Goal: Task Accomplishment & Management: Manage account settings

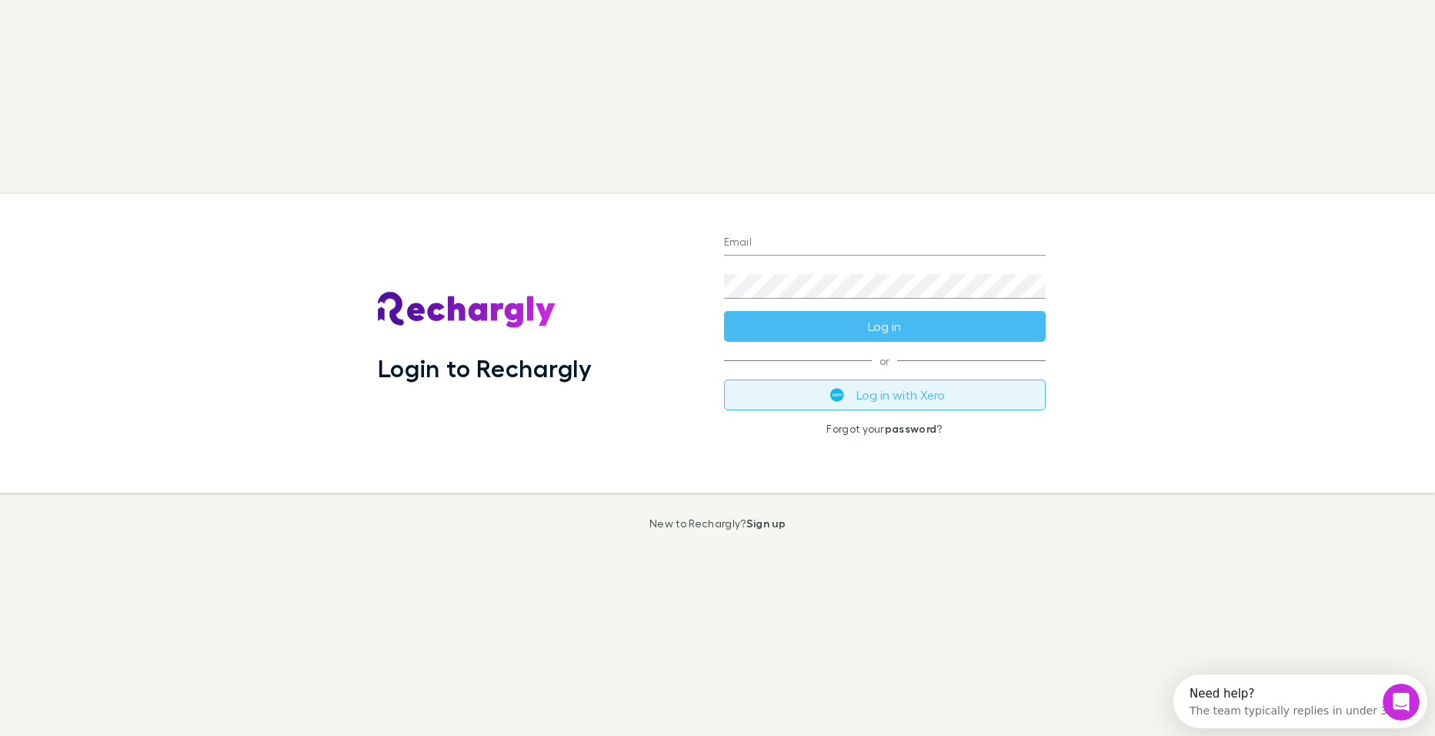
click at [948, 398] on button "Log in with Xero" at bounding box center [885, 394] width 322 height 31
click at [838, 399] on img "submit" at bounding box center [837, 395] width 14 height 14
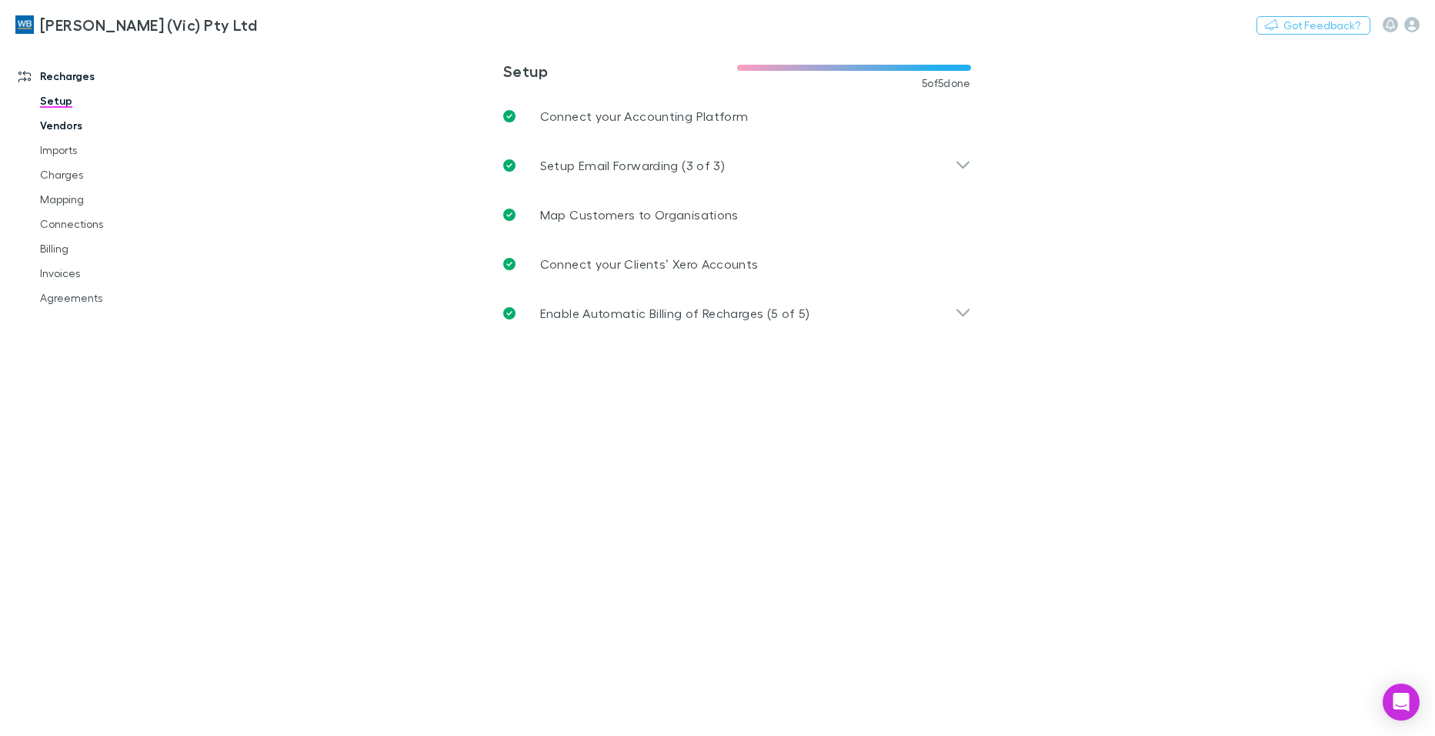
click at [60, 122] on link "Vendors" at bounding box center [116, 125] width 182 height 25
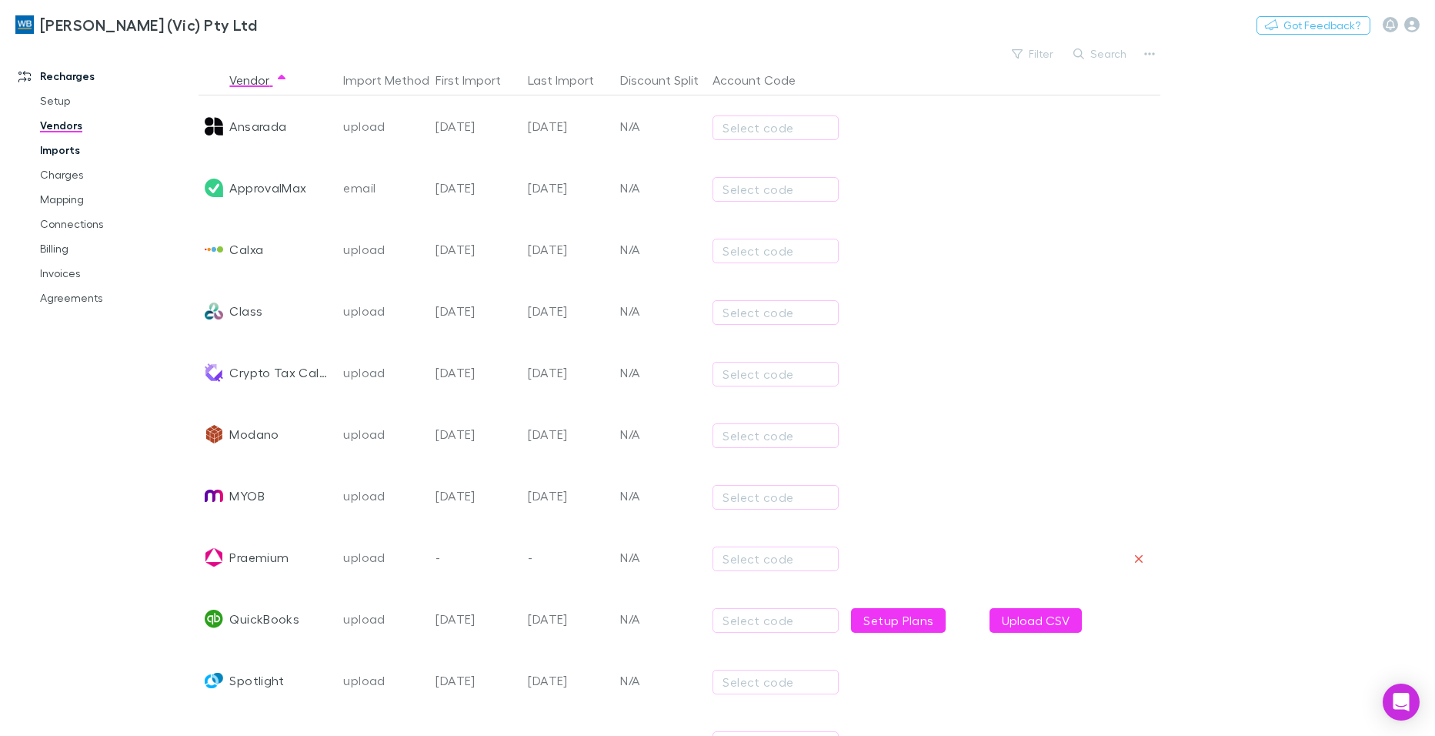
click at [55, 156] on link "Imports" at bounding box center [116, 150] width 182 height 25
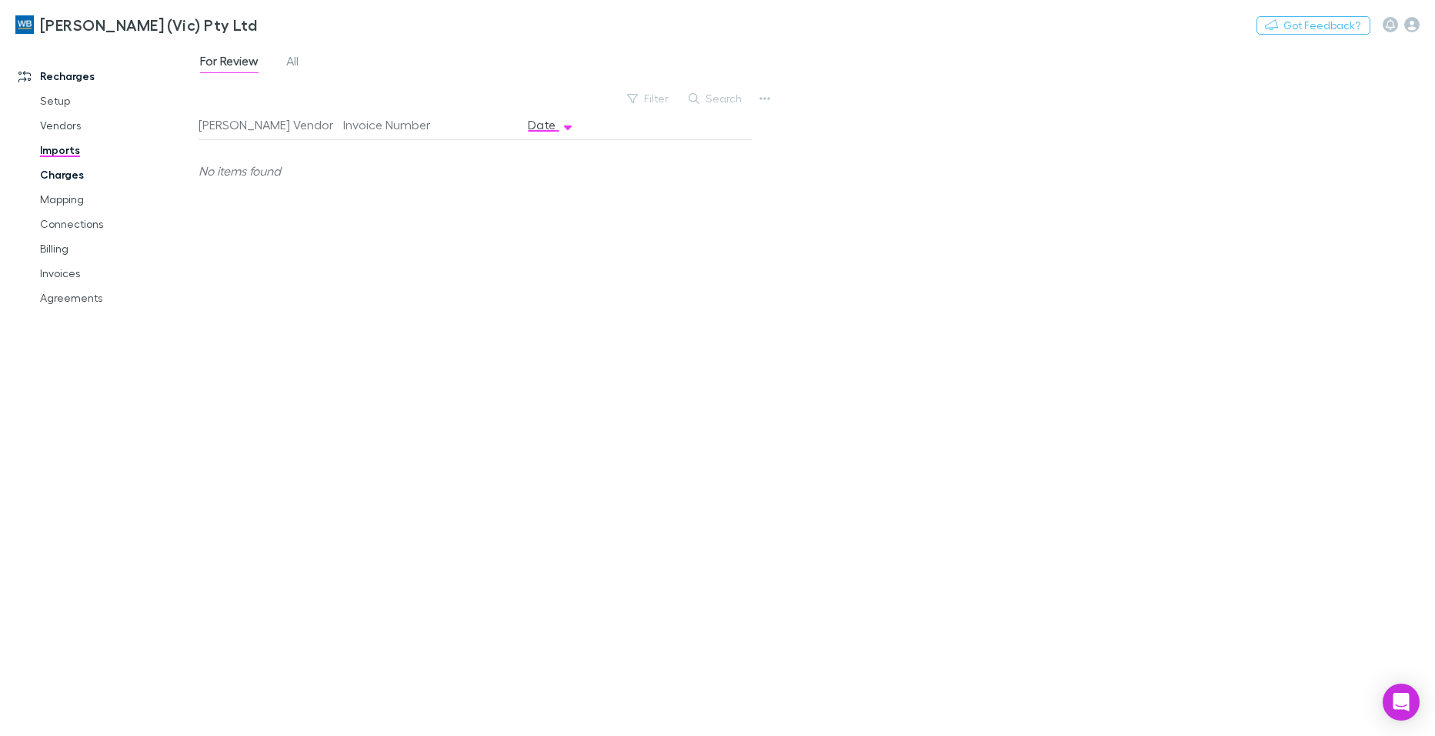
click at [62, 182] on link "Charges" at bounding box center [116, 174] width 182 height 25
click at [65, 275] on link "Invoices" at bounding box center [116, 273] width 182 height 25
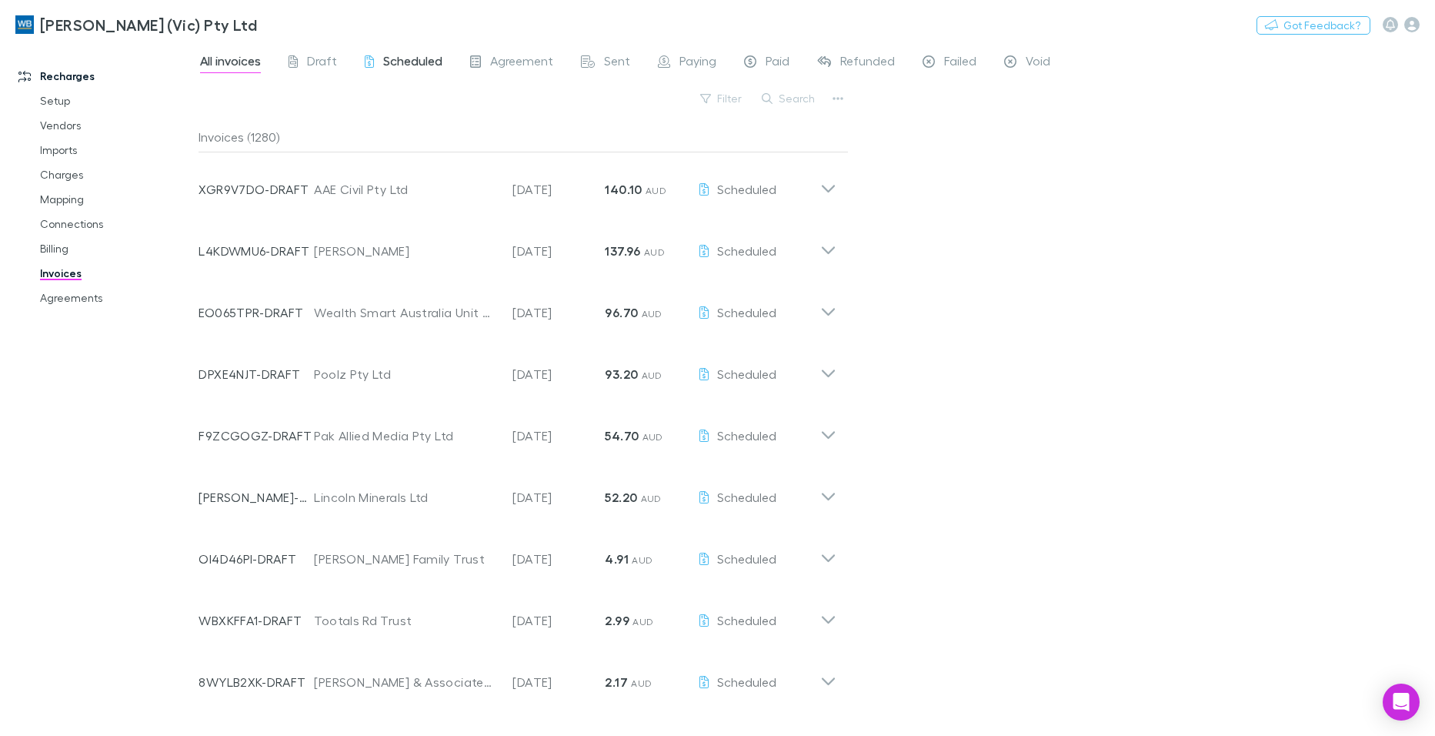
click at [390, 66] on span "Scheduled" at bounding box center [412, 63] width 59 height 20
click at [802, 102] on button "Search" at bounding box center [789, 98] width 70 height 18
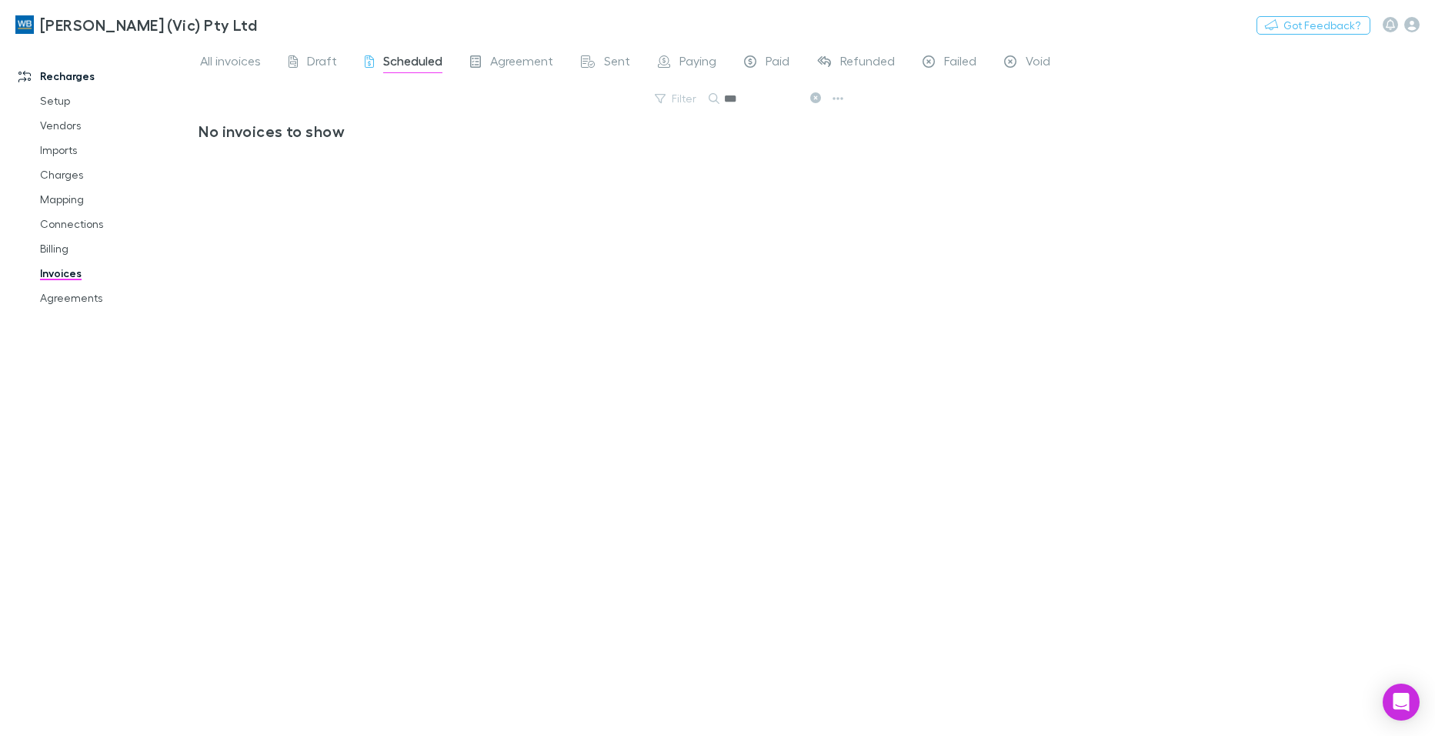
type input "***"
click at [217, 56] on span "All invoices" at bounding box center [230, 63] width 61 height 20
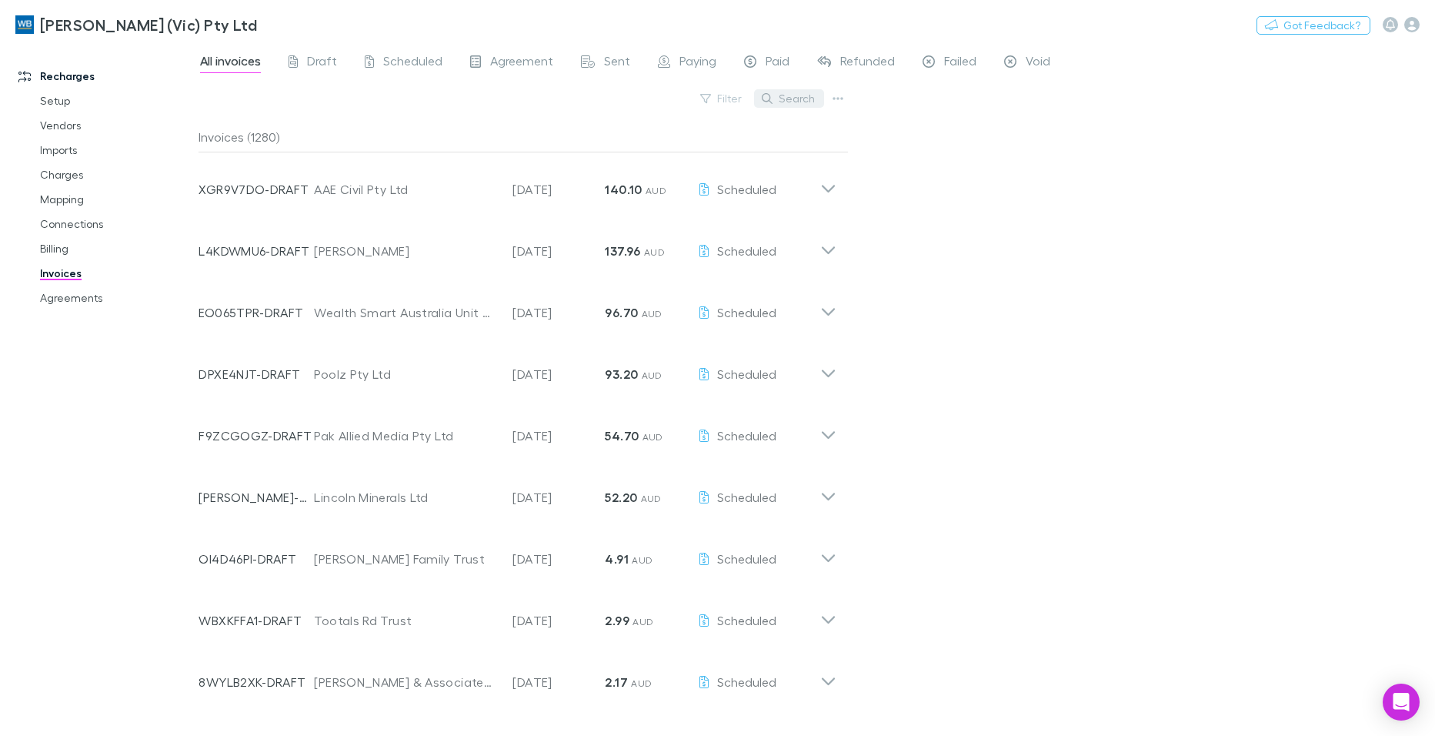
click at [804, 102] on button "Search" at bounding box center [789, 98] width 70 height 18
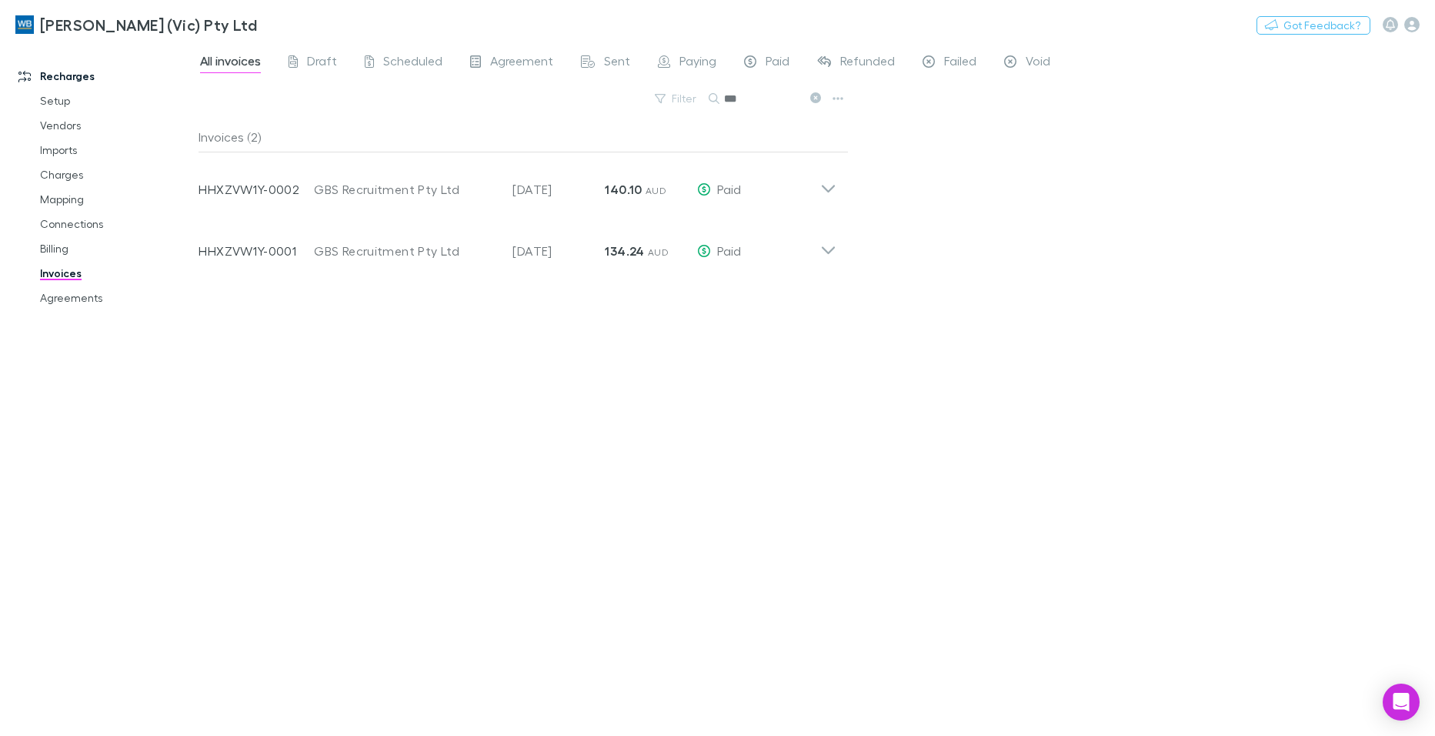
click at [816, 98] on icon at bounding box center [815, 97] width 11 height 11
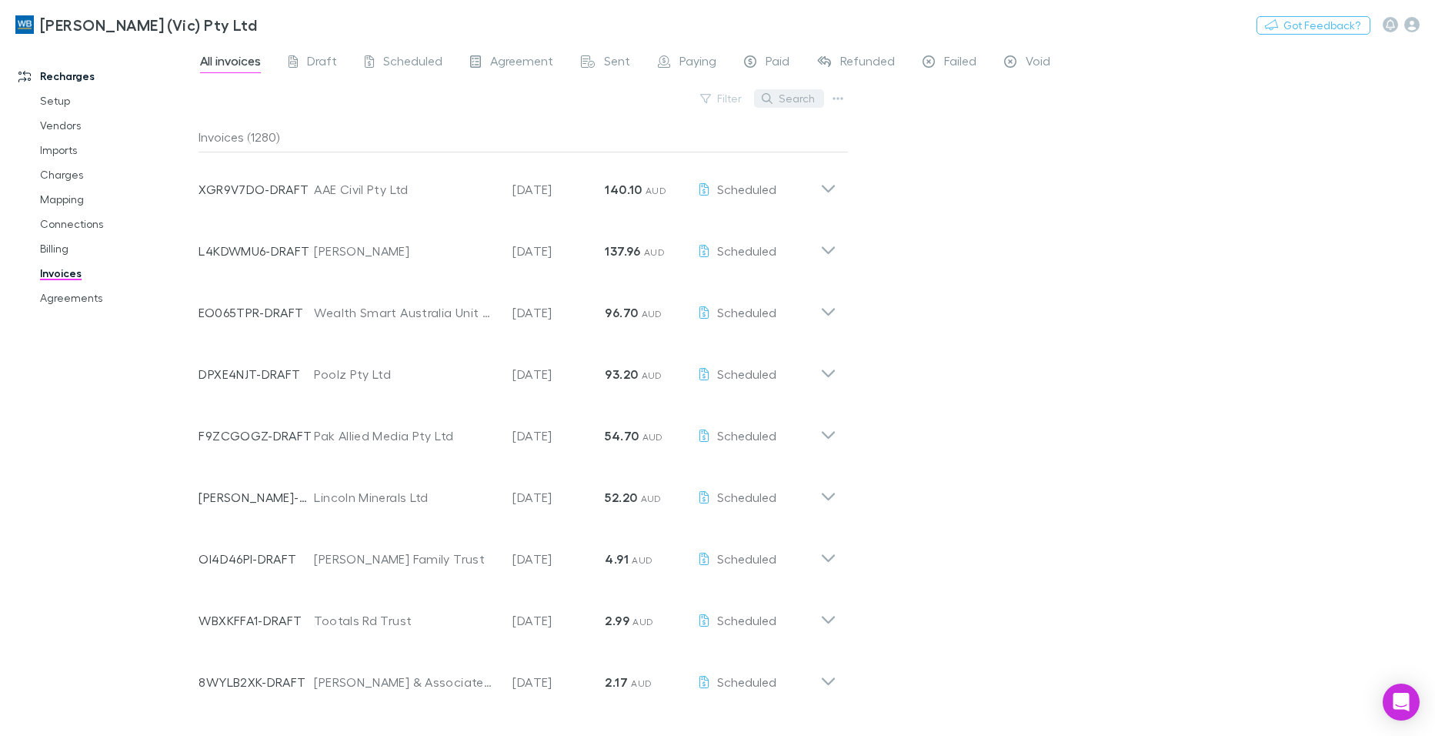
click at [804, 98] on button "Search" at bounding box center [789, 98] width 70 height 18
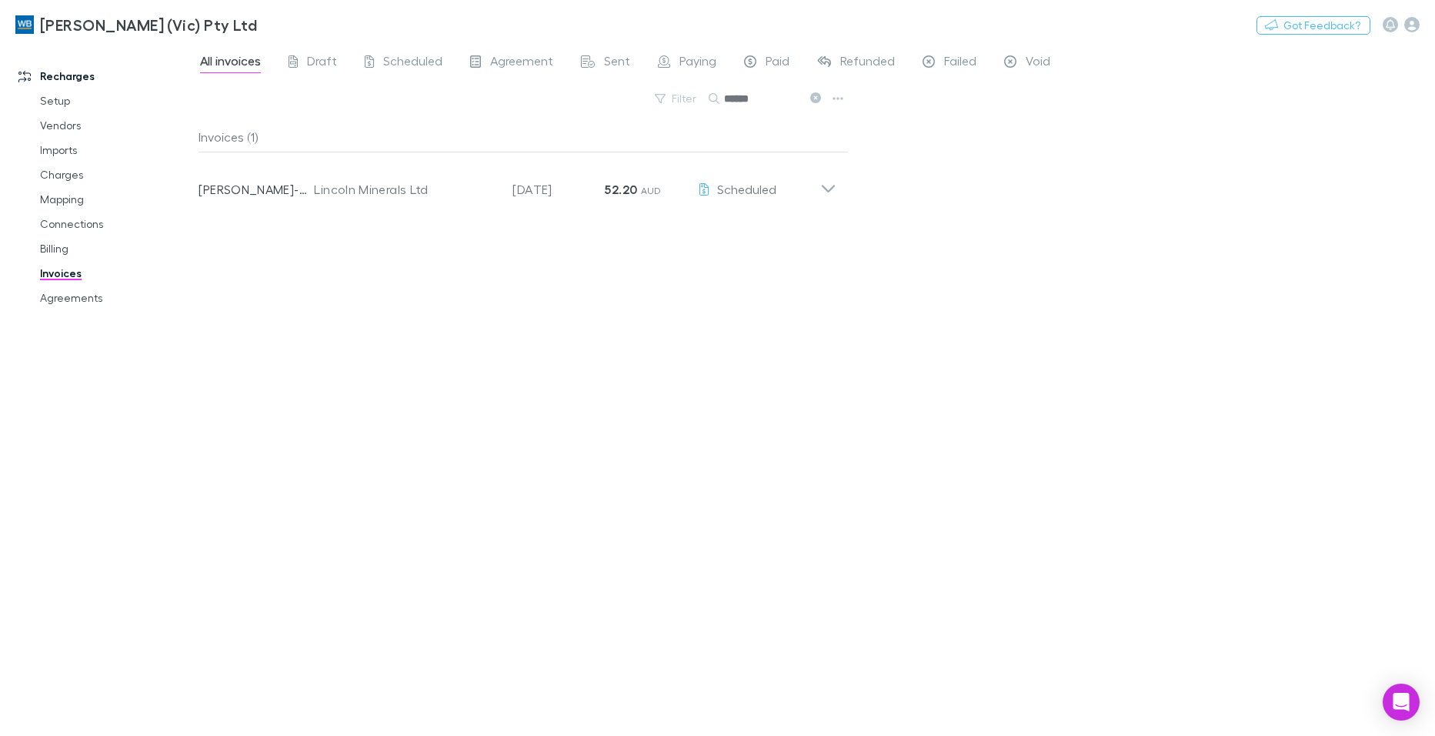
click at [741, 99] on input "******" at bounding box center [762, 99] width 77 height 22
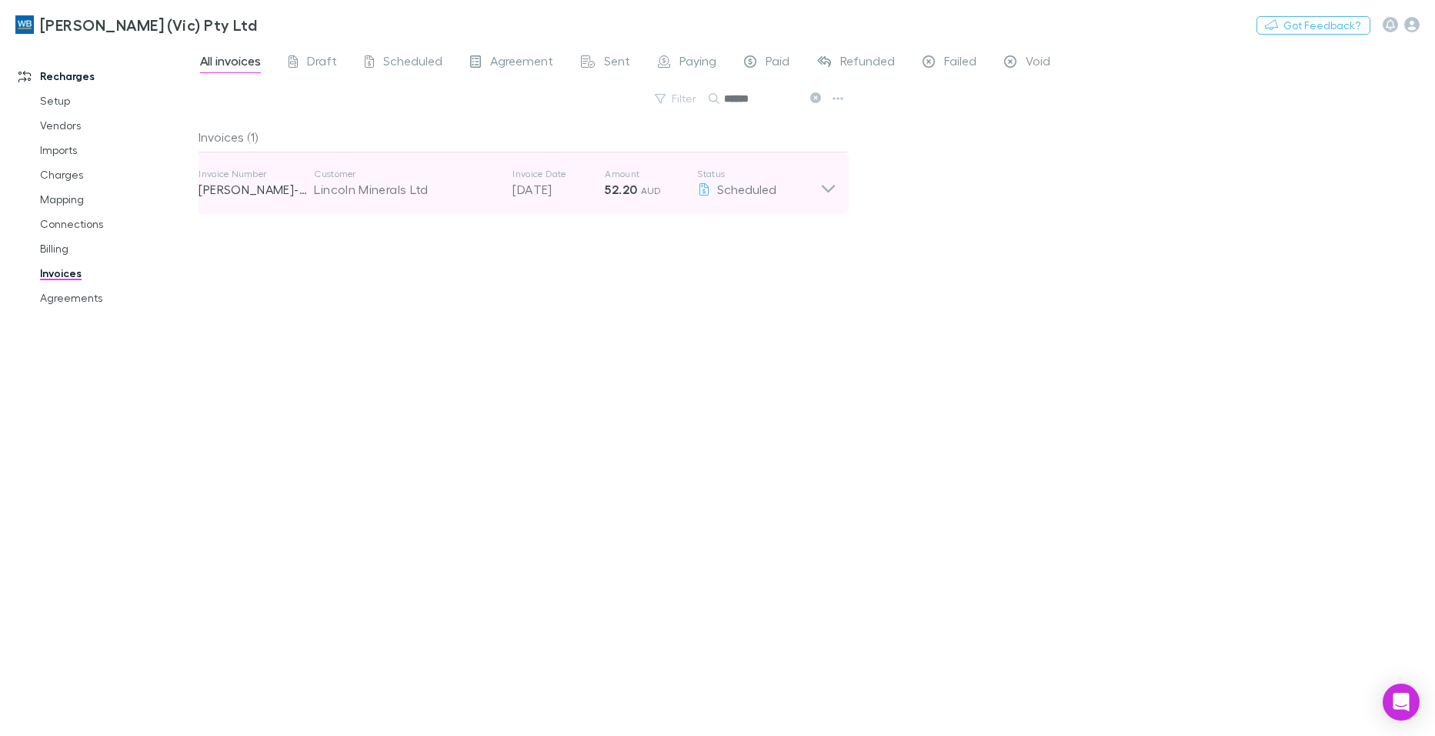
type input "******"
click at [827, 192] on icon at bounding box center [828, 183] width 16 height 31
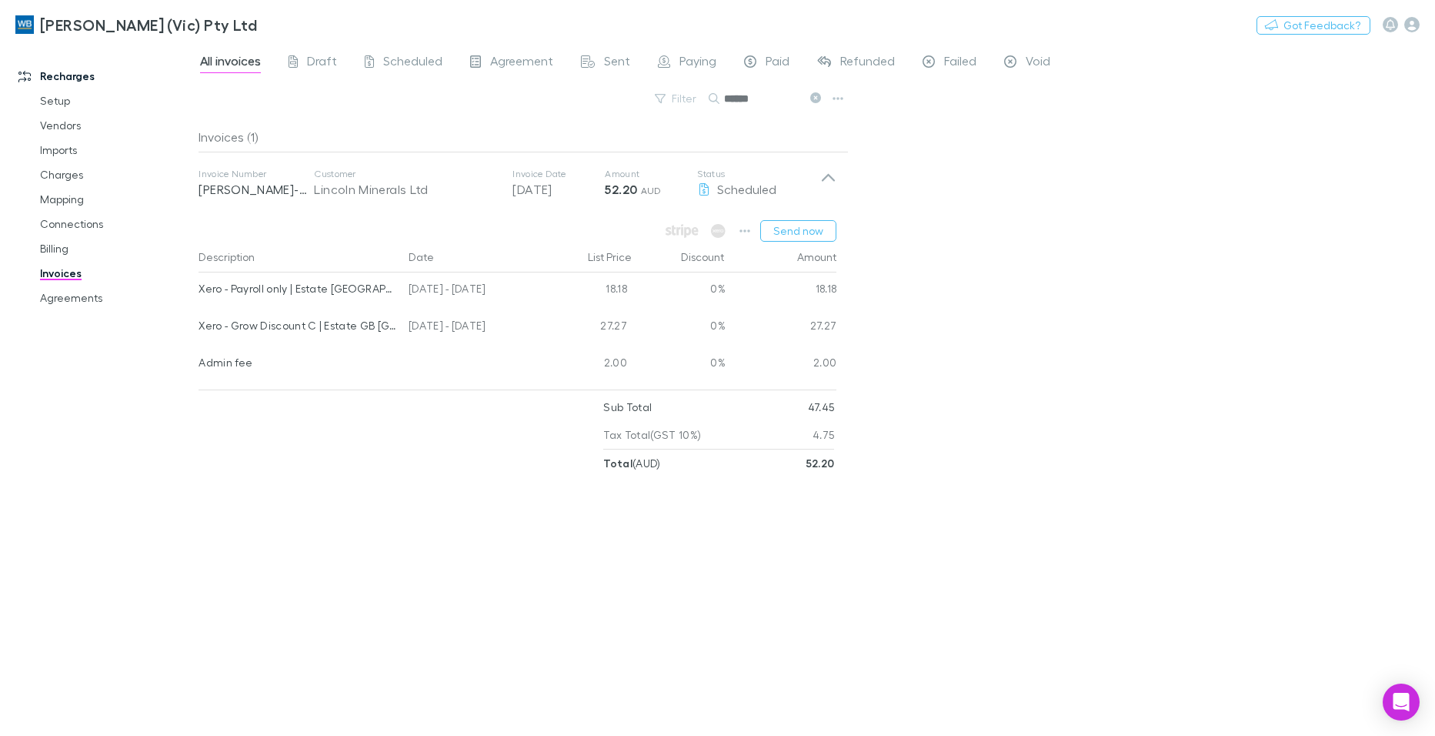
drag, startPoint x: 1267, startPoint y: 443, endPoint x: 1216, endPoint y: 428, distance: 53.8
click at [1267, 443] on div "All invoices Draft Scheduled Agreement Sent Paying Paid Refunded Failed Void Fi…" at bounding box center [816, 389] width 1236 height 692
click at [745, 227] on icon "button" at bounding box center [744, 231] width 11 height 12
click at [615, 442] on p "View agreement" at bounding box center [651, 448] width 187 height 18
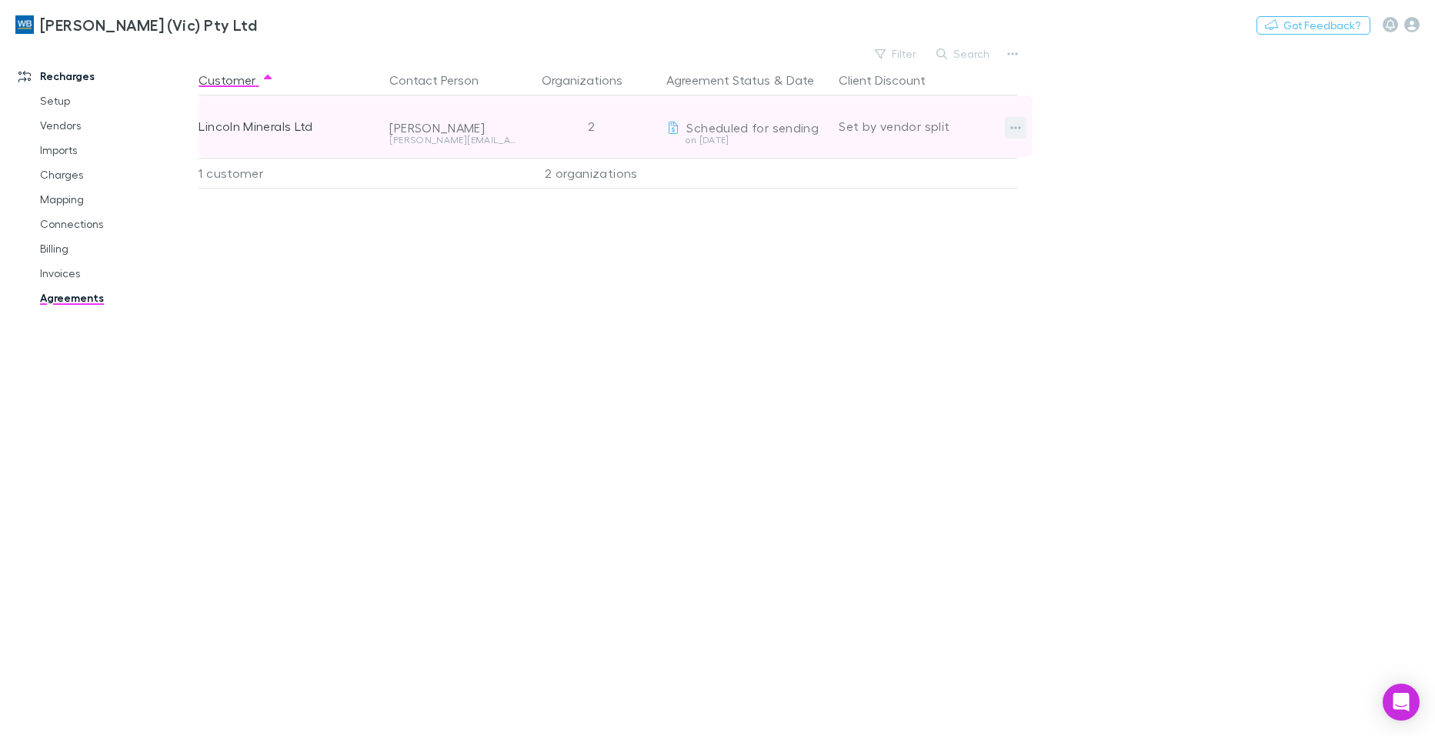
click at [1019, 128] on icon "button" at bounding box center [1016, 127] width 11 height 3
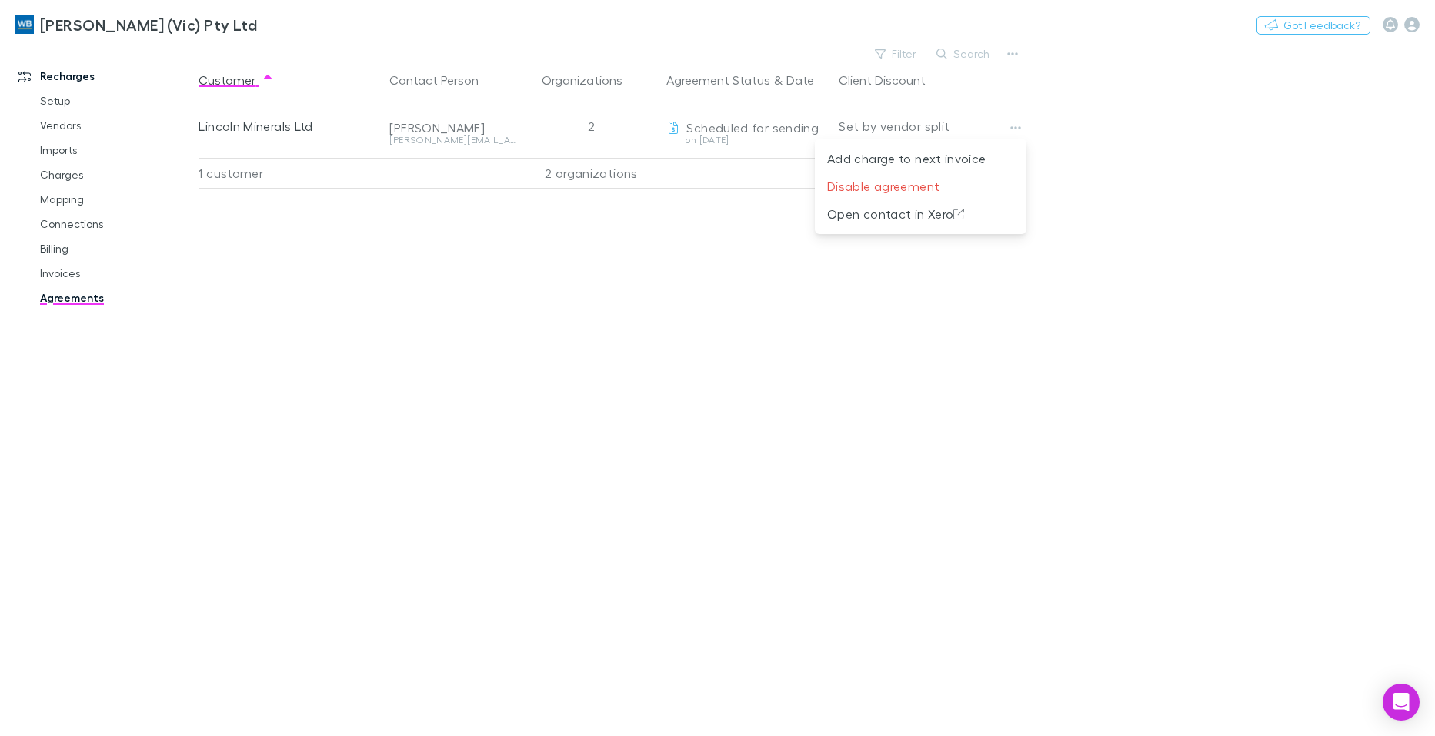
click at [431, 455] on div at bounding box center [717, 368] width 1435 height 736
click at [65, 302] on link "Agreements" at bounding box center [116, 297] width 182 height 25
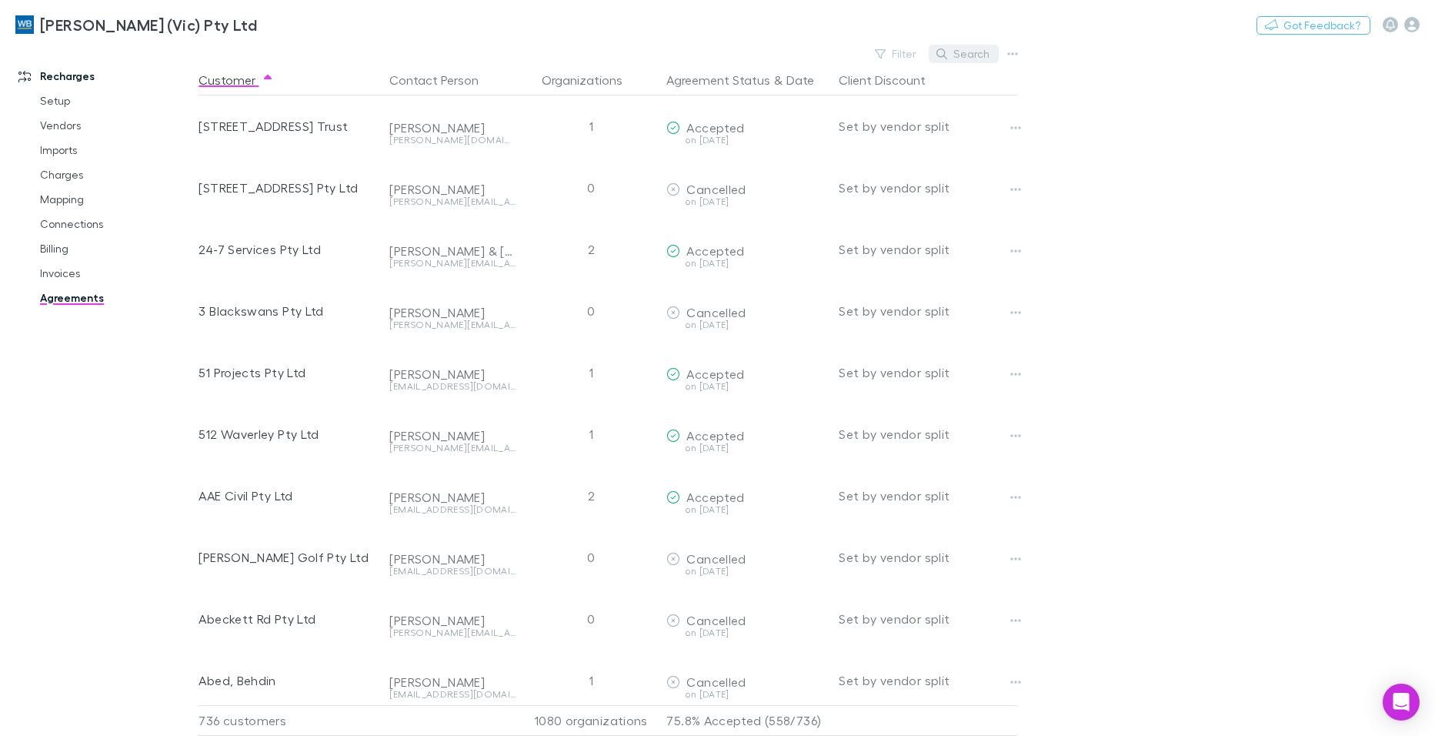
click at [966, 59] on button "Search" at bounding box center [964, 54] width 70 height 18
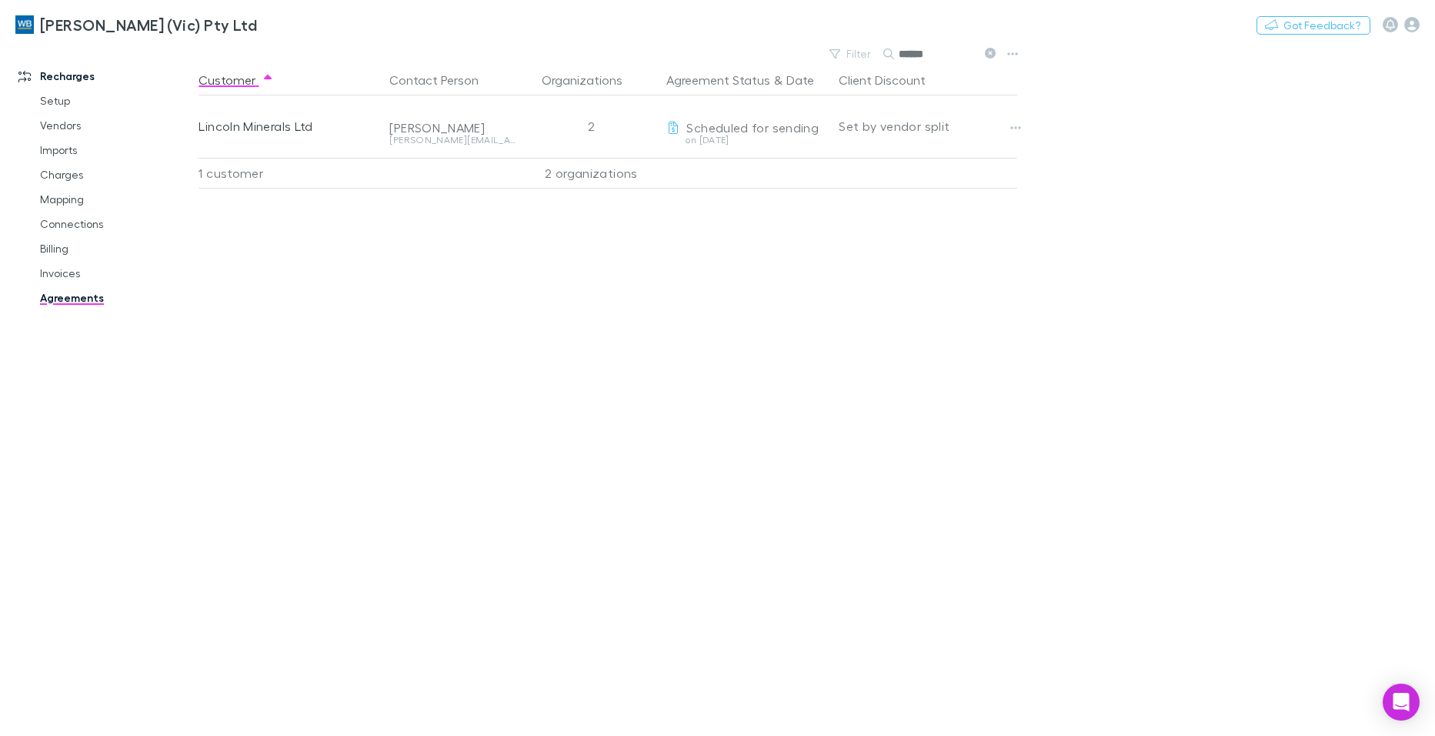
type input "******"
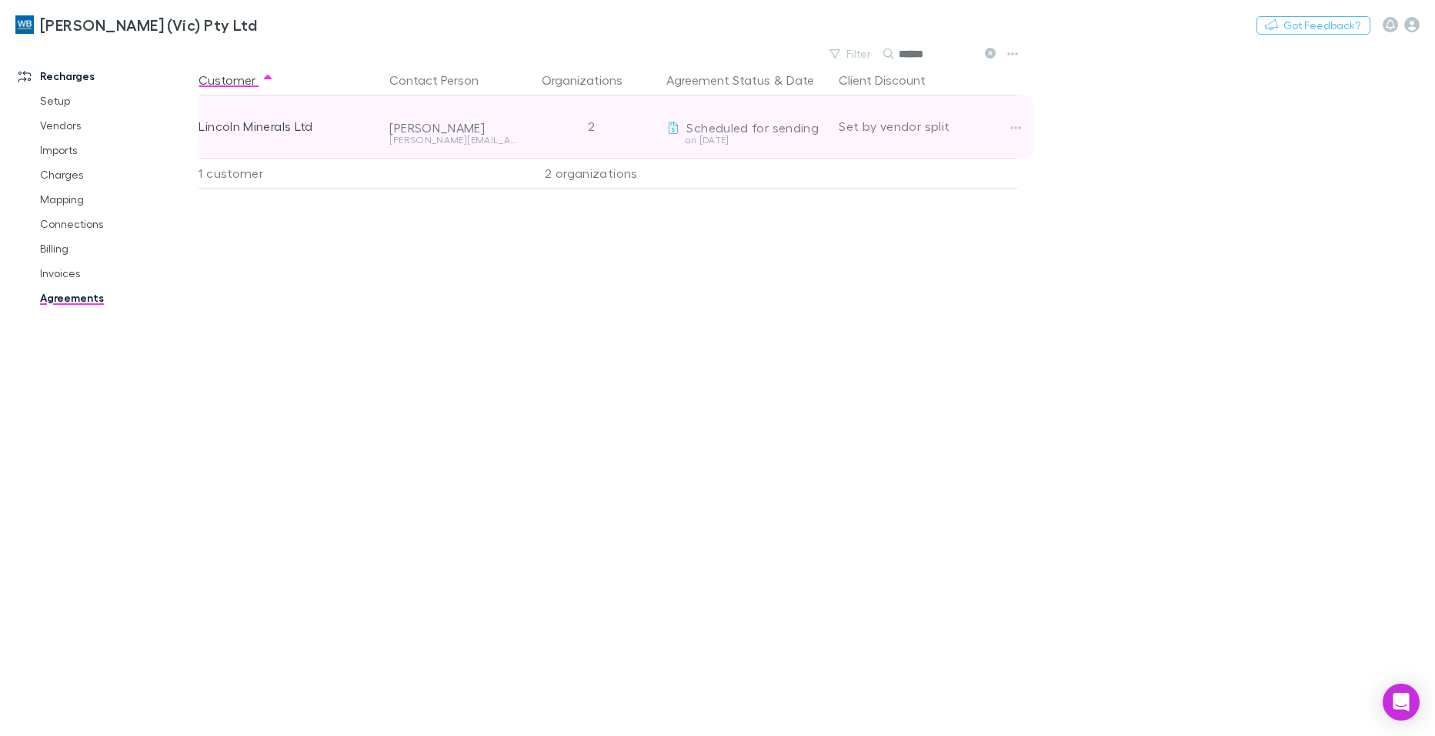
click at [1002, 128] on div "Set by vendor split" at bounding box center [928, 126] width 178 height 62
click at [1029, 122] on div at bounding box center [1029, 126] width 49 height 62
click at [1019, 128] on icon "button" at bounding box center [1015, 128] width 11 height 12
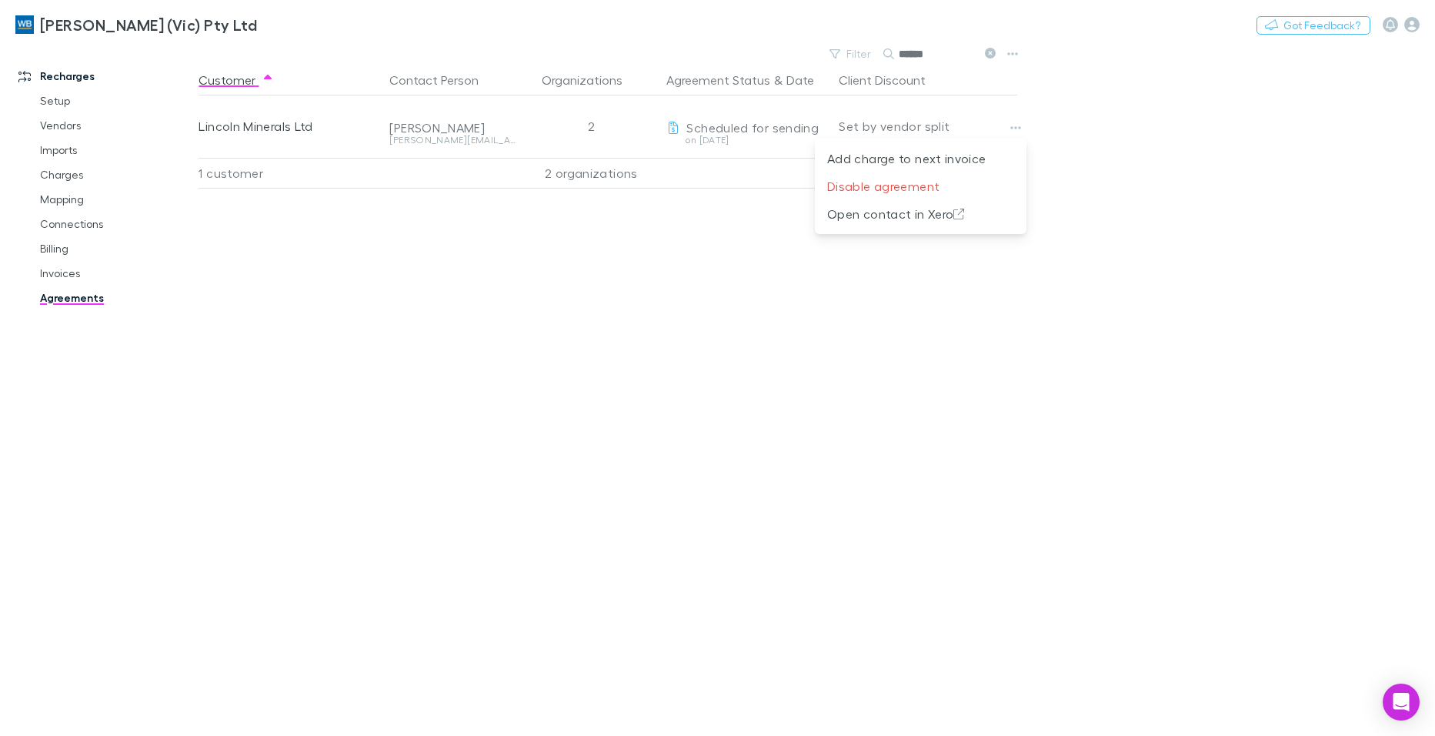
drag, startPoint x: 317, startPoint y: 130, endPoint x: 216, endPoint y: 132, distance: 100.8
click at [216, 132] on div at bounding box center [717, 368] width 1435 height 736
click at [66, 270] on link "Invoices" at bounding box center [116, 273] width 182 height 25
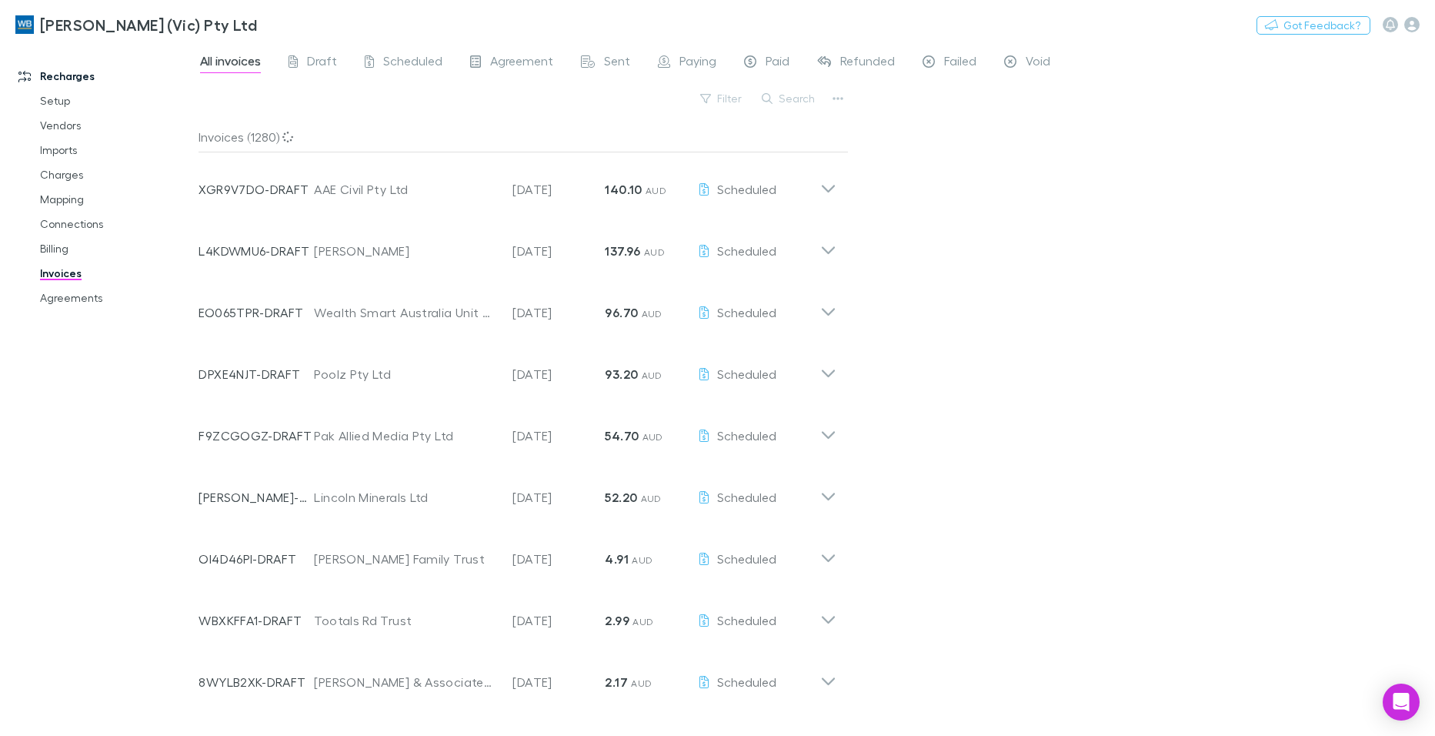
click at [787, 101] on button "Search" at bounding box center [789, 98] width 70 height 18
type input "******"
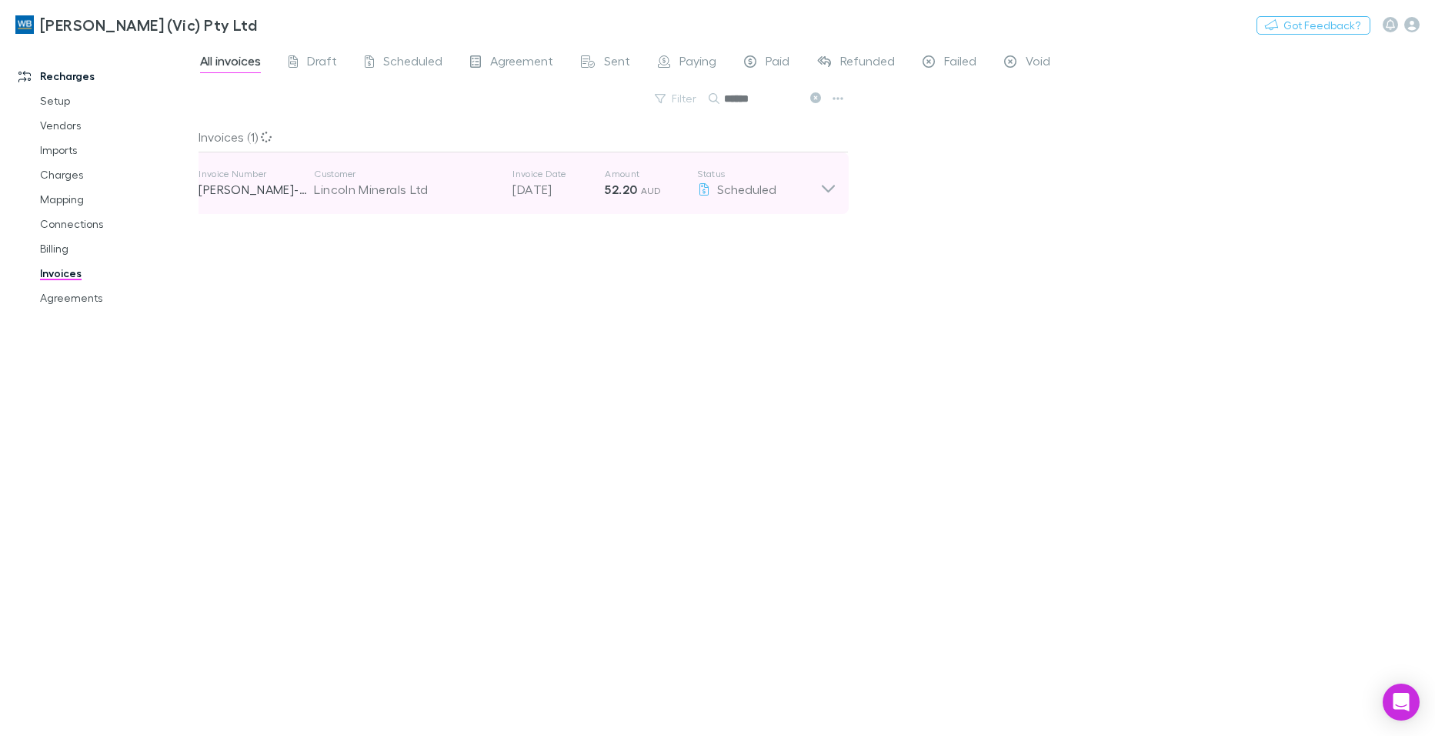
click at [825, 192] on icon at bounding box center [828, 183] width 16 height 31
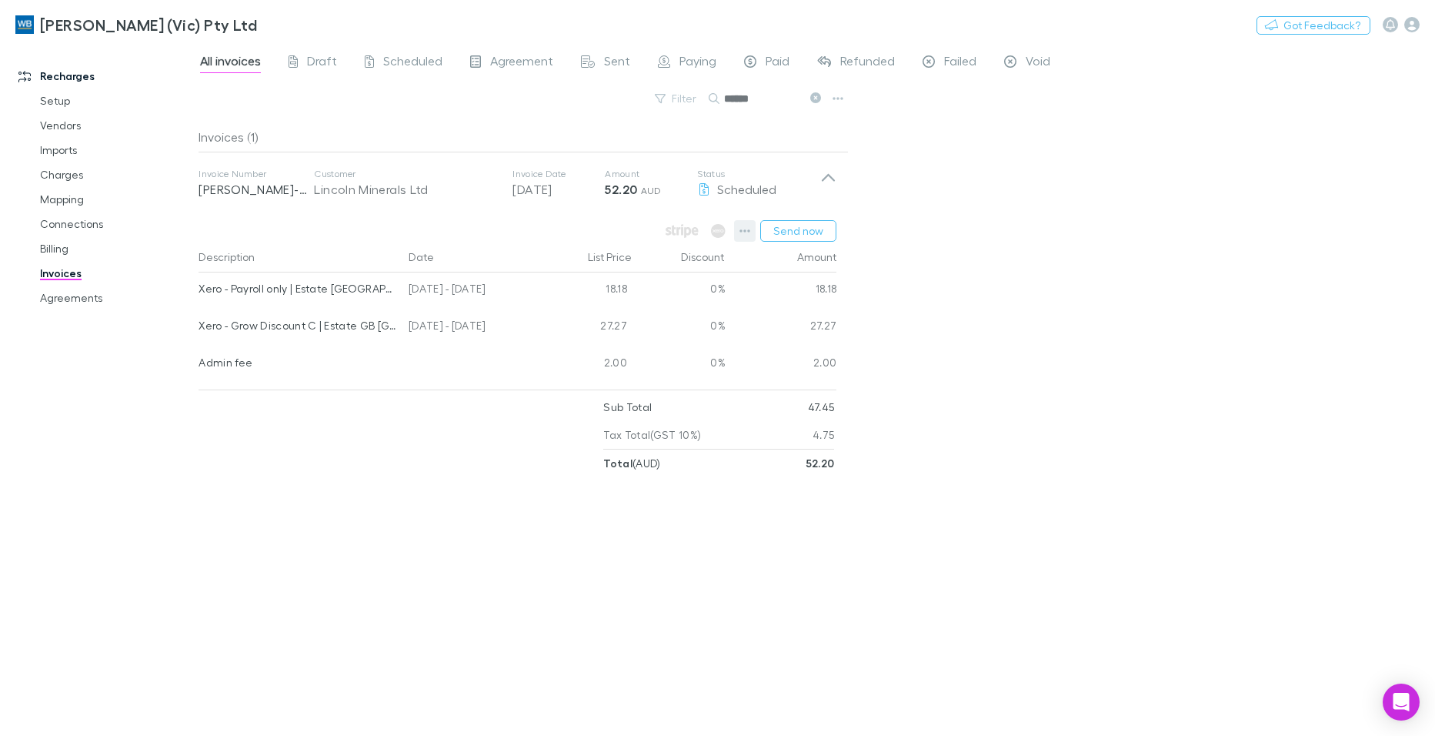
click at [744, 230] on icon "button" at bounding box center [744, 231] width 11 height 12
click at [628, 442] on p "View agreement" at bounding box center [651, 448] width 187 height 18
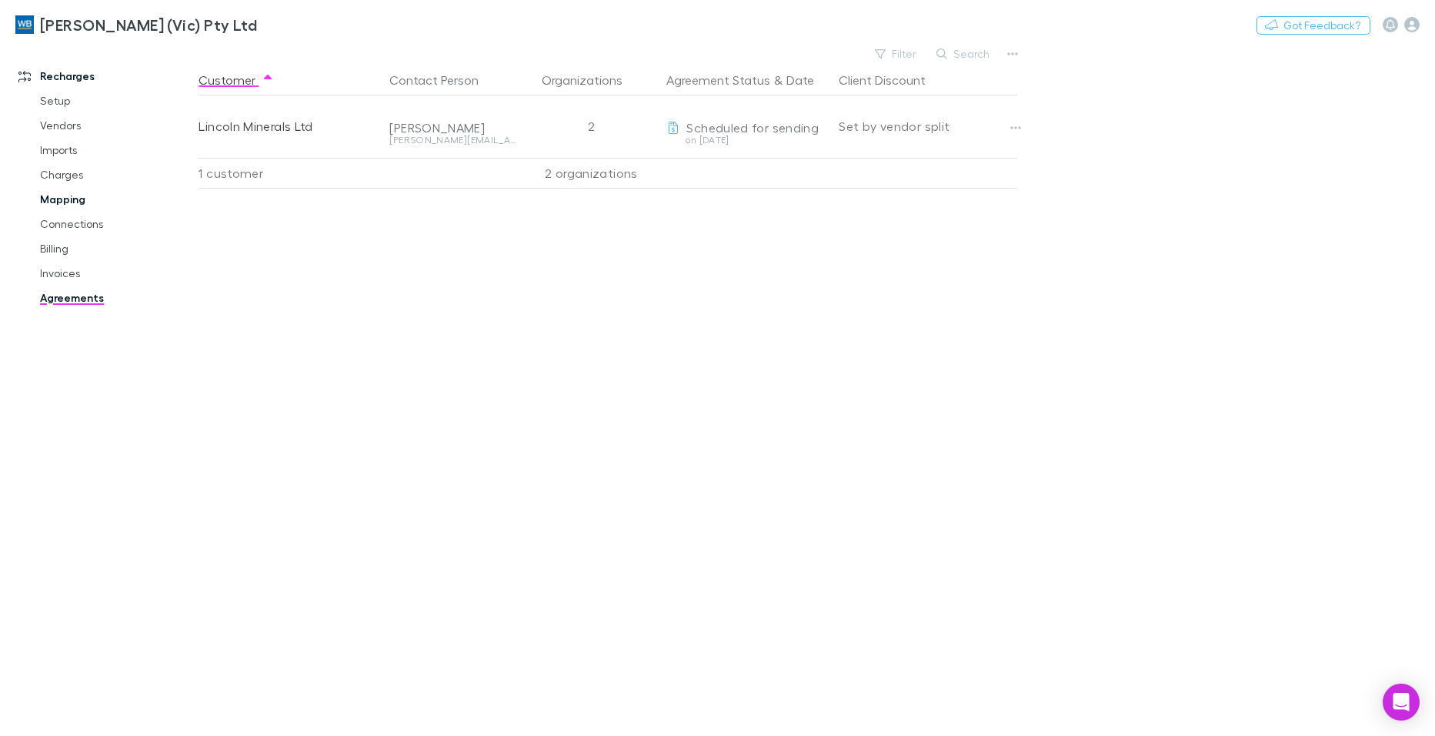
click at [70, 203] on link "Mapping" at bounding box center [116, 199] width 182 height 25
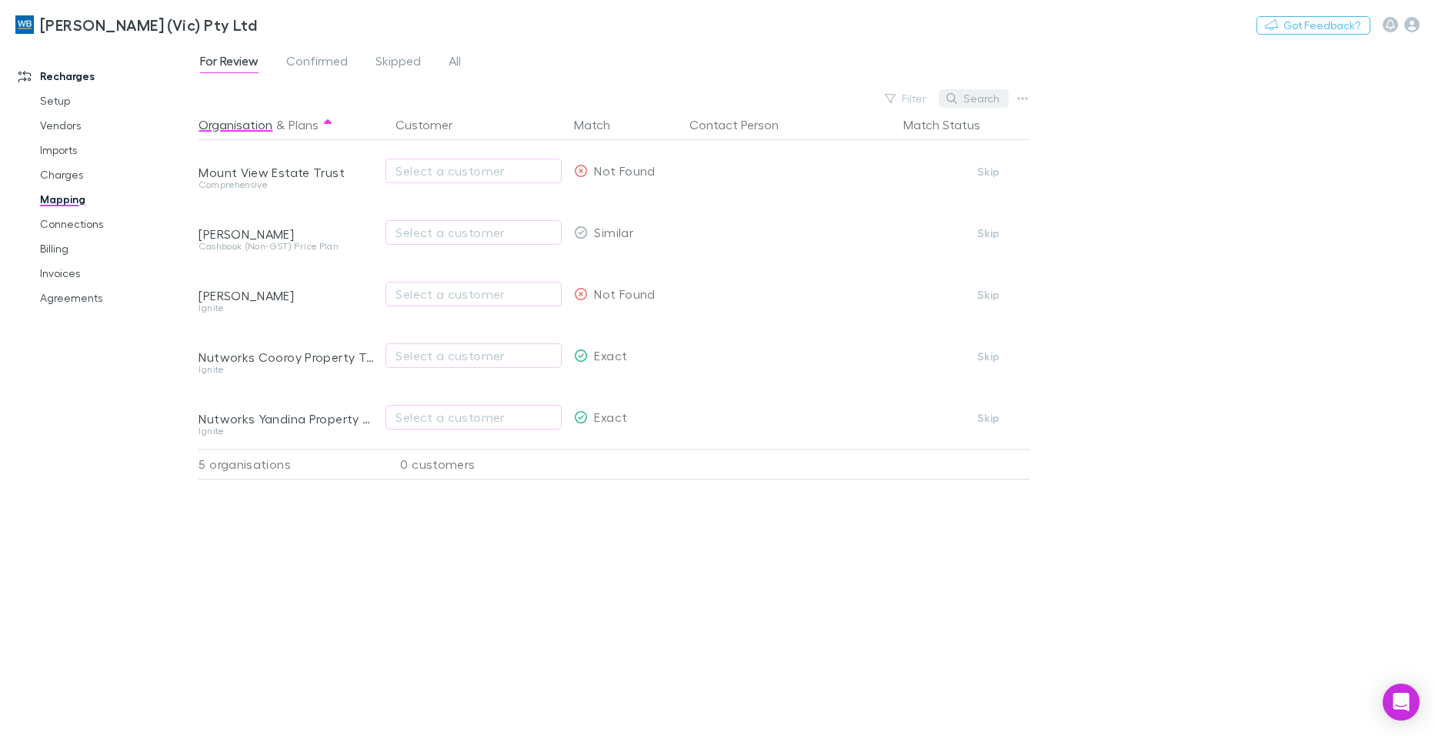
click at [986, 94] on button "Search" at bounding box center [974, 98] width 70 height 18
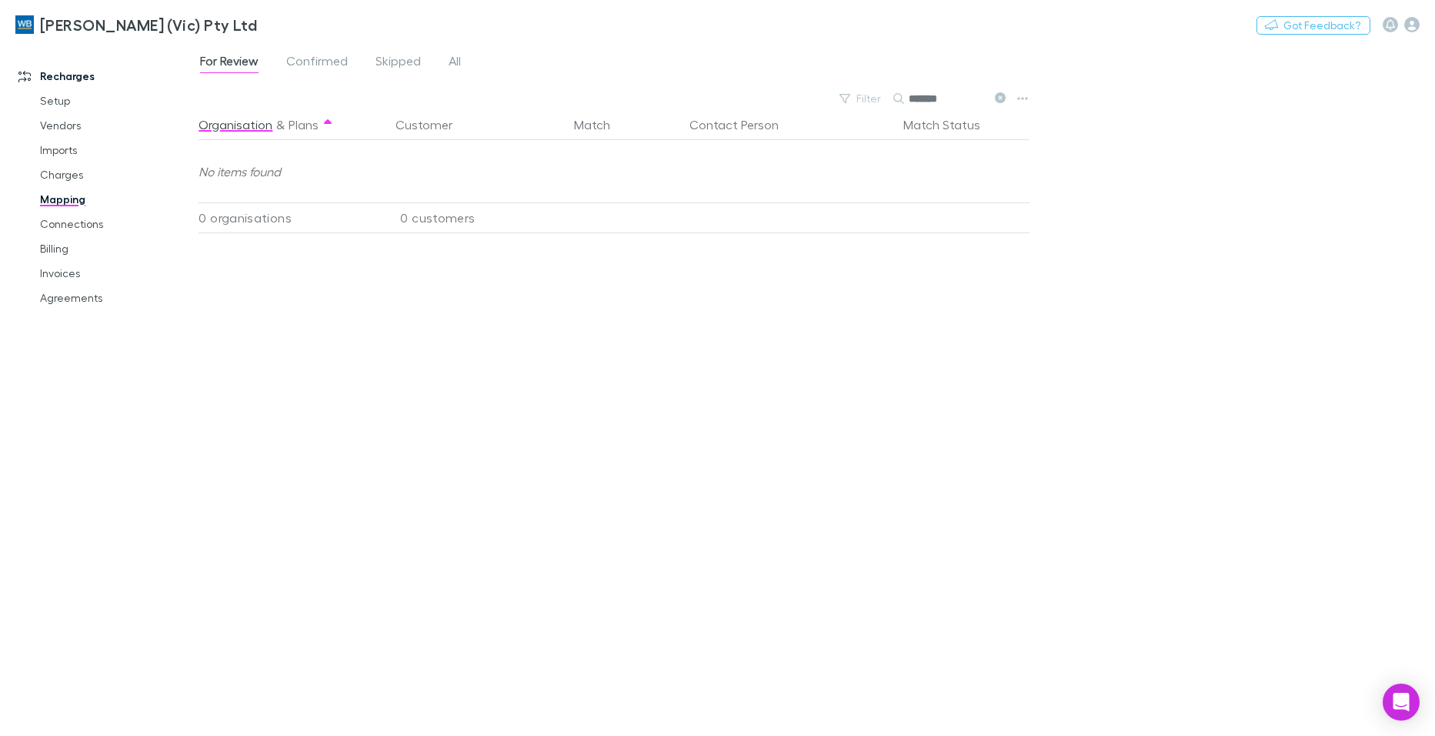
type input "*******"
click at [455, 59] on span "All" at bounding box center [455, 63] width 12 height 20
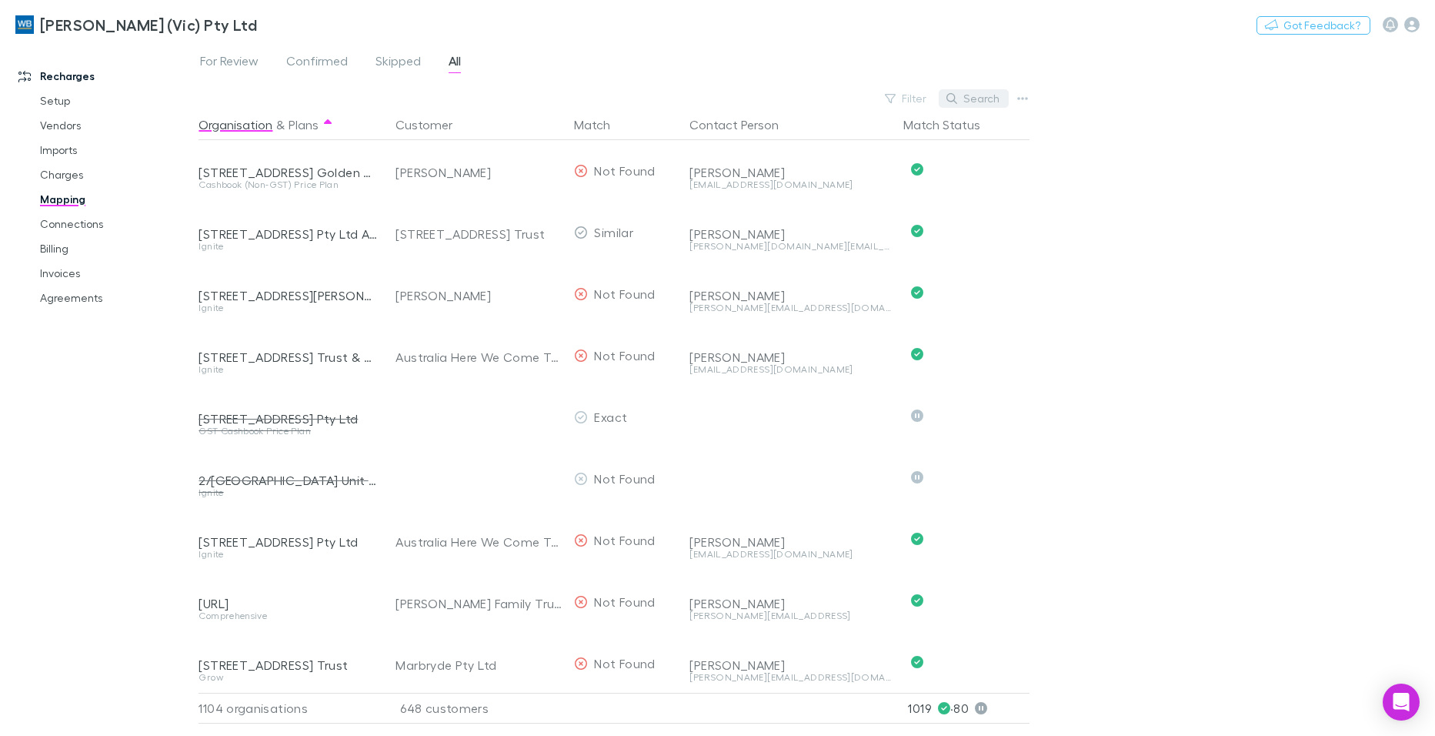
click at [975, 101] on button "Search" at bounding box center [974, 98] width 70 height 18
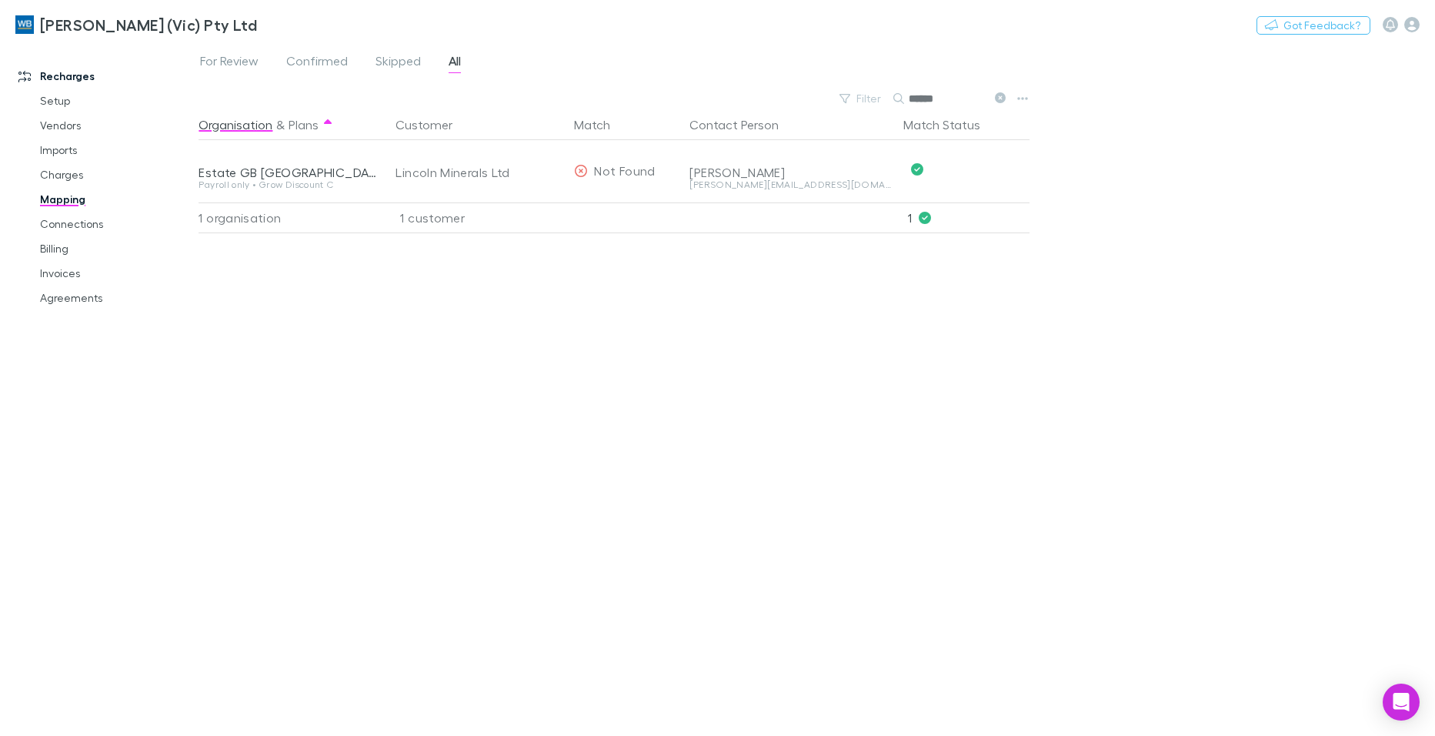
type input "******"
click at [725, 497] on div "Organisation & Plans Customer Match Contact Person Match Status Estate GB Linco…" at bounding box center [615, 416] width 835 height 614
click at [906, 523] on div "Organisation & Plans Customer Match Contact Person Match Status Estate GB Linco…" at bounding box center [615, 416] width 835 height 614
click at [46, 299] on link "Agreements" at bounding box center [116, 297] width 182 height 25
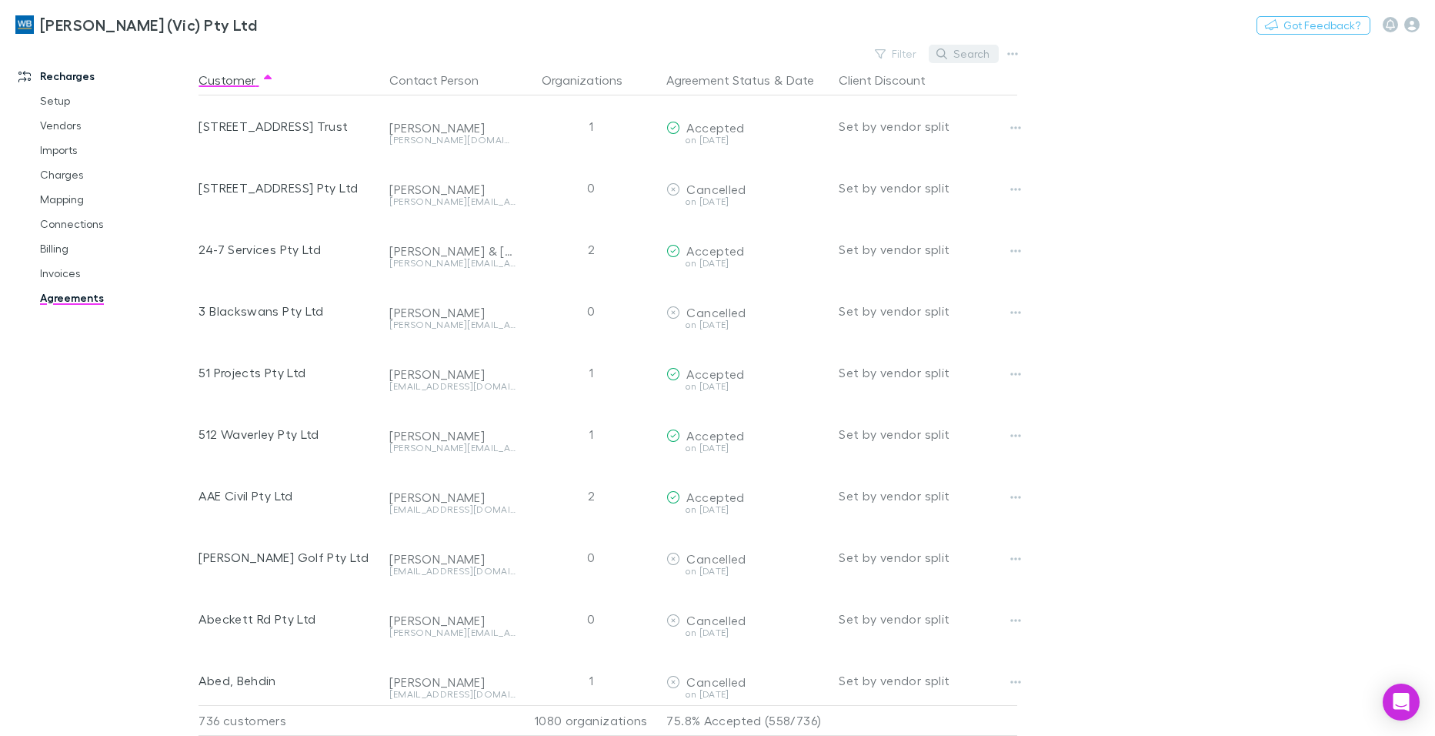
click at [990, 52] on button "Search" at bounding box center [964, 54] width 70 height 18
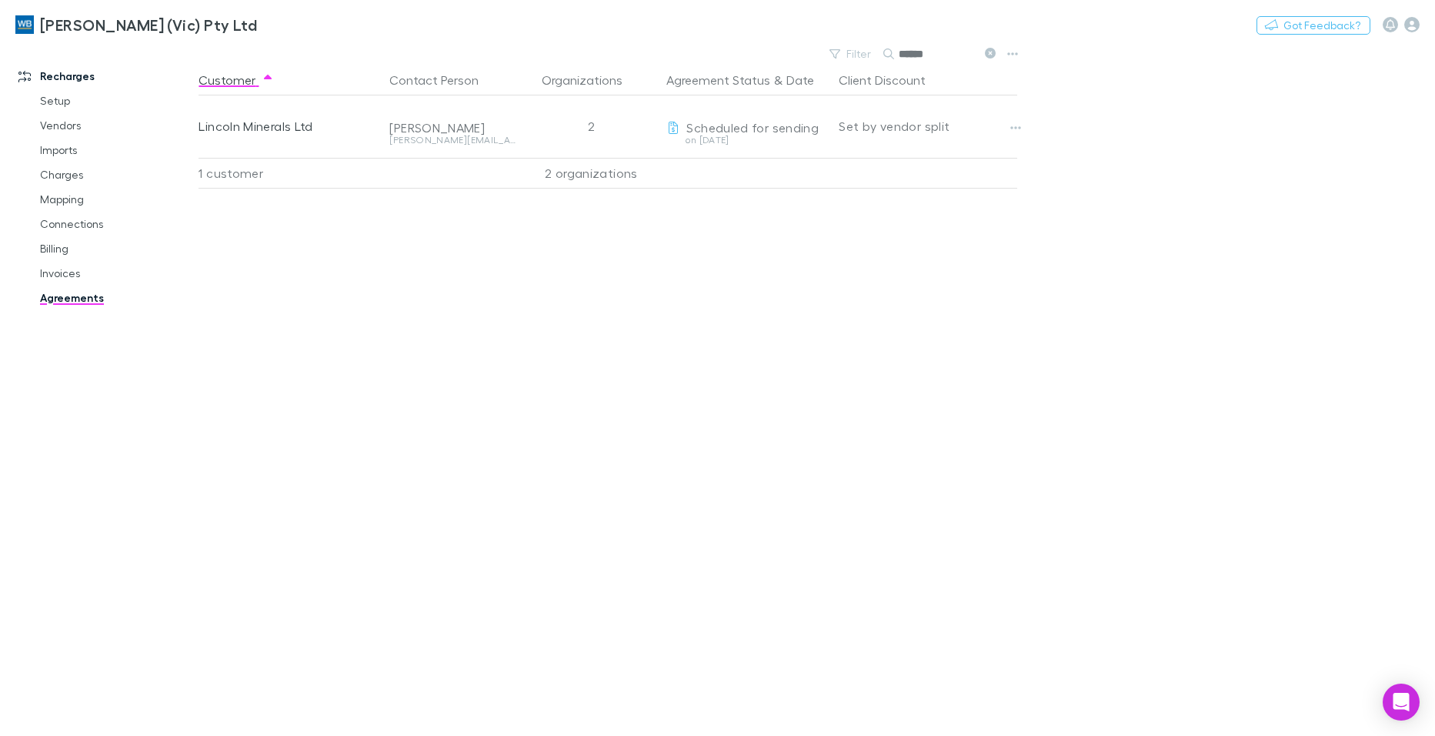
type input "******"
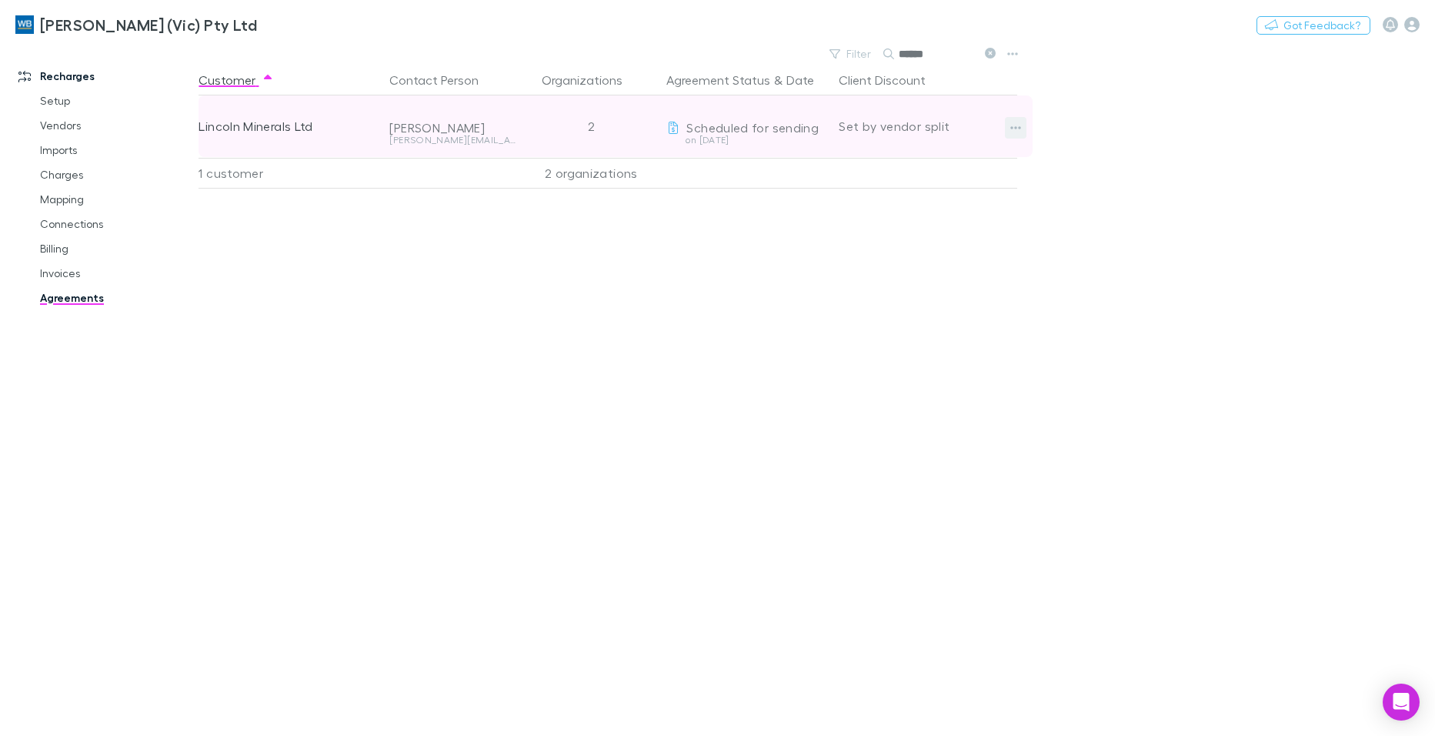
click at [1020, 123] on icon "button" at bounding box center [1015, 128] width 11 height 12
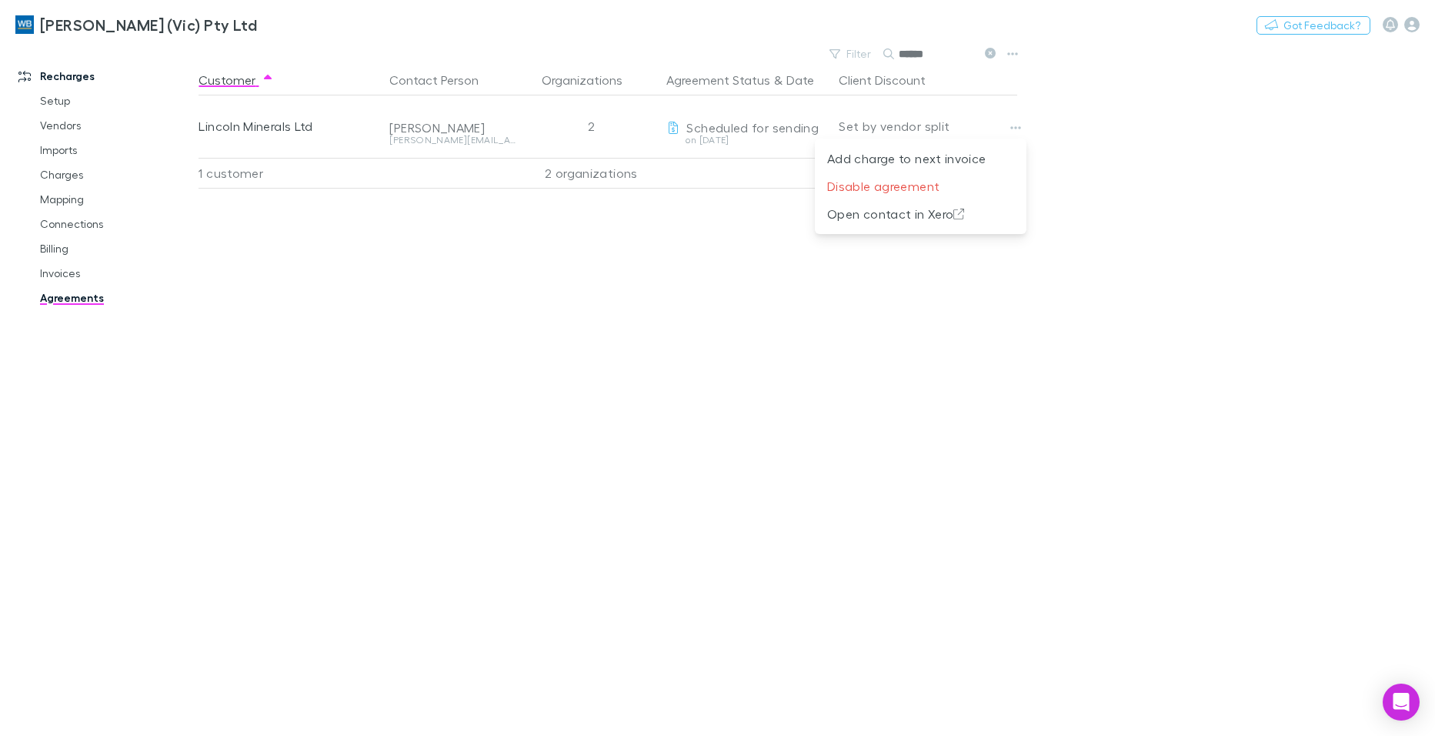
click at [794, 510] on div at bounding box center [717, 368] width 1435 height 736
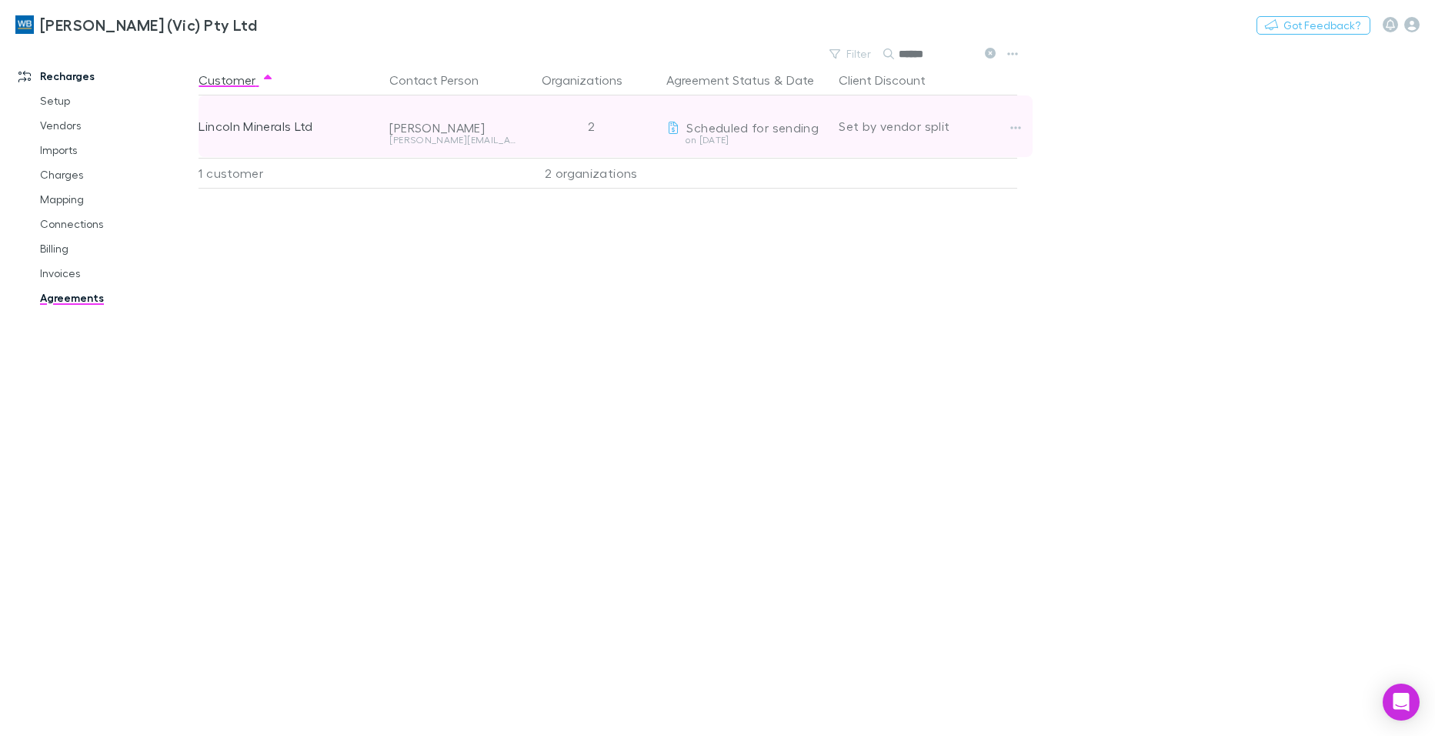
click at [591, 127] on div "2" at bounding box center [591, 126] width 138 height 62
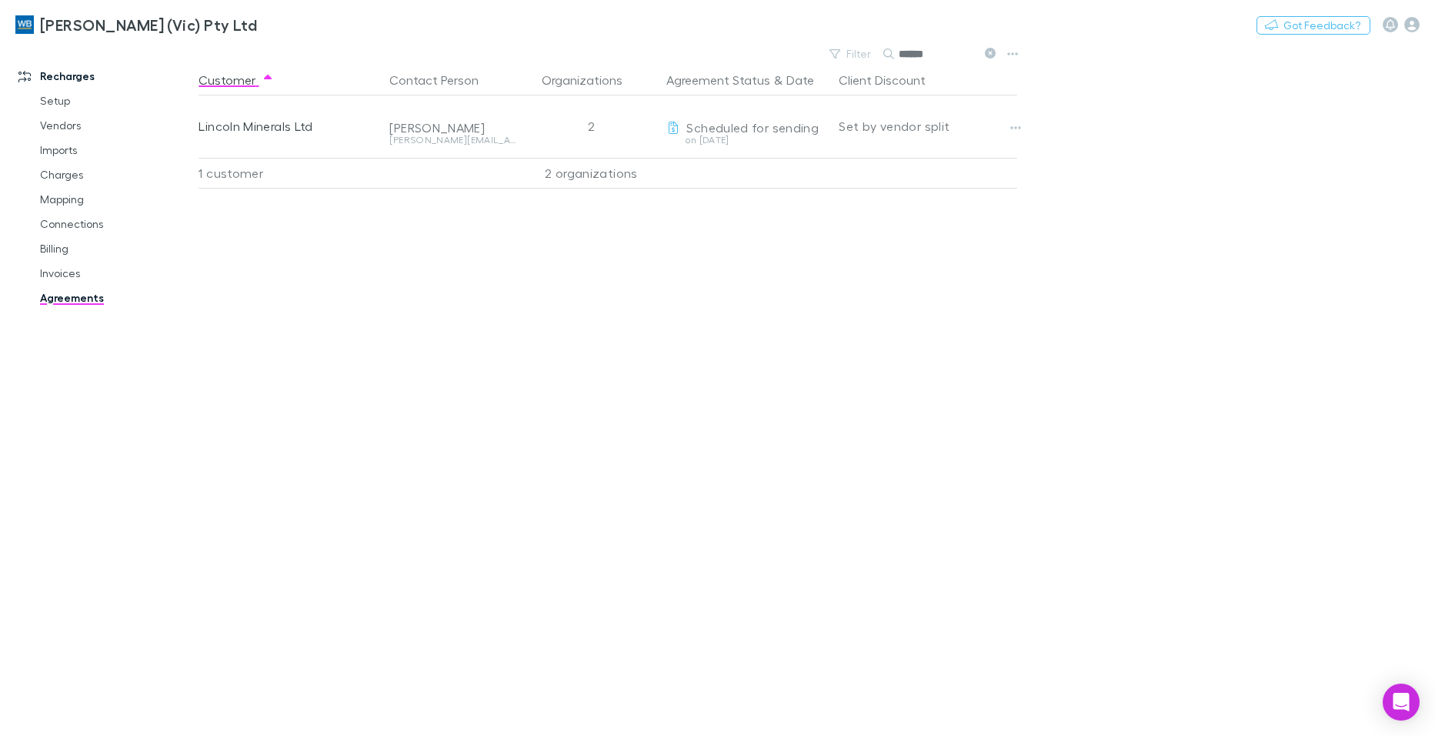
click at [989, 49] on icon at bounding box center [990, 53] width 11 height 11
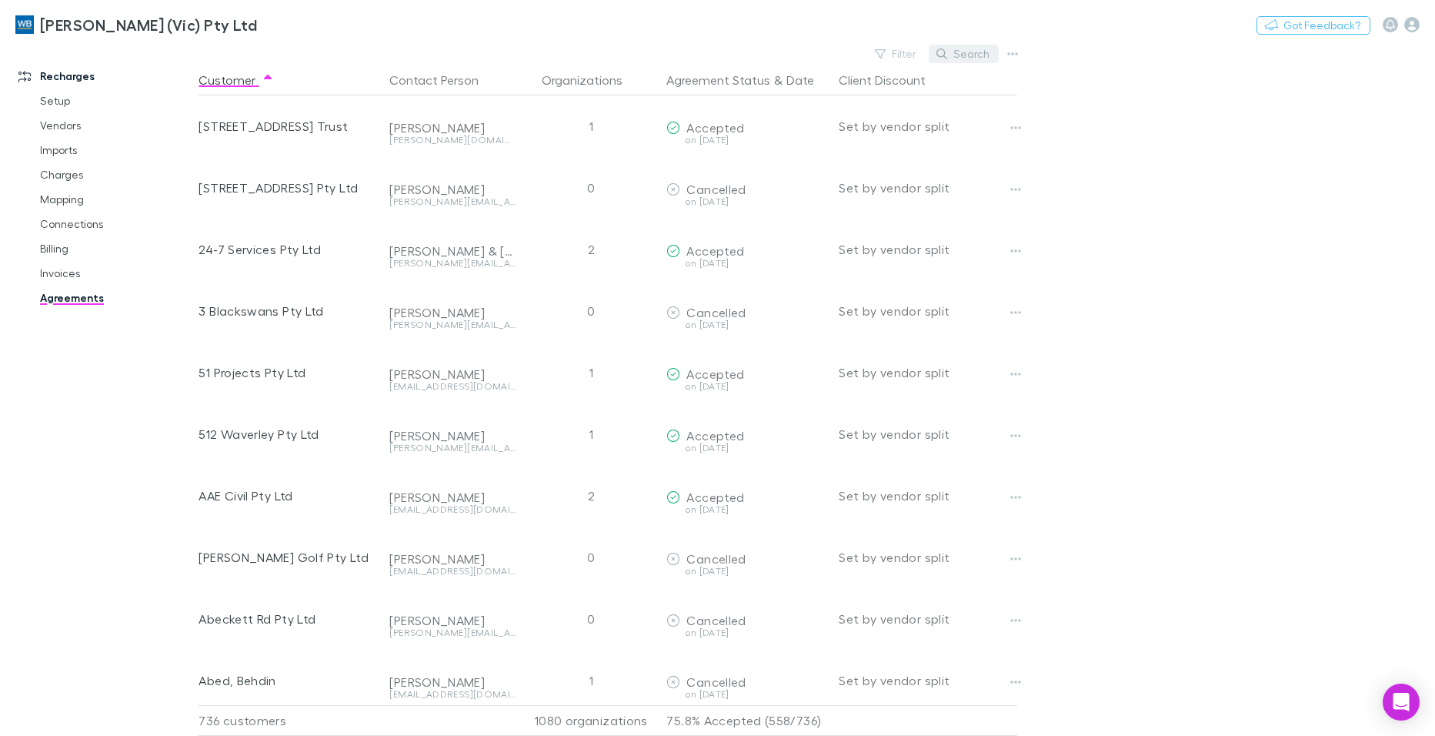
click at [973, 55] on button "Search" at bounding box center [964, 54] width 70 height 18
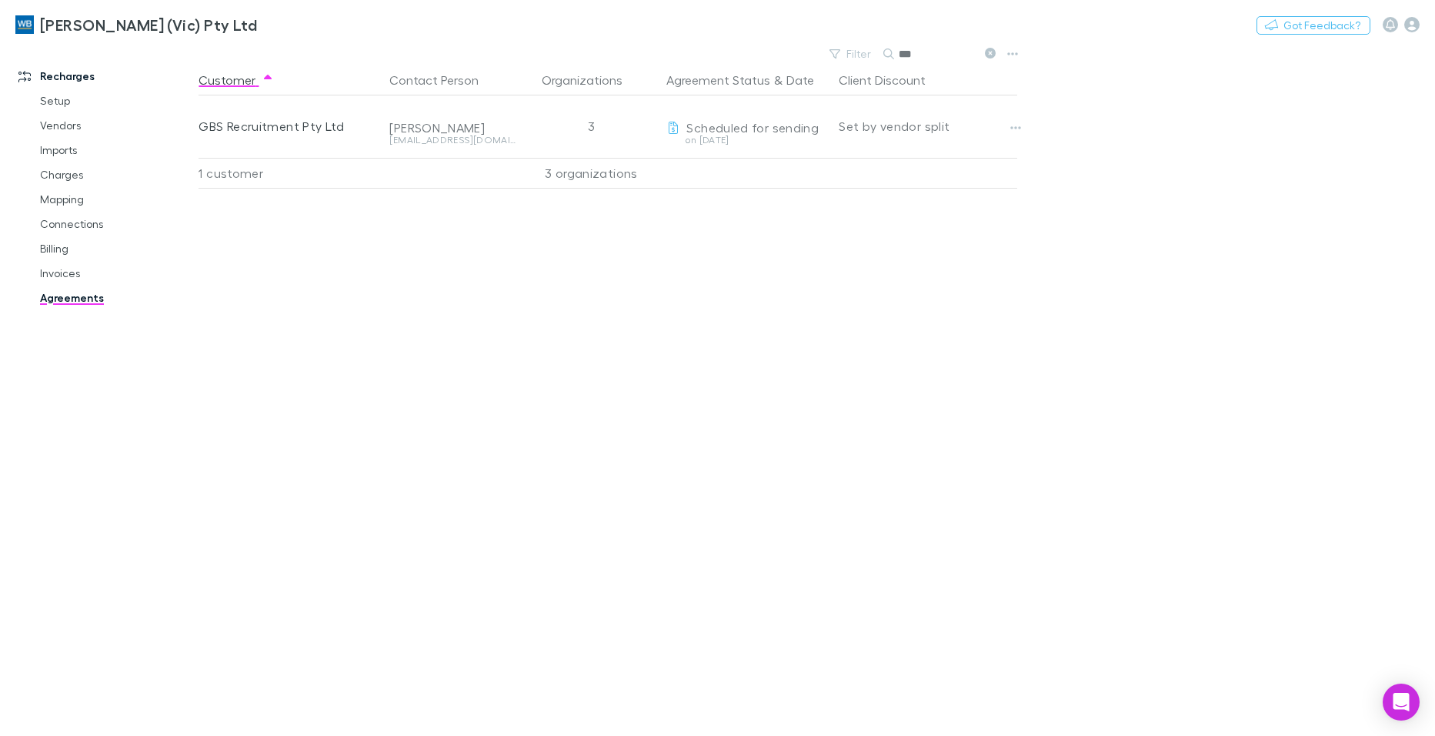
type input "***"
click at [990, 51] on icon at bounding box center [990, 53] width 11 height 11
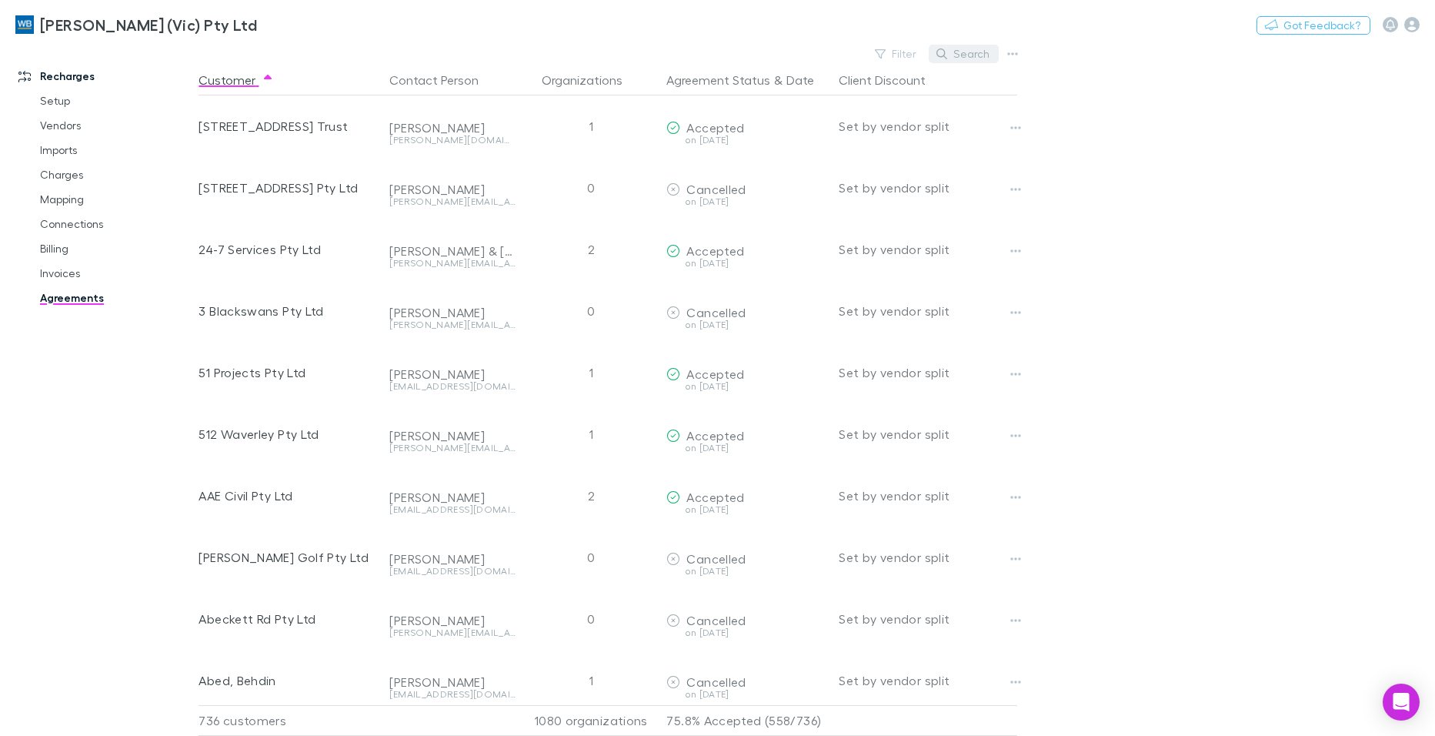
click at [972, 52] on button "Search" at bounding box center [964, 54] width 70 height 18
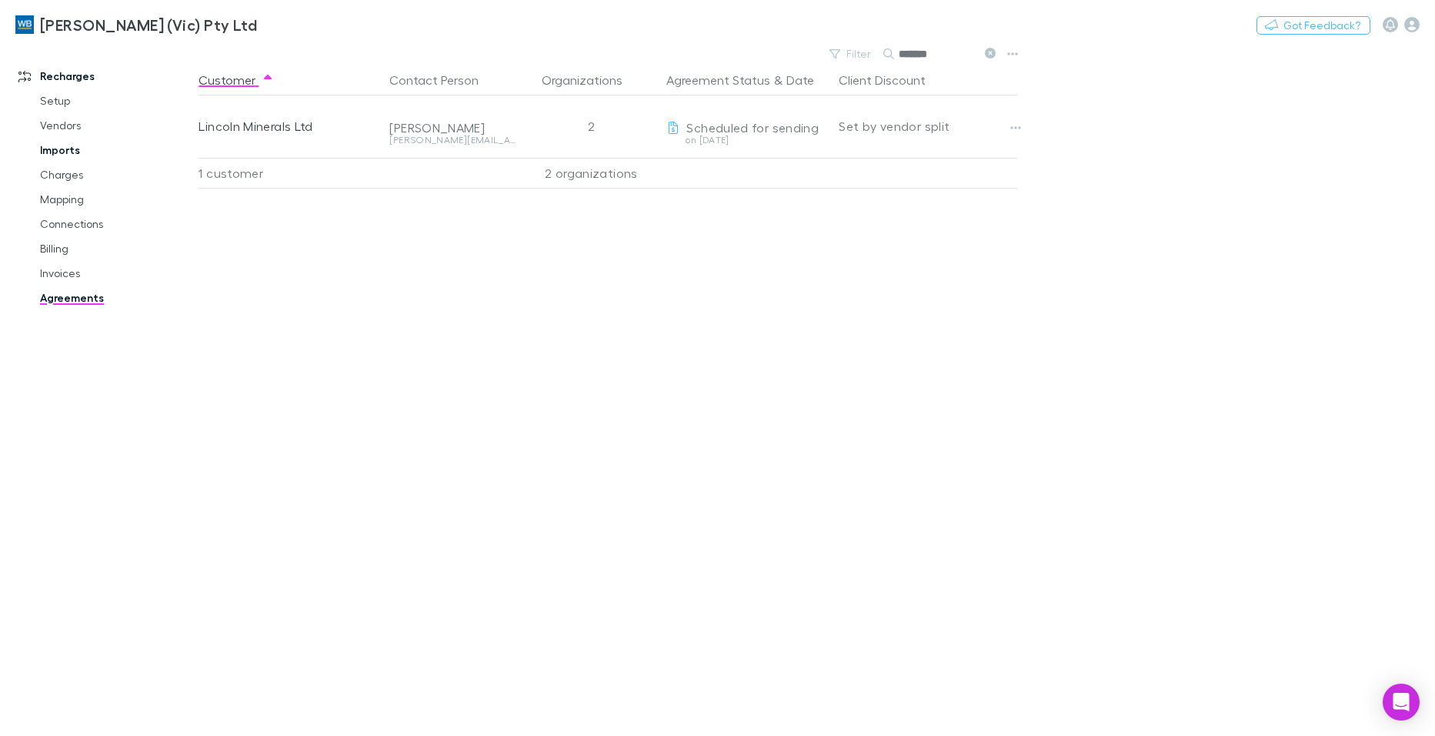
type input "*******"
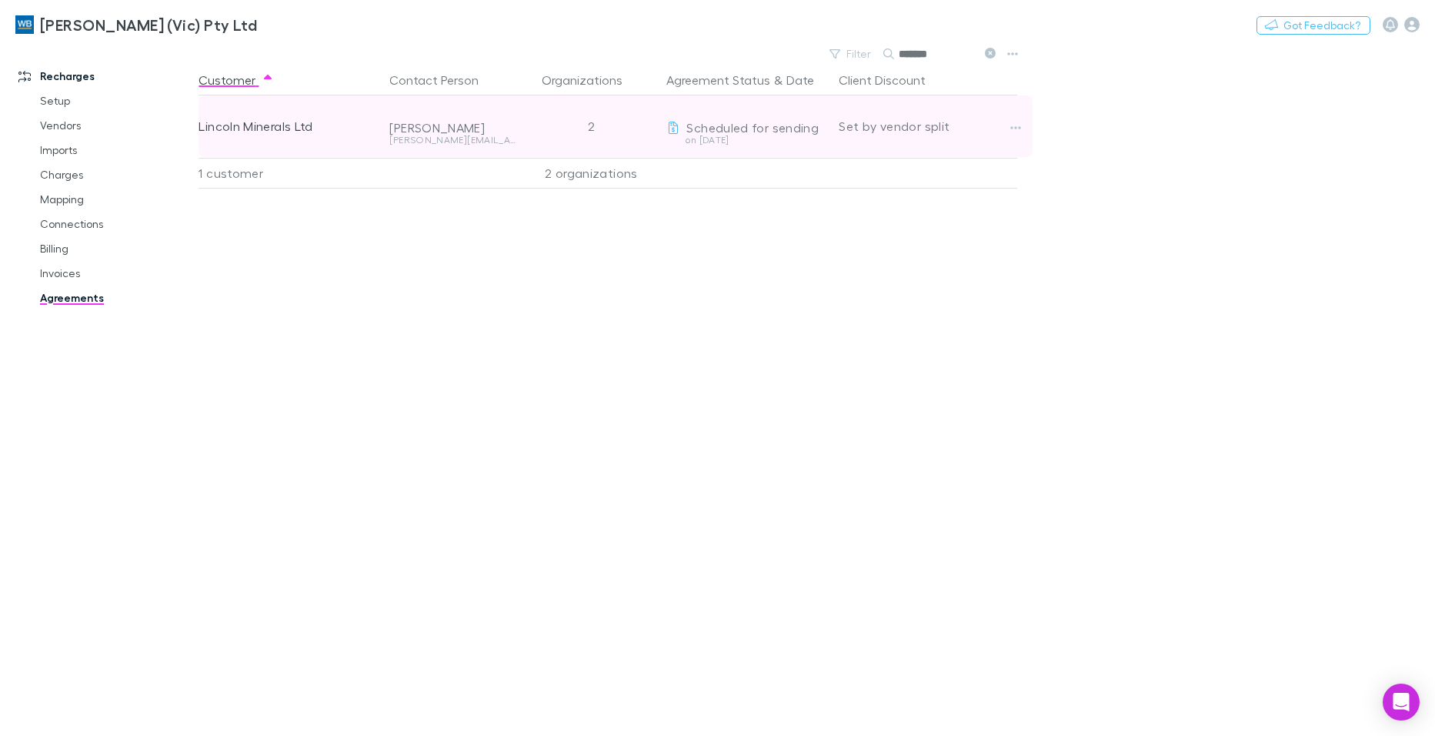
click at [741, 130] on span "Scheduled for sending" at bounding box center [752, 127] width 132 height 15
click at [1009, 125] on button "button" at bounding box center [1016, 128] width 22 height 22
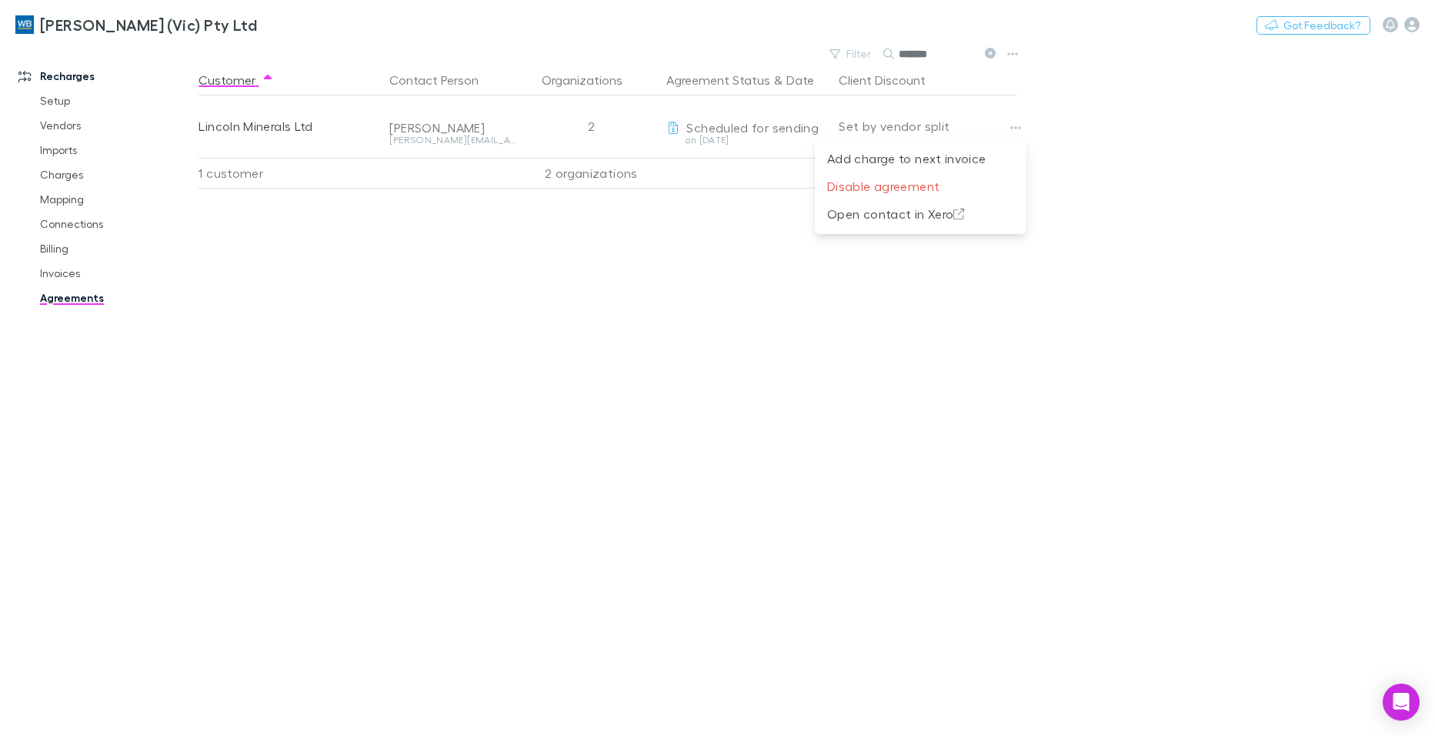
click at [816, 422] on div at bounding box center [717, 368] width 1435 height 736
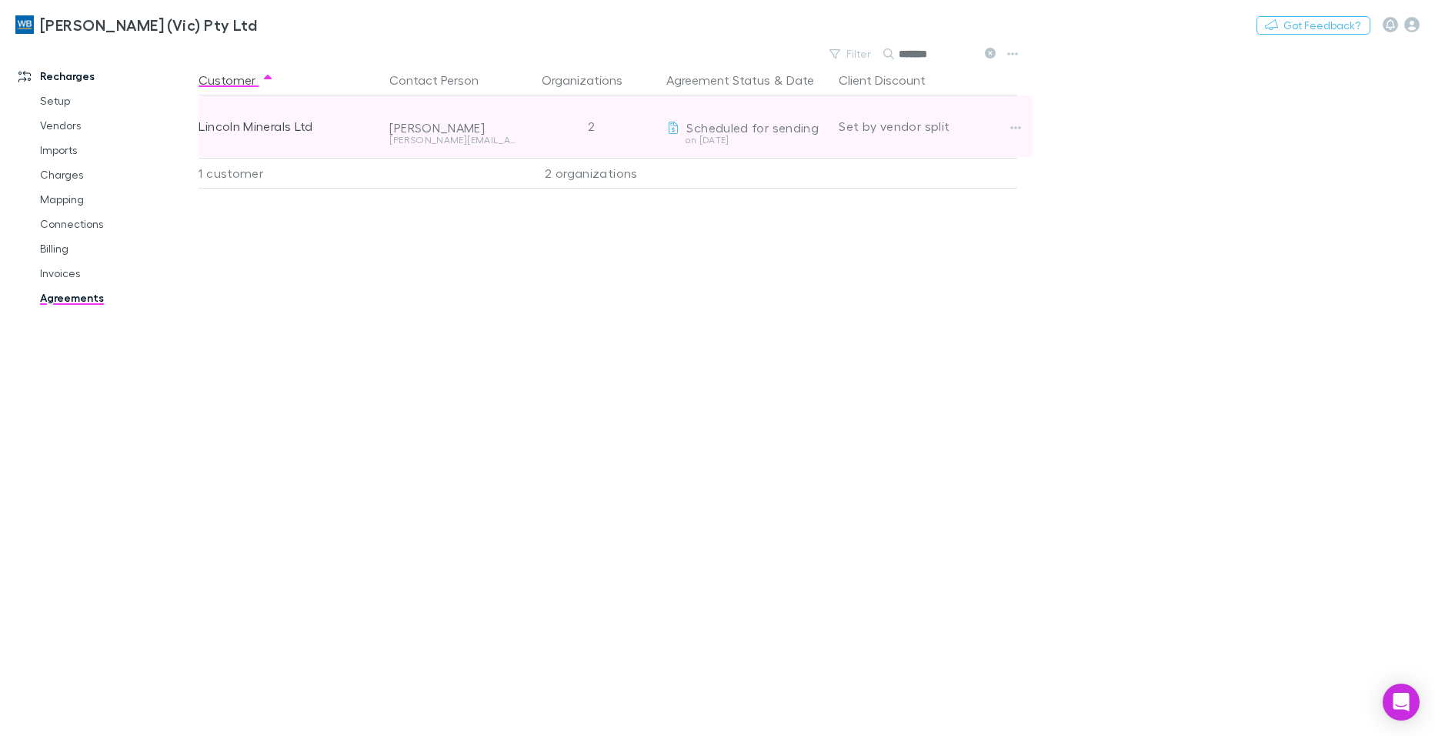
click at [442, 131] on div "Andrew Metcalfe" at bounding box center [452, 127] width 126 height 15
click at [677, 128] on icon at bounding box center [673, 128] width 14 height 12
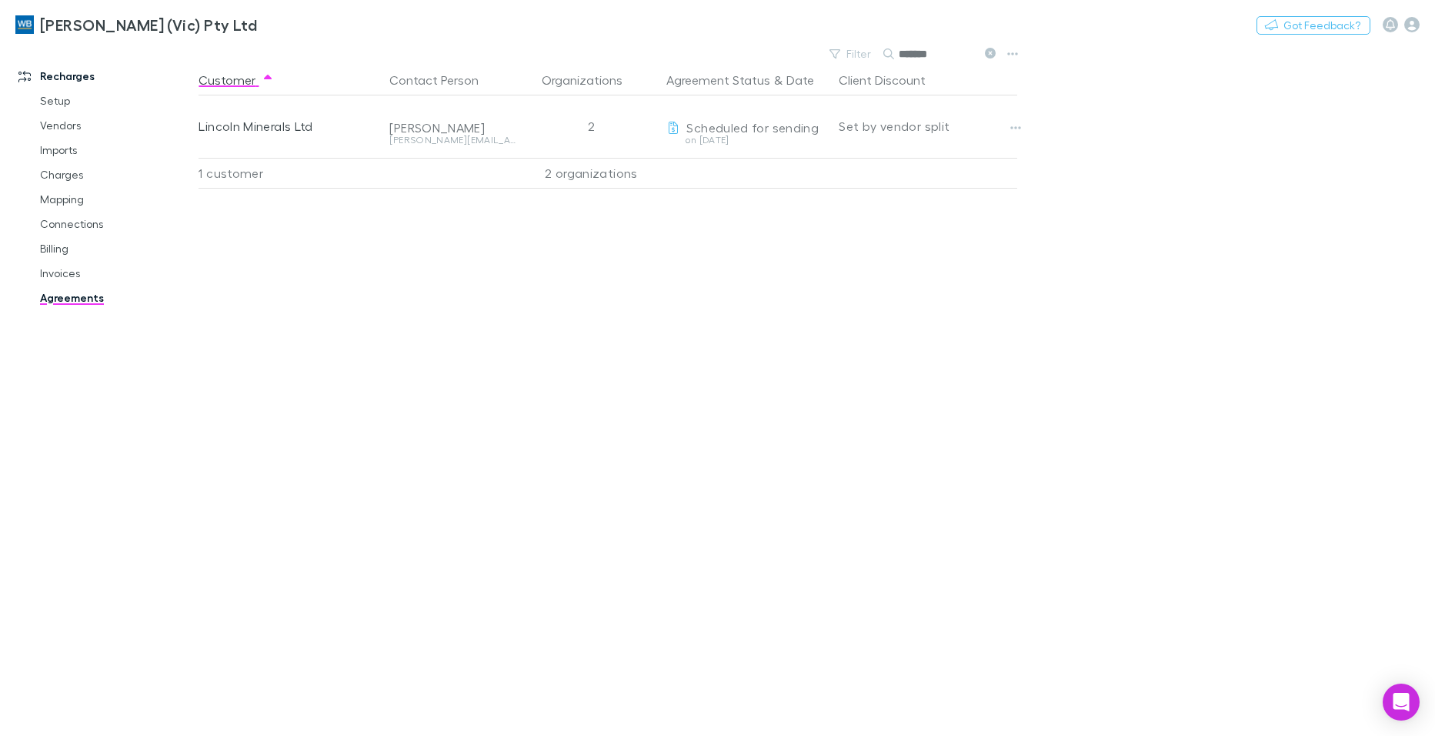
click at [987, 48] on div "William Buck (Vic) Pty Ltd Nothing Got Feedback?" at bounding box center [717, 24] width 1435 height 49
click at [990, 52] on icon at bounding box center [990, 53] width 11 height 11
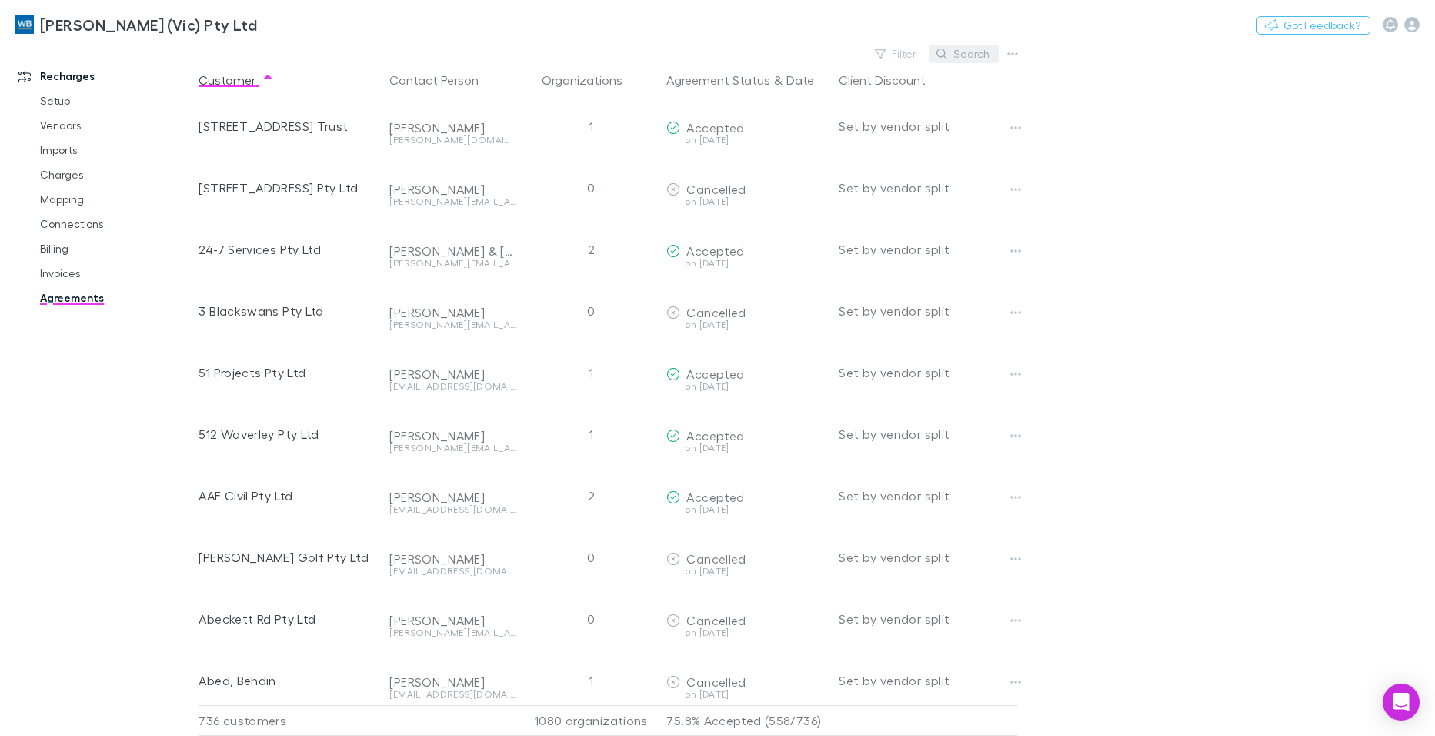
click at [988, 53] on button "Search" at bounding box center [964, 54] width 70 height 18
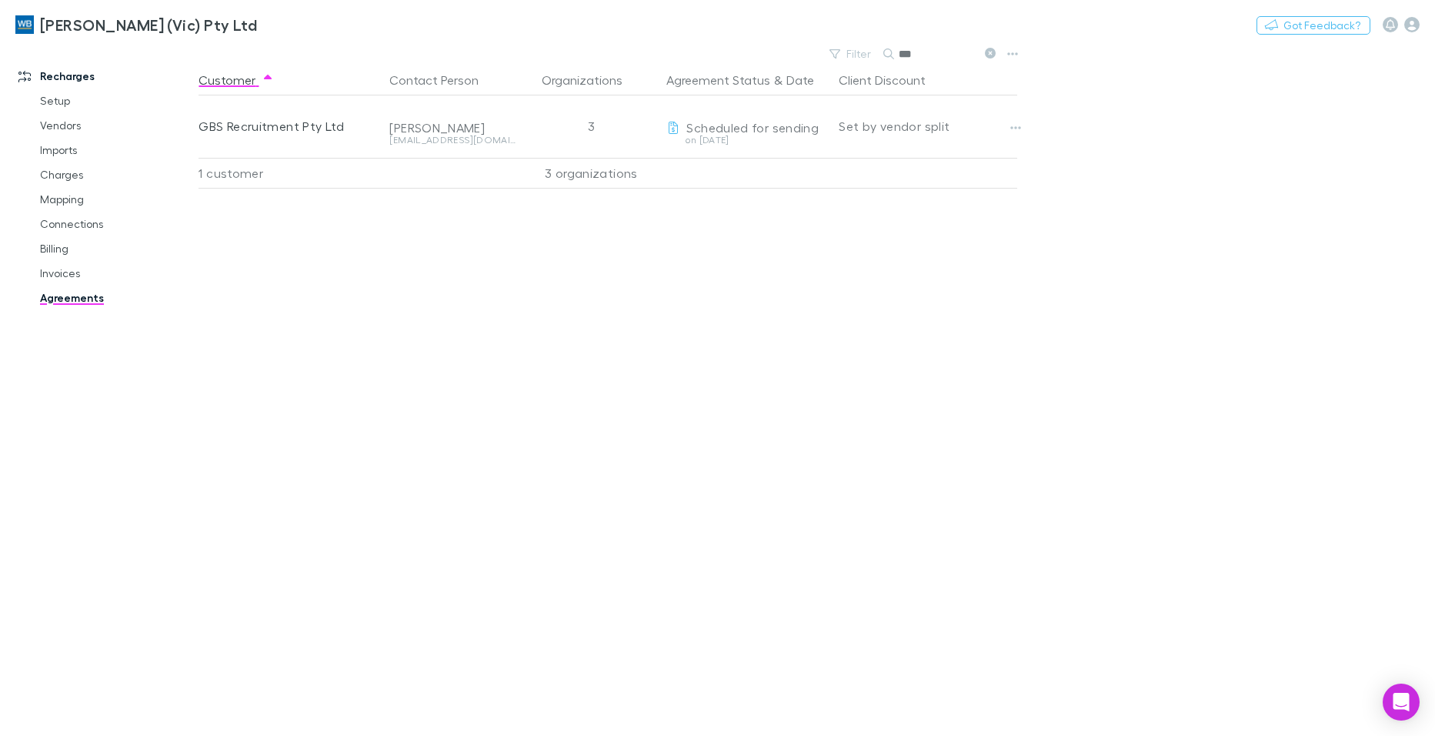
type input "***"
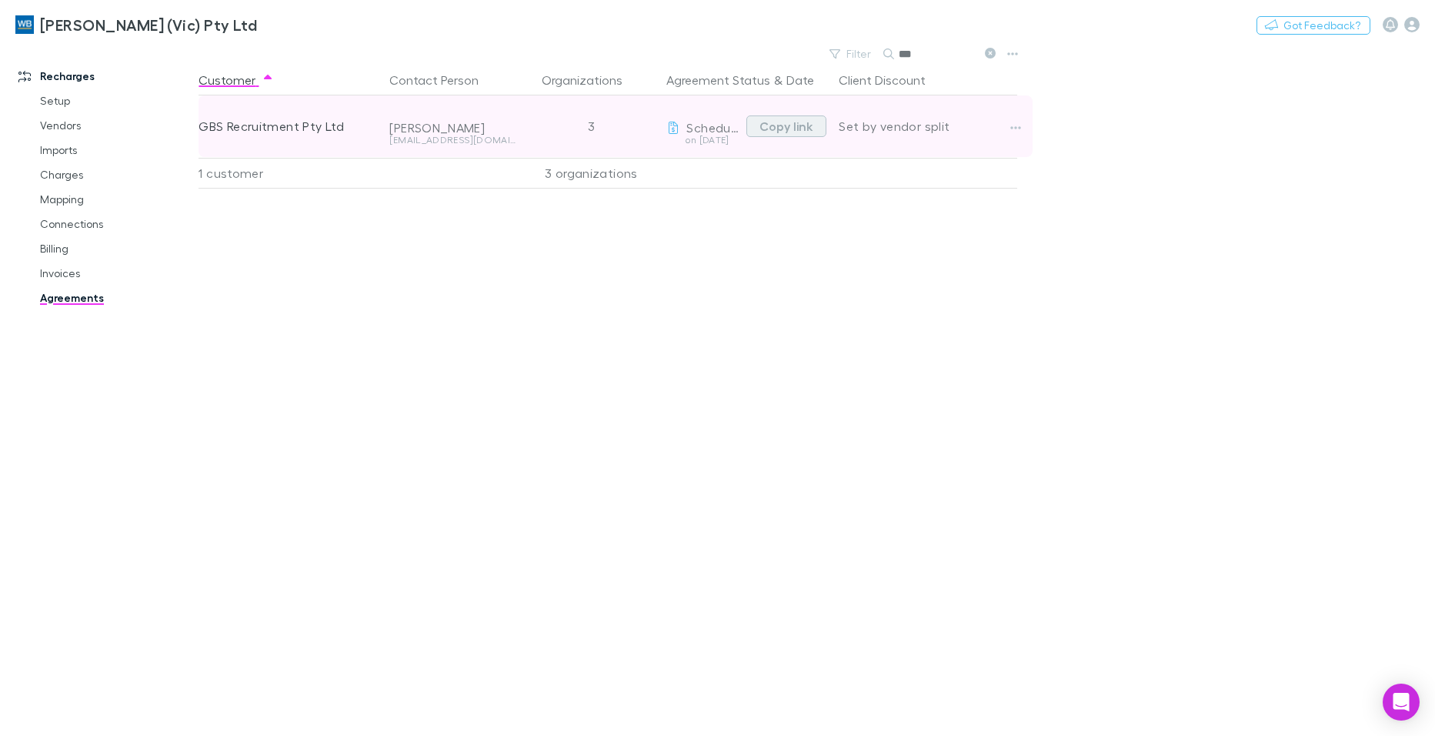
drag, startPoint x: 783, startPoint y: 127, endPoint x: 68, endPoint y: 101, distance: 716.0
click at [782, 127] on button "Copy link" at bounding box center [786, 126] width 80 height 22
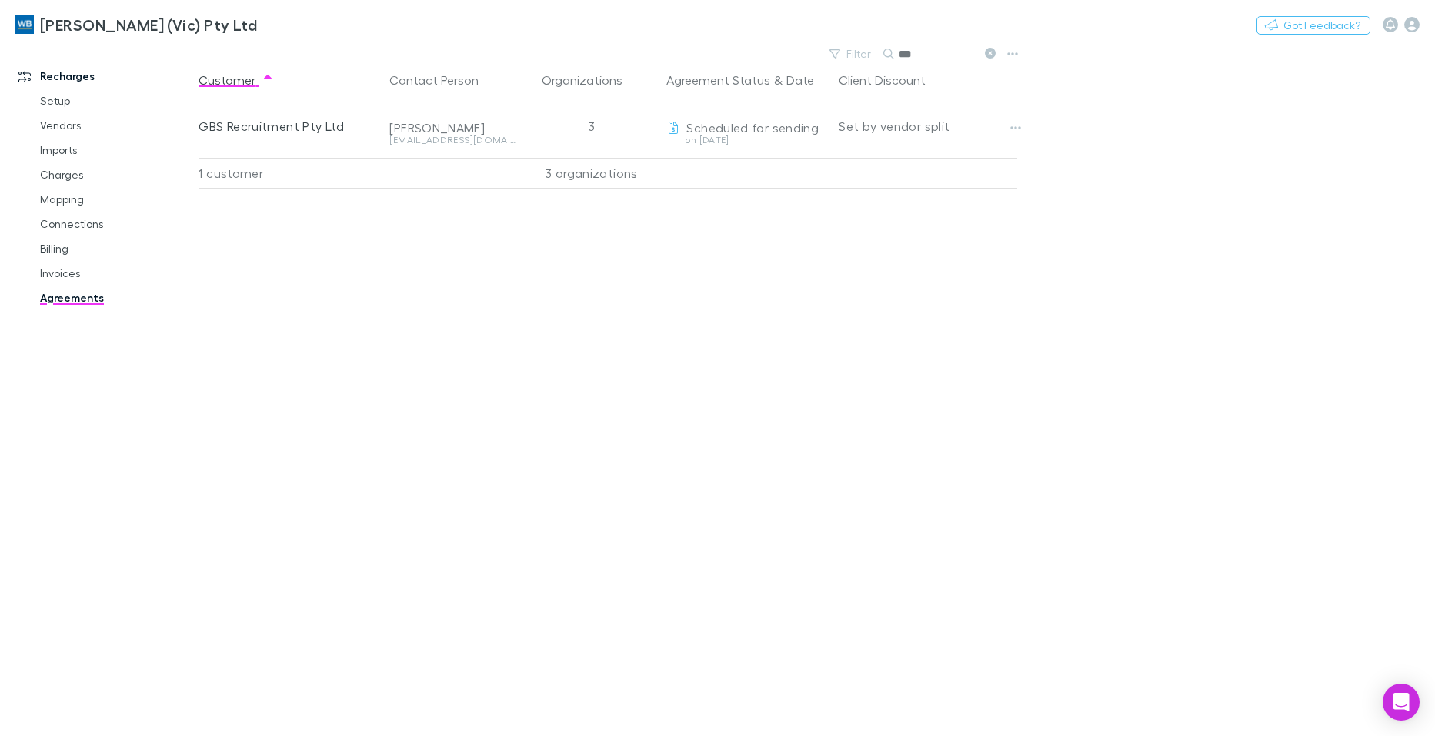
click at [929, 52] on input "***" at bounding box center [937, 54] width 77 height 22
drag, startPoint x: 929, startPoint y: 52, endPoint x: 883, endPoint y: 55, distance: 46.3
click at [884, 55] on div "***" at bounding box center [940, 54] width 115 height 18
click at [988, 52] on icon at bounding box center [990, 53] width 11 height 11
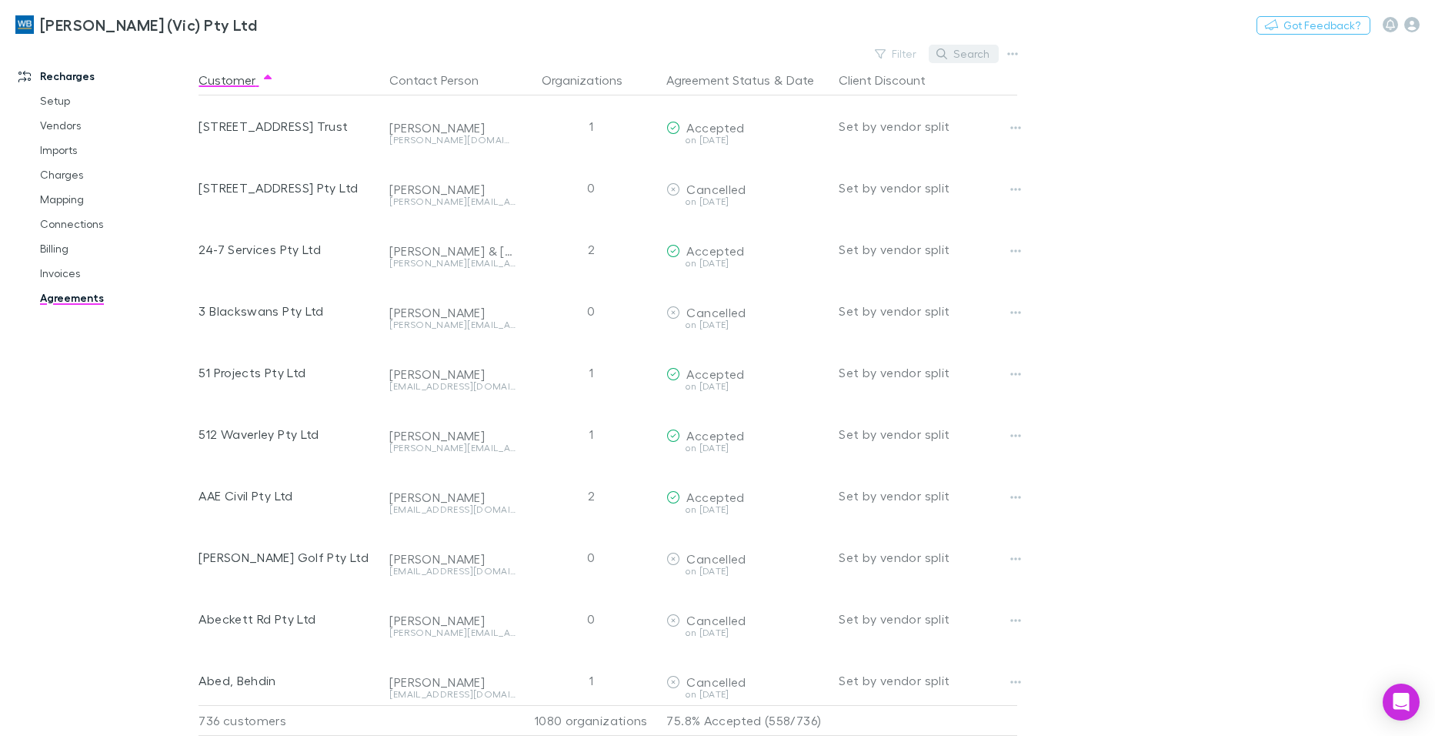
click at [976, 52] on button "Search" at bounding box center [964, 54] width 70 height 18
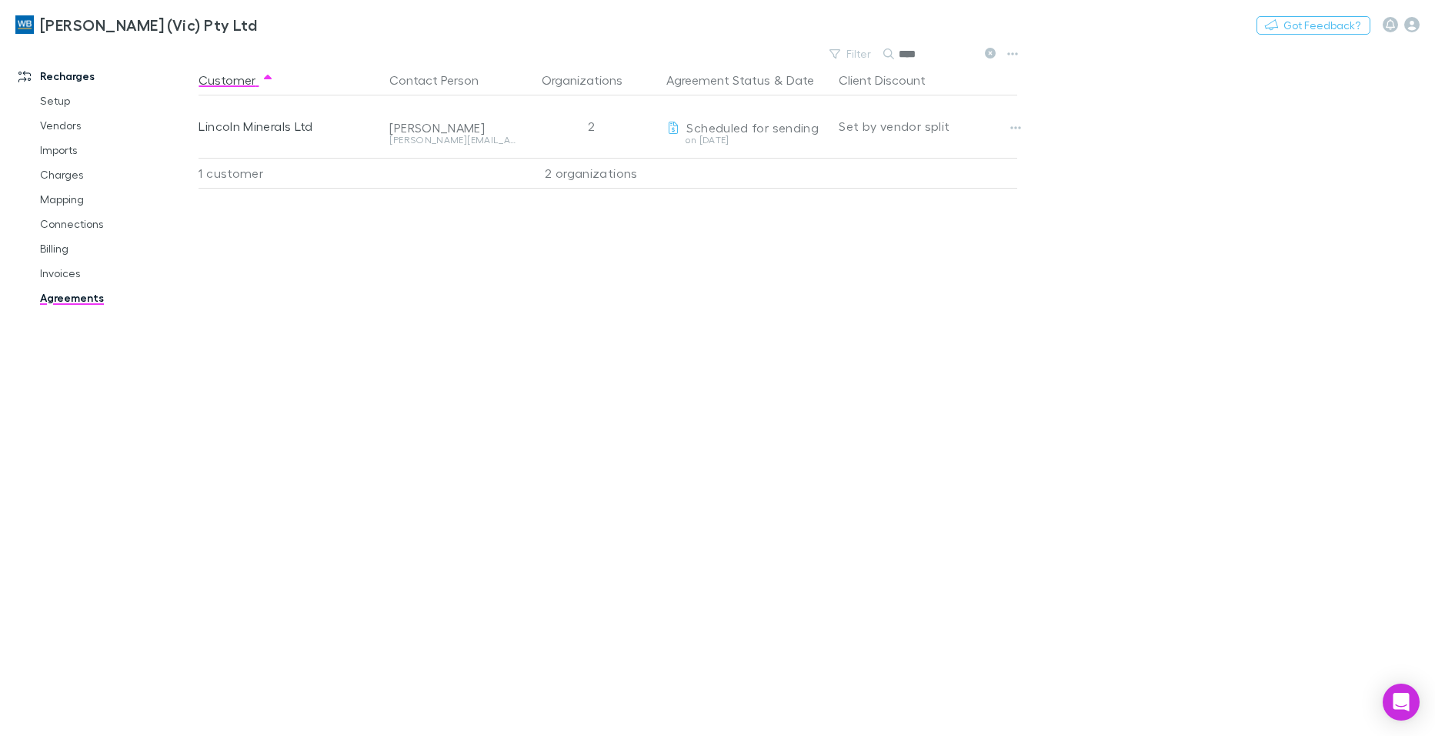
type input "****"
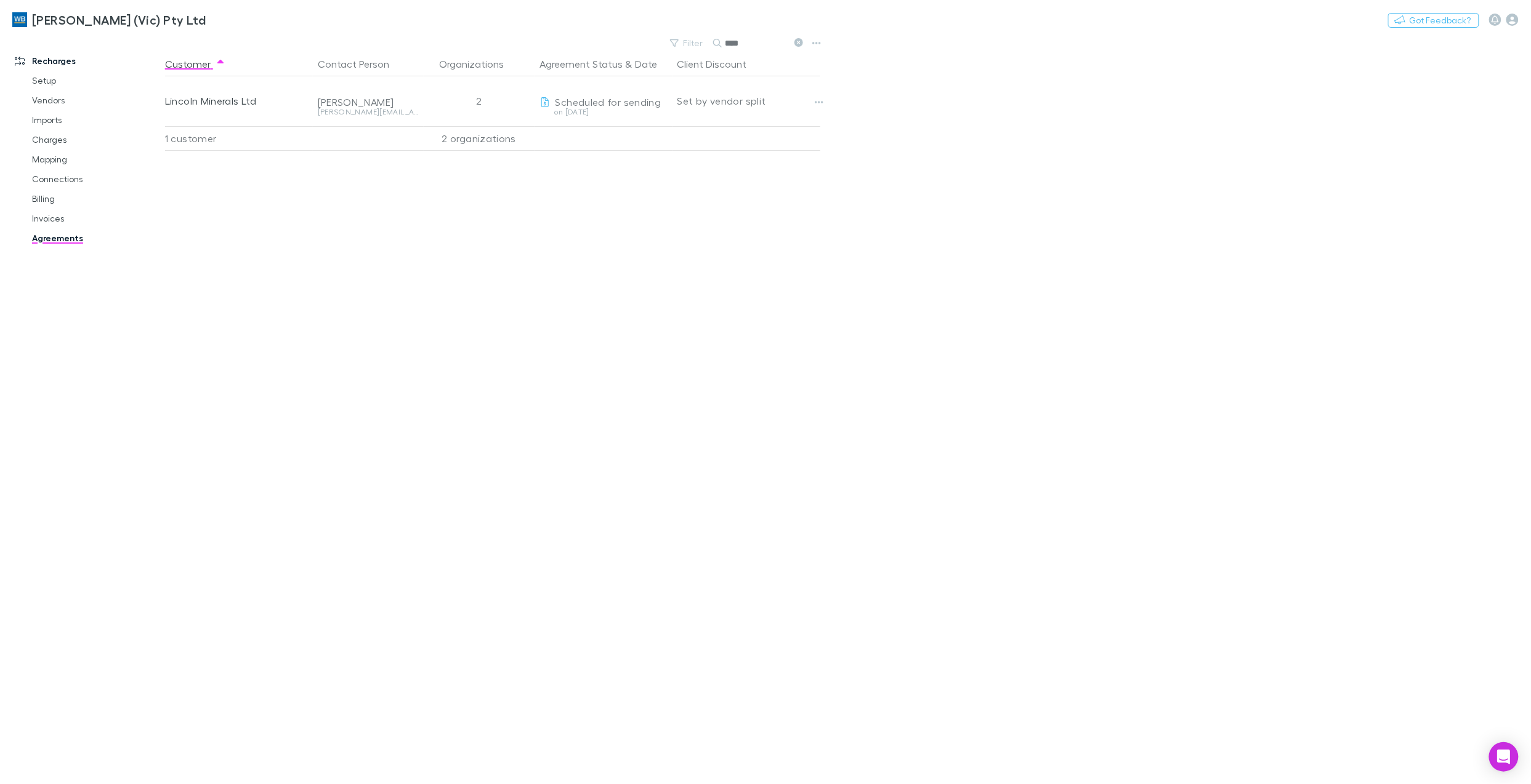
click at [57, 239] on link "Agreements" at bounding box center [98, 238] width 155 height 20
click at [796, 42] on icon at bounding box center [798, 42] width 9 height 9
click at [751, 43] on button "Search" at bounding box center [731, 43] width 39 height 1
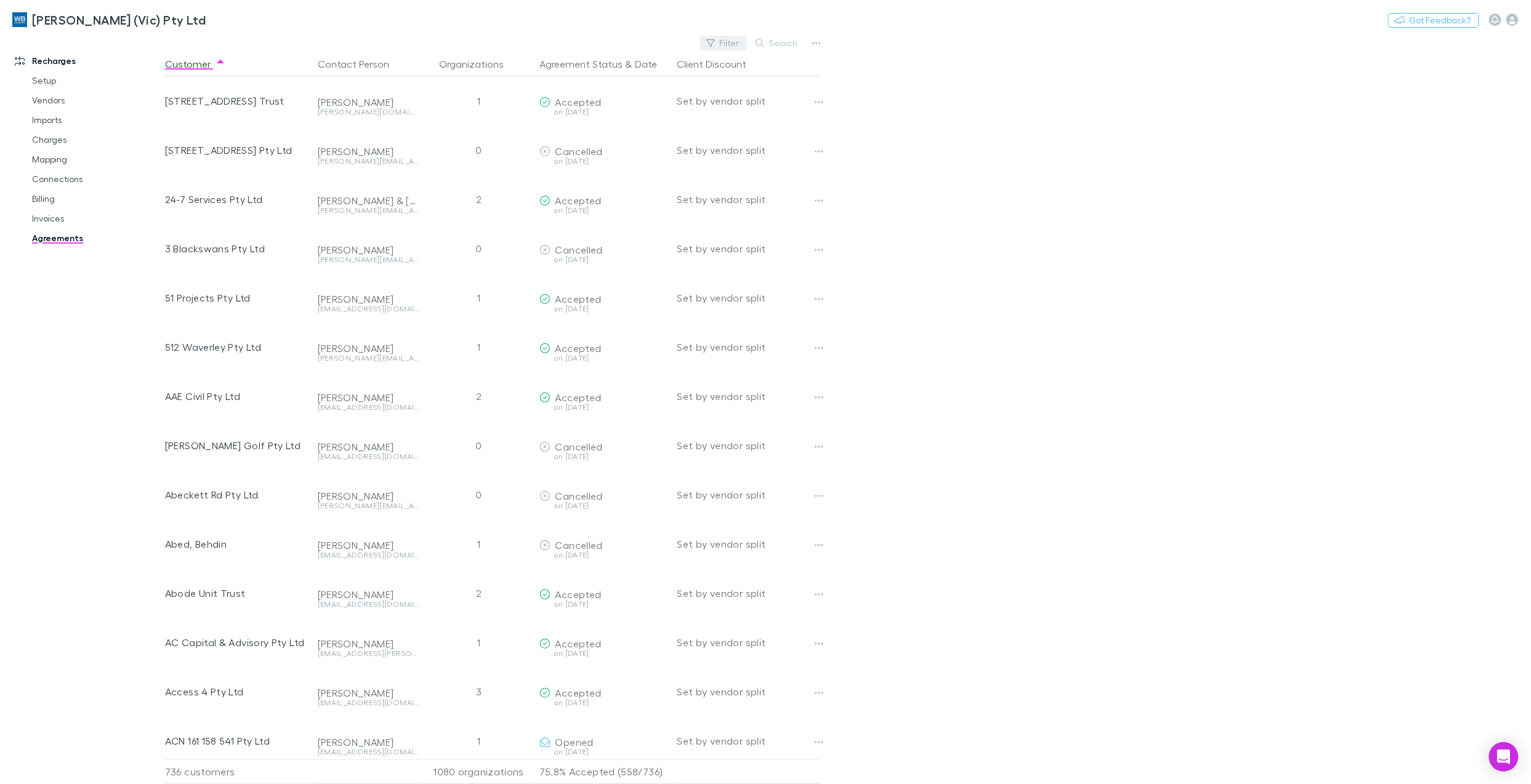
click at [724, 45] on button "Filter" at bounding box center [723, 43] width 46 height 14
click at [605, 223] on li "Scheduled for sending" at bounding box center [639, 222] width 214 height 20
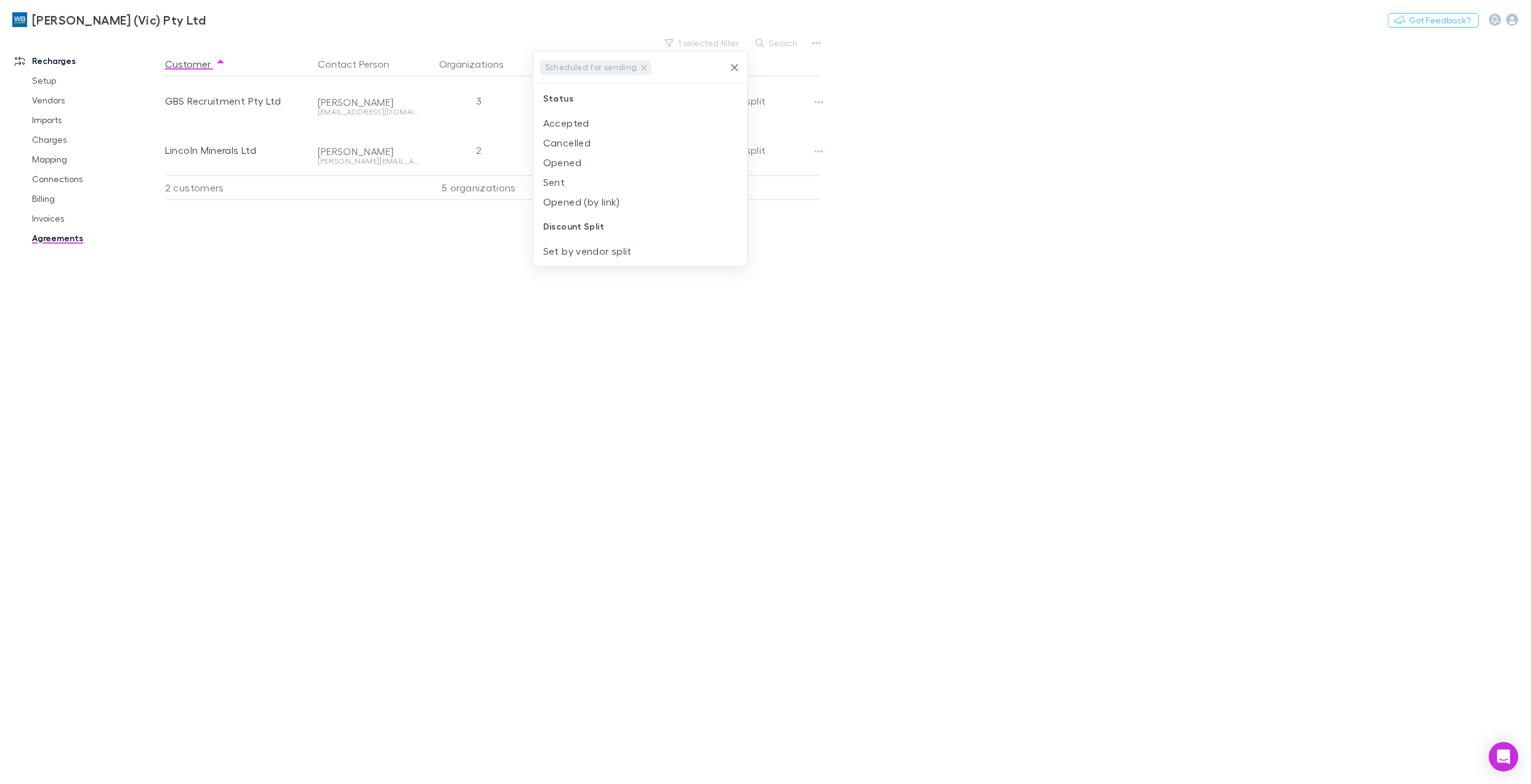
click at [963, 542] on div at bounding box center [765, 392] width 1531 height 784
click at [730, 43] on button "1 selected filter" at bounding box center [703, 43] width 88 height 14
click at [599, 247] on li "Set by vendor split" at bounding box center [639, 251] width 214 height 20
click at [641, 66] on icon at bounding box center [643, 65] width 6 height 6
click at [636, 74] on input "text" at bounding box center [679, 86] width 87 height 22
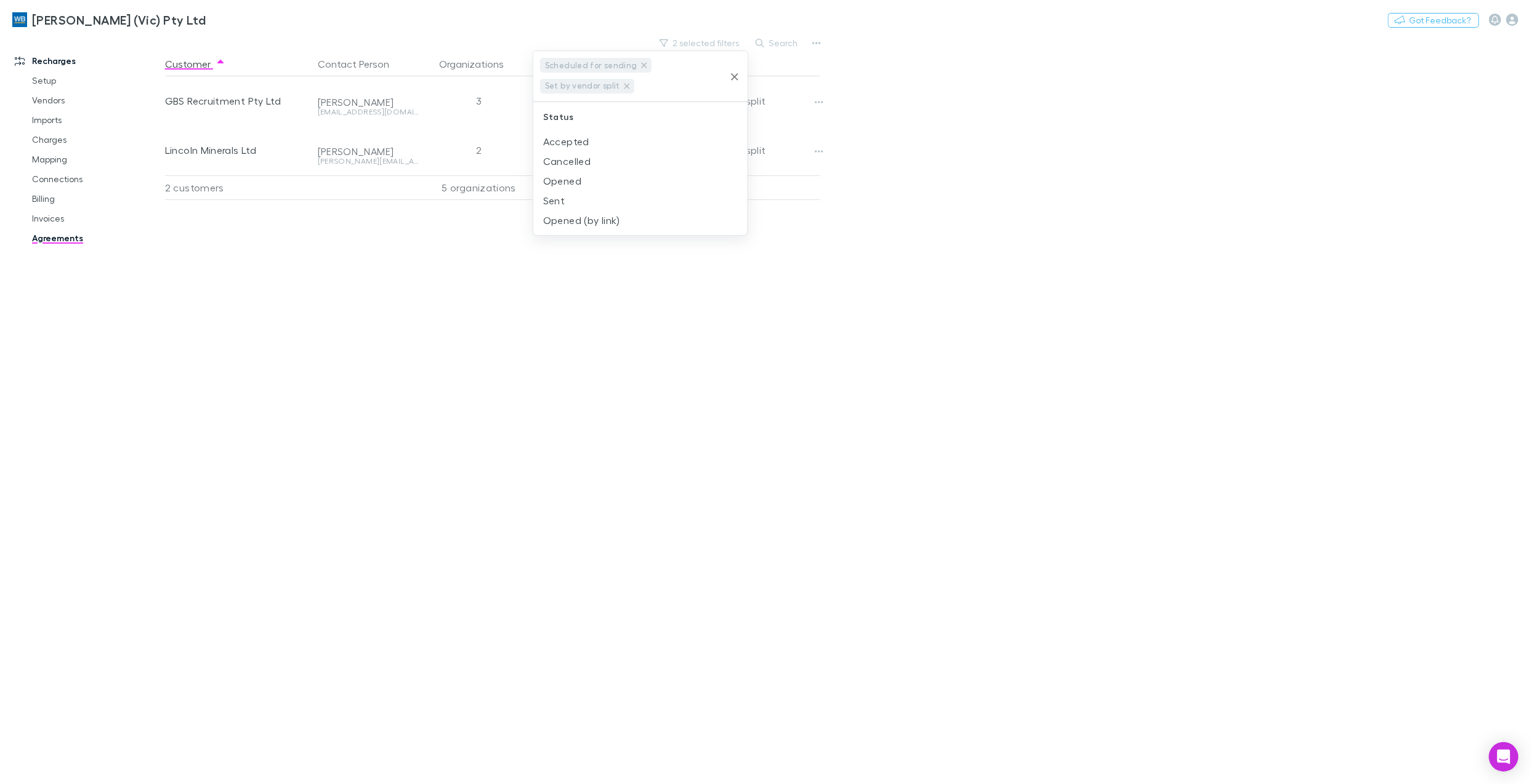
click at [639, 74] on input "text" at bounding box center [679, 86] width 87 height 22
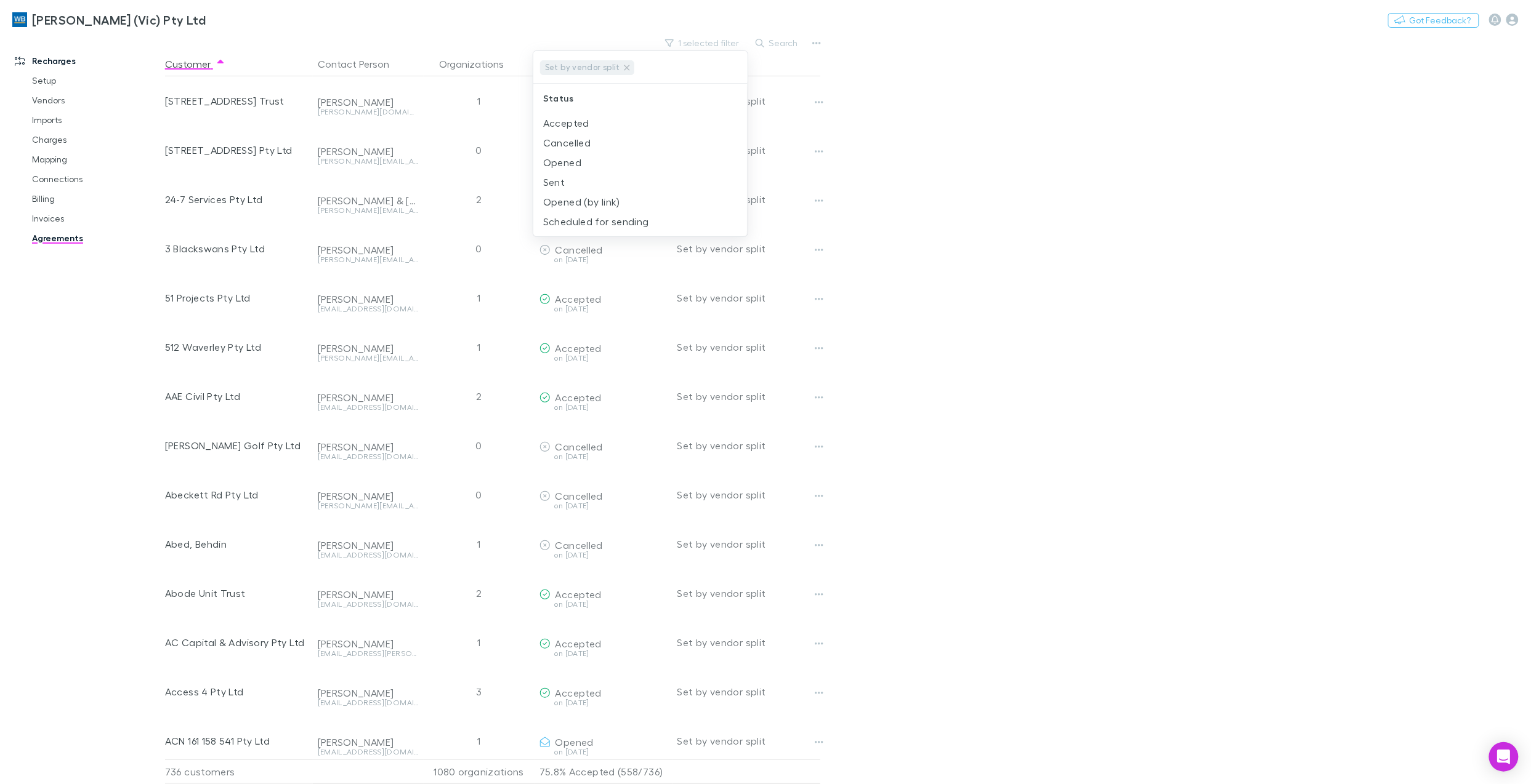
click at [976, 14] on div at bounding box center [765, 392] width 1531 height 784
click at [719, 39] on button "1 selected filter" at bounding box center [703, 43] width 88 height 14
click at [626, 65] on icon at bounding box center [626, 67] width 6 height 6
click at [557, 183] on li "Sent" at bounding box center [639, 182] width 214 height 20
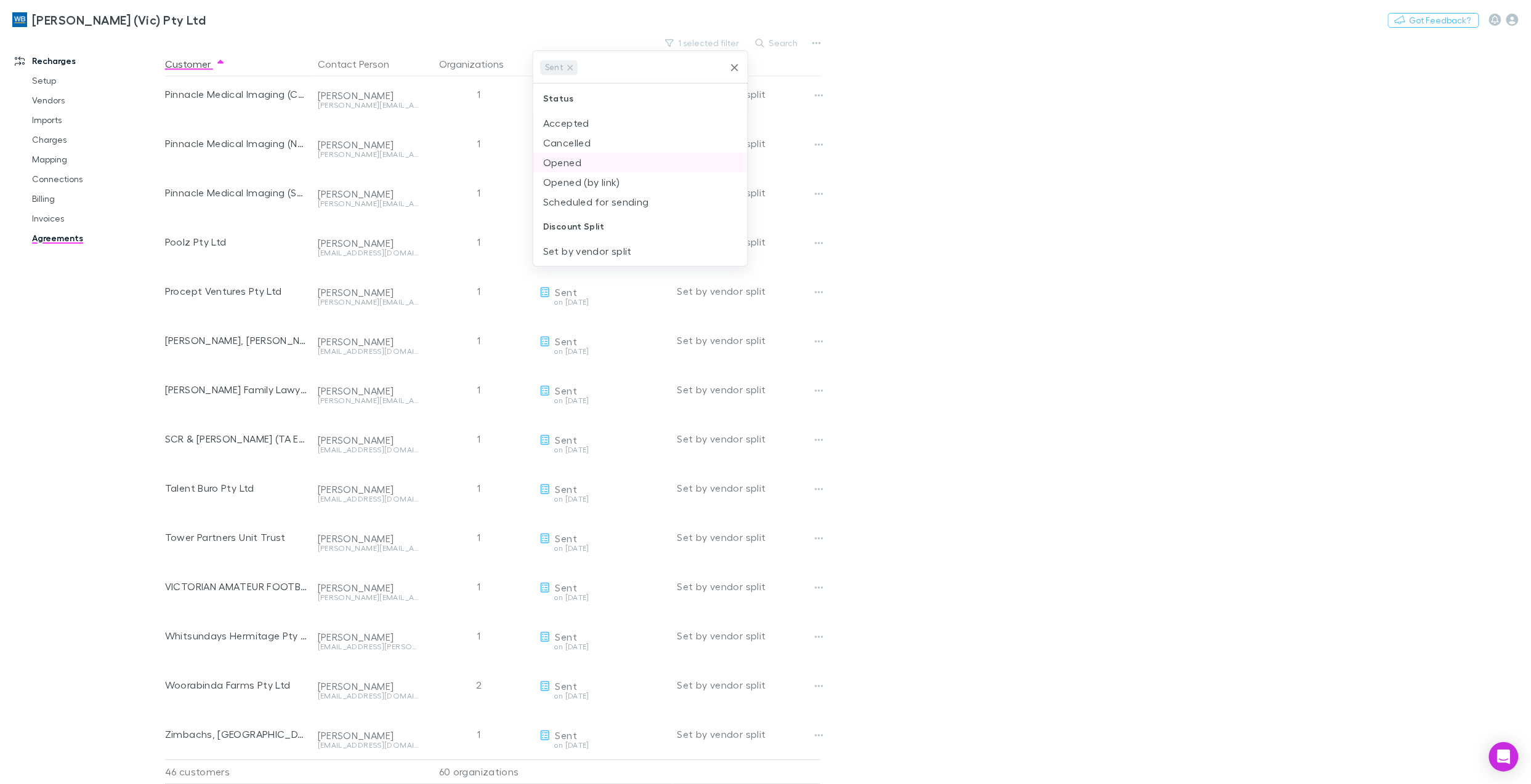
scroll to position [0, 0]
click at [609, 2] on div at bounding box center [765, 392] width 1531 height 784
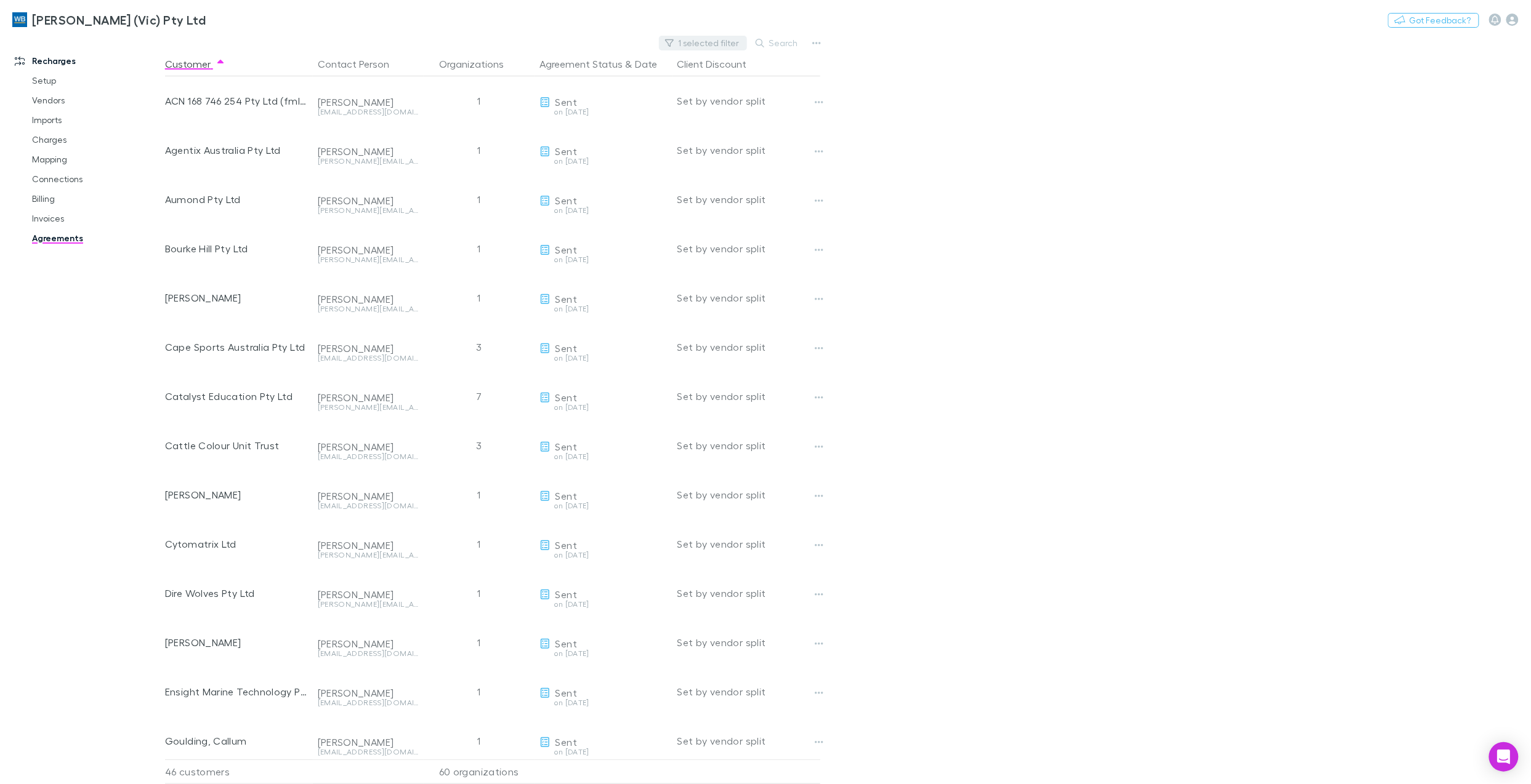
click at [739, 41] on button "1 selected filter" at bounding box center [703, 43] width 88 height 14
click at [615, 204] on li "Scheduled for sending" at bounding box center [639, 202] width 214 height 20
click at [570, 66] on icon at bounding box center [570, 67] width 6 height 6
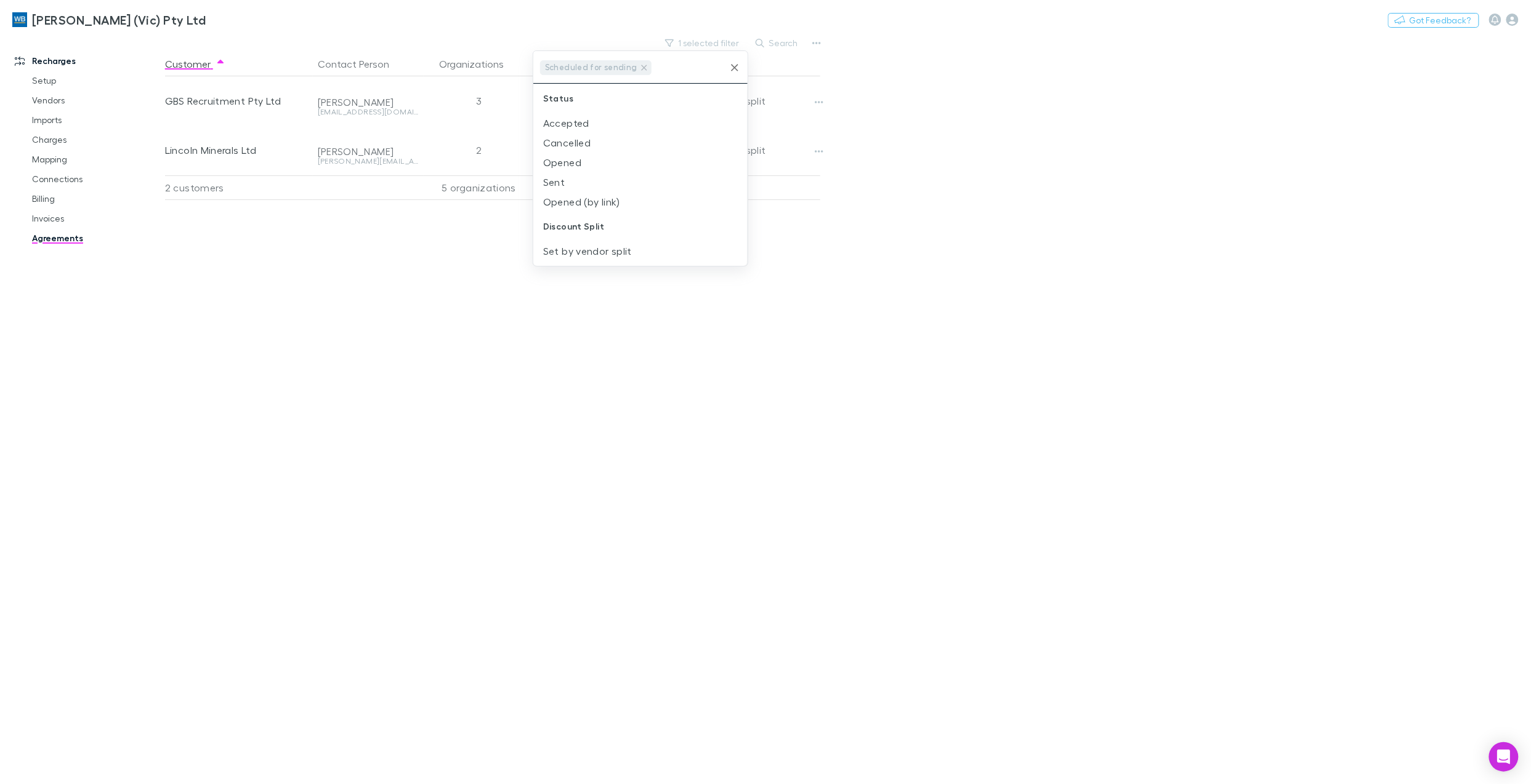
click at [1148, 358] on div at bounding box center [765, 392] width 1531 height 784
click at [423, 421] on div "Customer Contact Person Organizations Agreement Status & Date Client Discount G…" at bounding box center [503, 418] width 677 height 733
drag, startPoint x: 45, startPoint y: 219, endPoint x: 1, endPoint y: 176, distance: 61.5
click at [45, 219] on link "Invoices" at bounding box center [98, 218] width 155 height 20
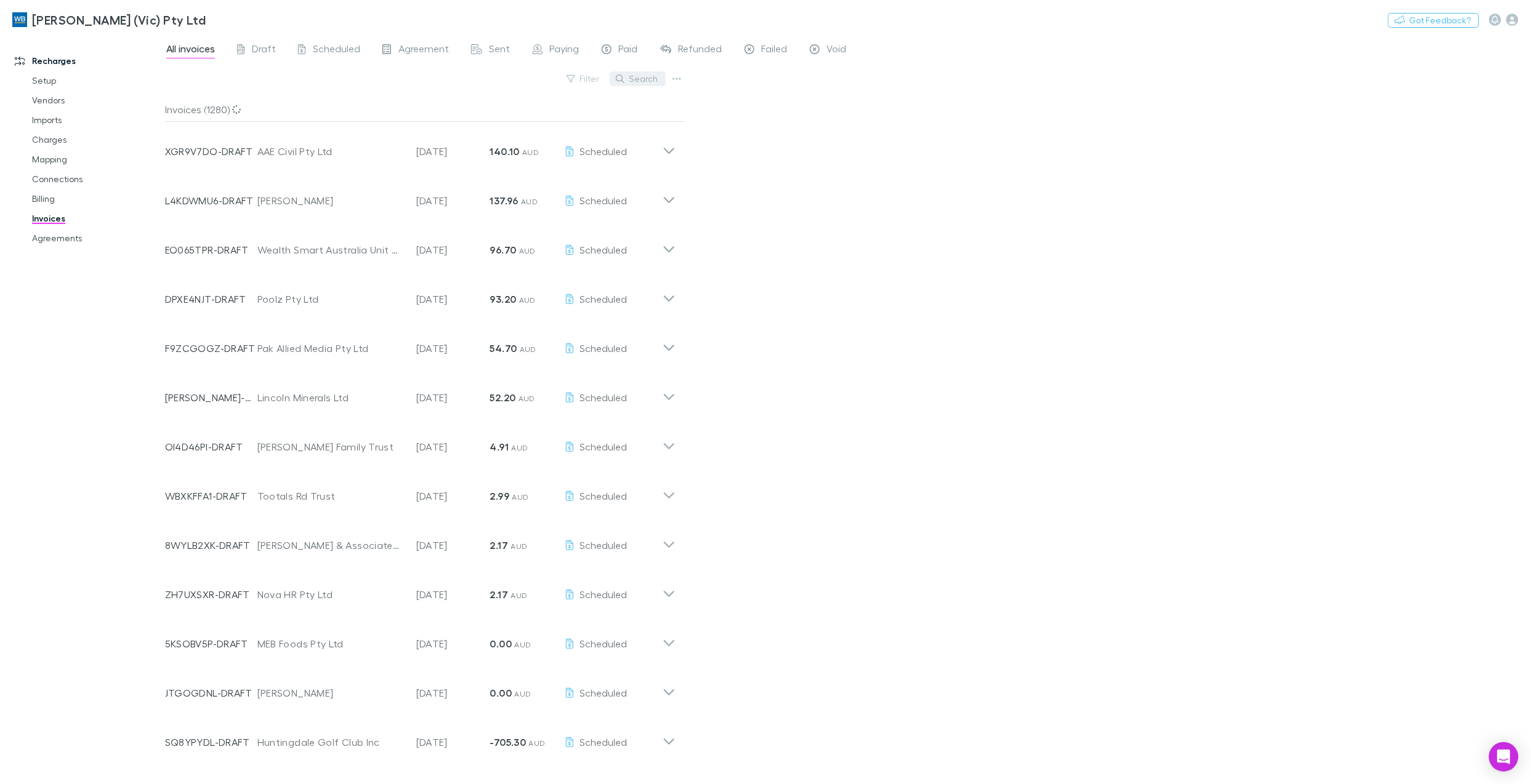
click at [641, 80] on button "Search" at bounding box center [638, 78] width 56 height 14
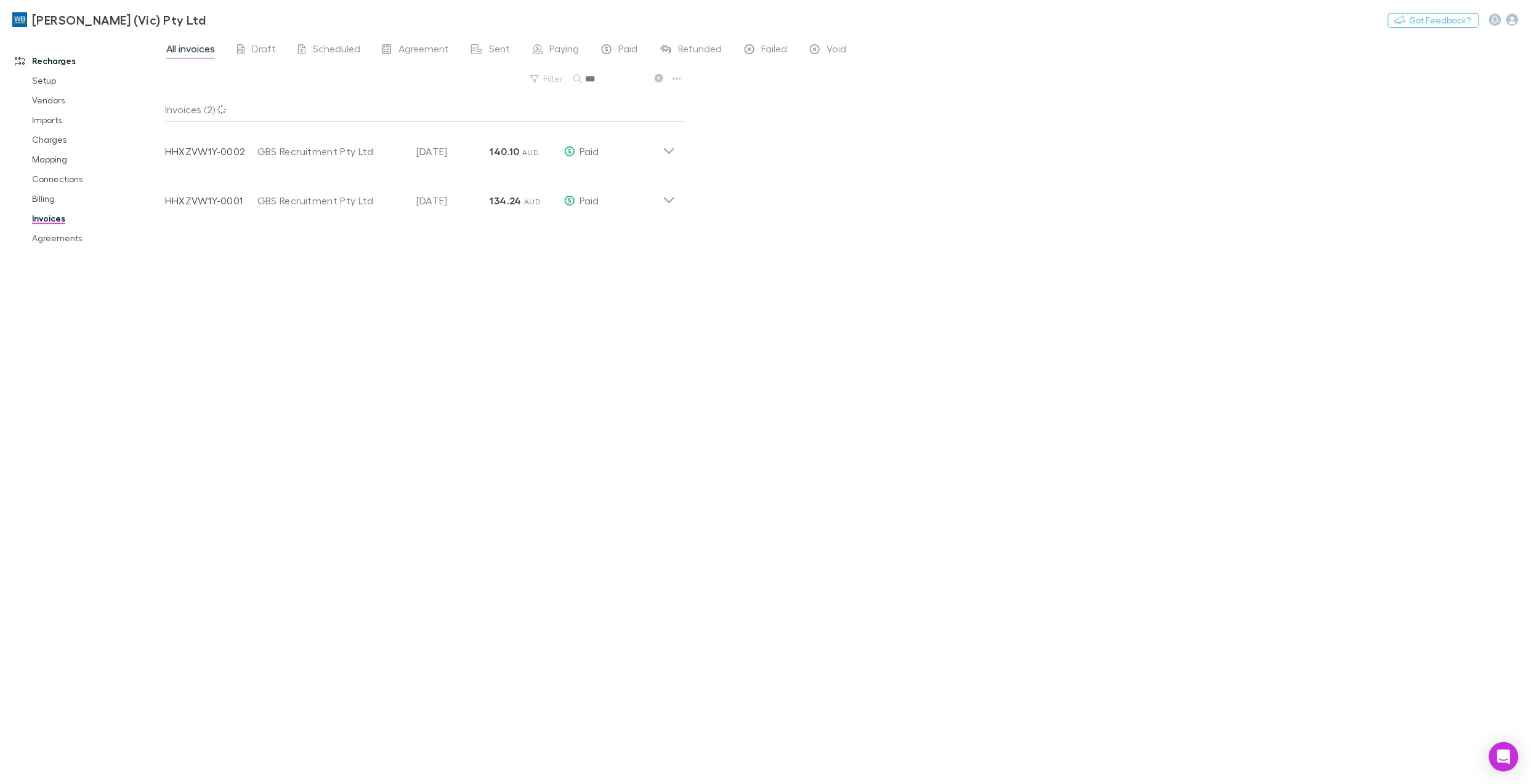
type input "***"
click at [669, 150] on icon at bounding box center [669, 146] width 13 height 25
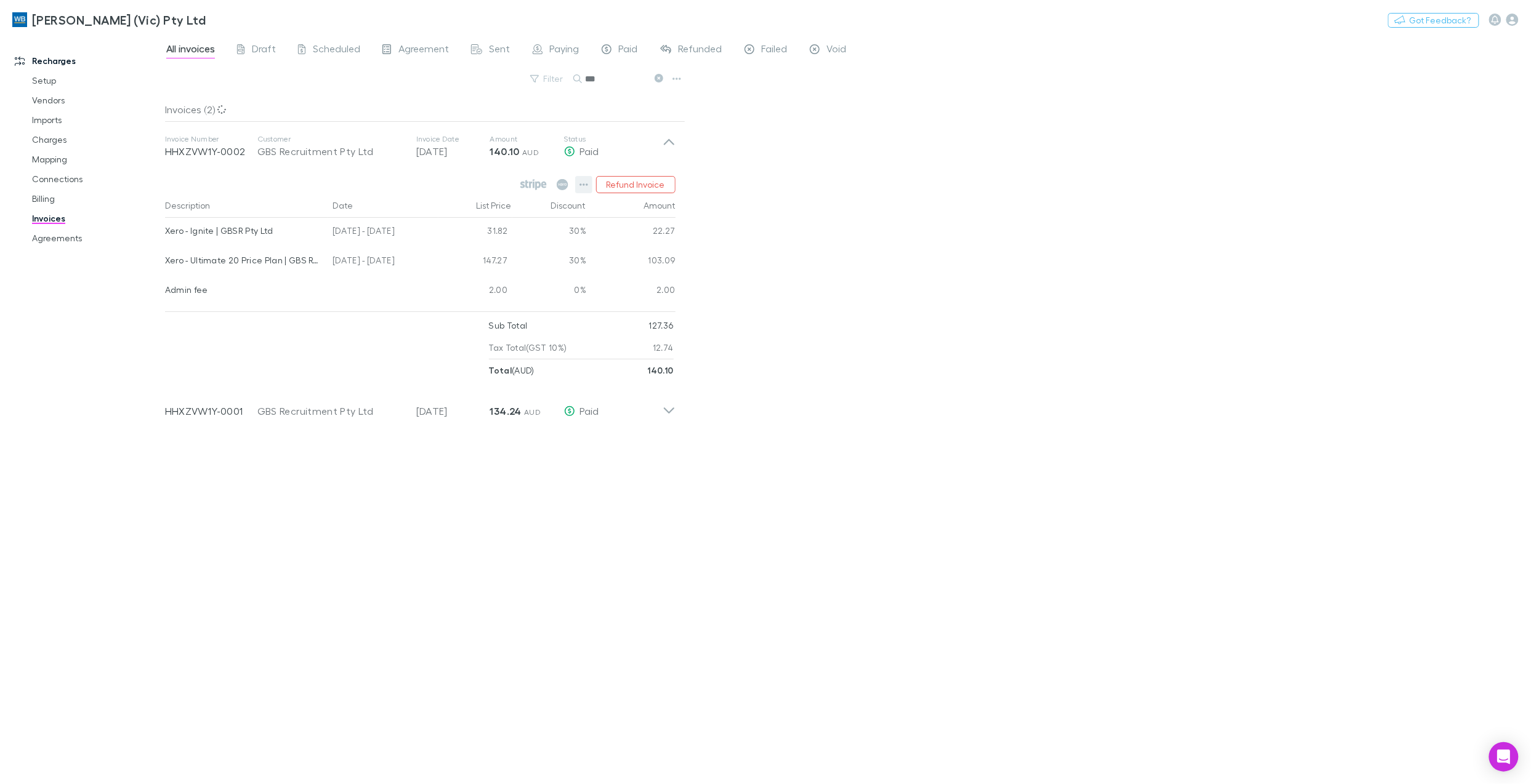
click at [580, 183] on icon "button" at bounding box center [583, 185] width 9 height 10
click at [940, 439] on div at bounding box center [765, 392] width 1531 height 784
click at [675, 146] on icon at bounding box center [669, 146] width 13 height 25
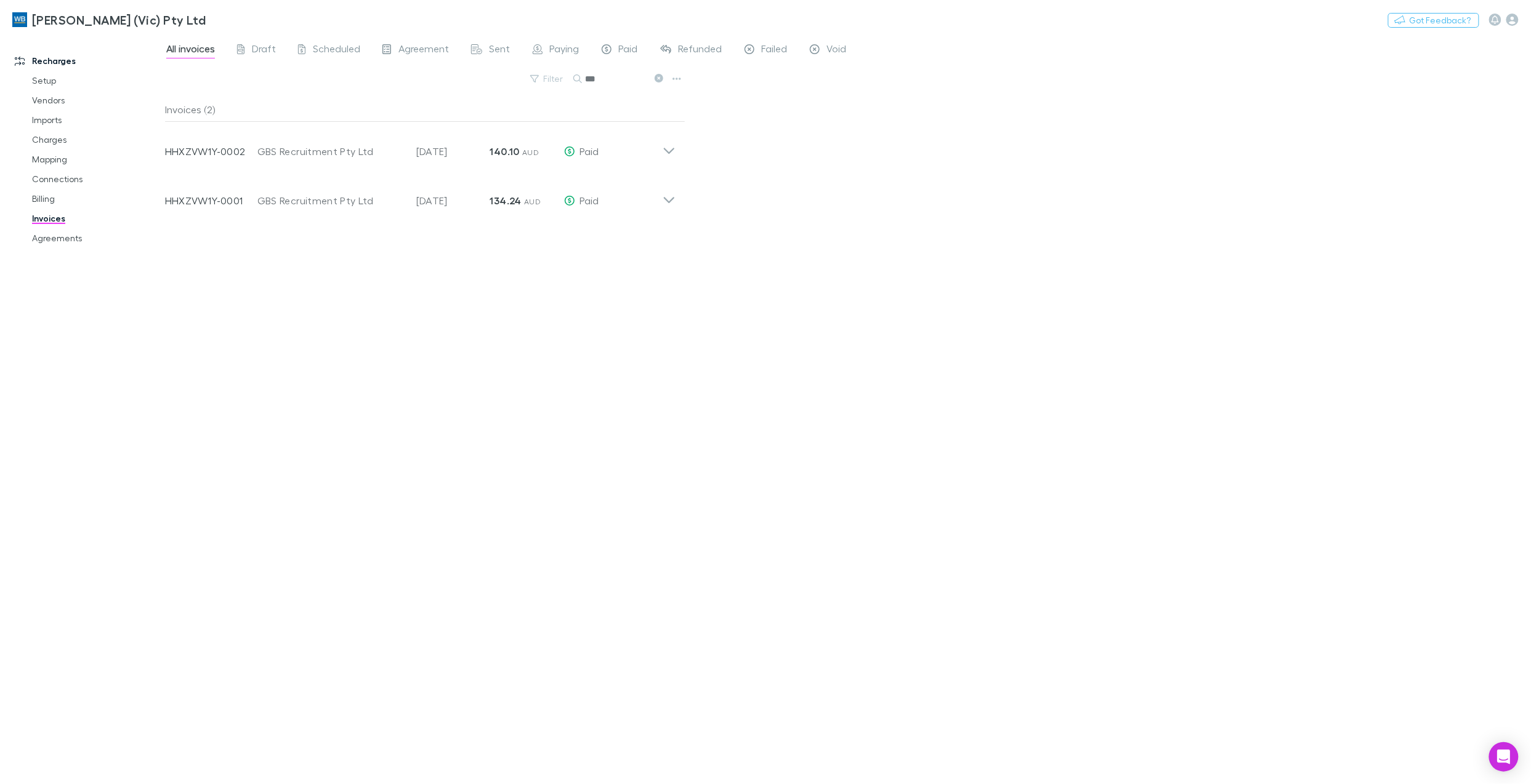
click at [1148, 446] on div "All invoices Draft Scheduled Agreement Sent Paying Paid Refunded Failed Void Fi…" at bounding box center [848, 409] width 1365 height 750
click at [663, 146] on icon at bounding box center [669, 146] width 13 height 25
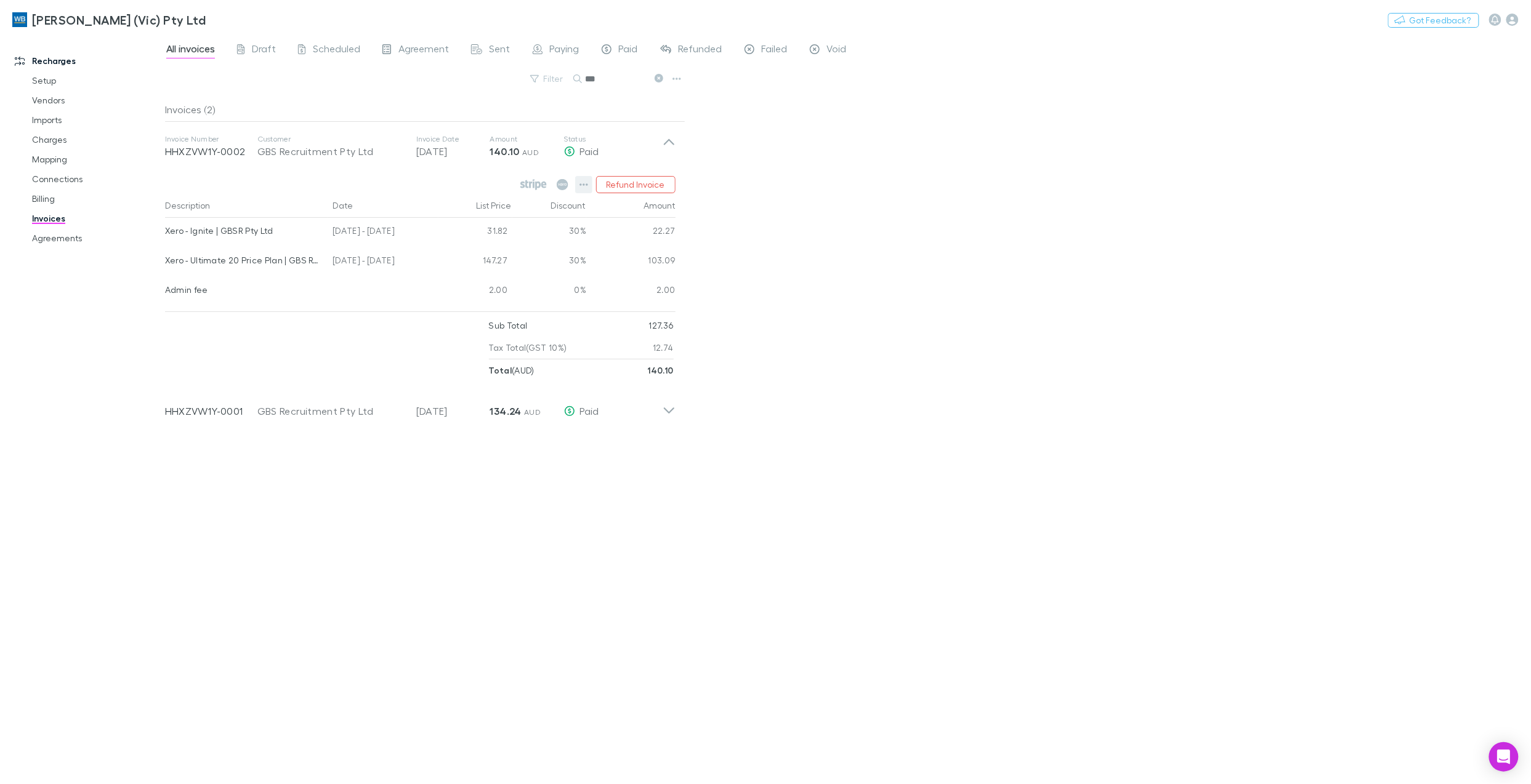
click at [583, 182] on icon "button" at bounding box center [583, 185] width 9 height 10
click at [491, 352] on p "View agreement" at bounding box center [508, 349] width 150 height 14
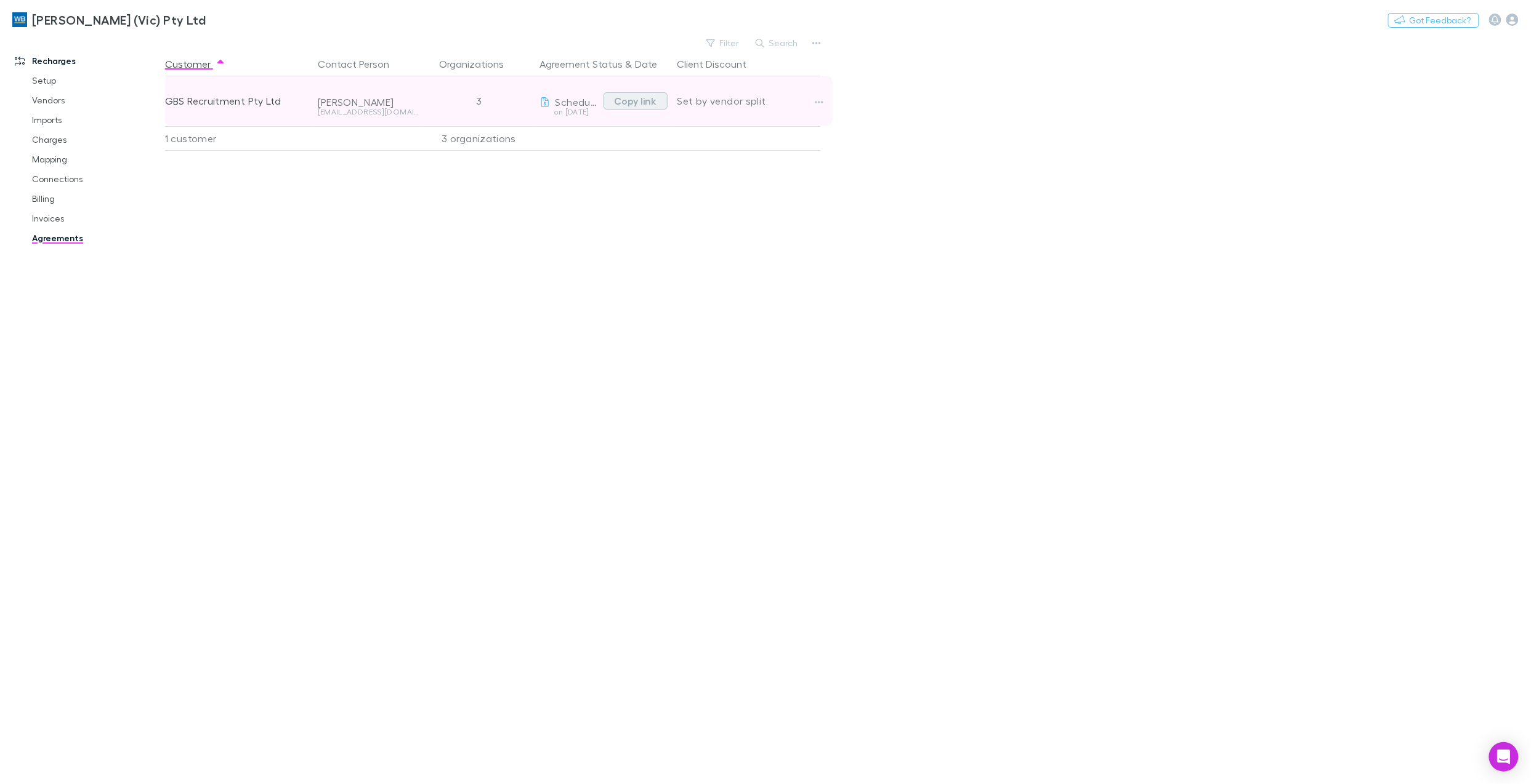
click at [643, 100] on button "Copy link" at bounding box center [635, 101] width 64 height 18
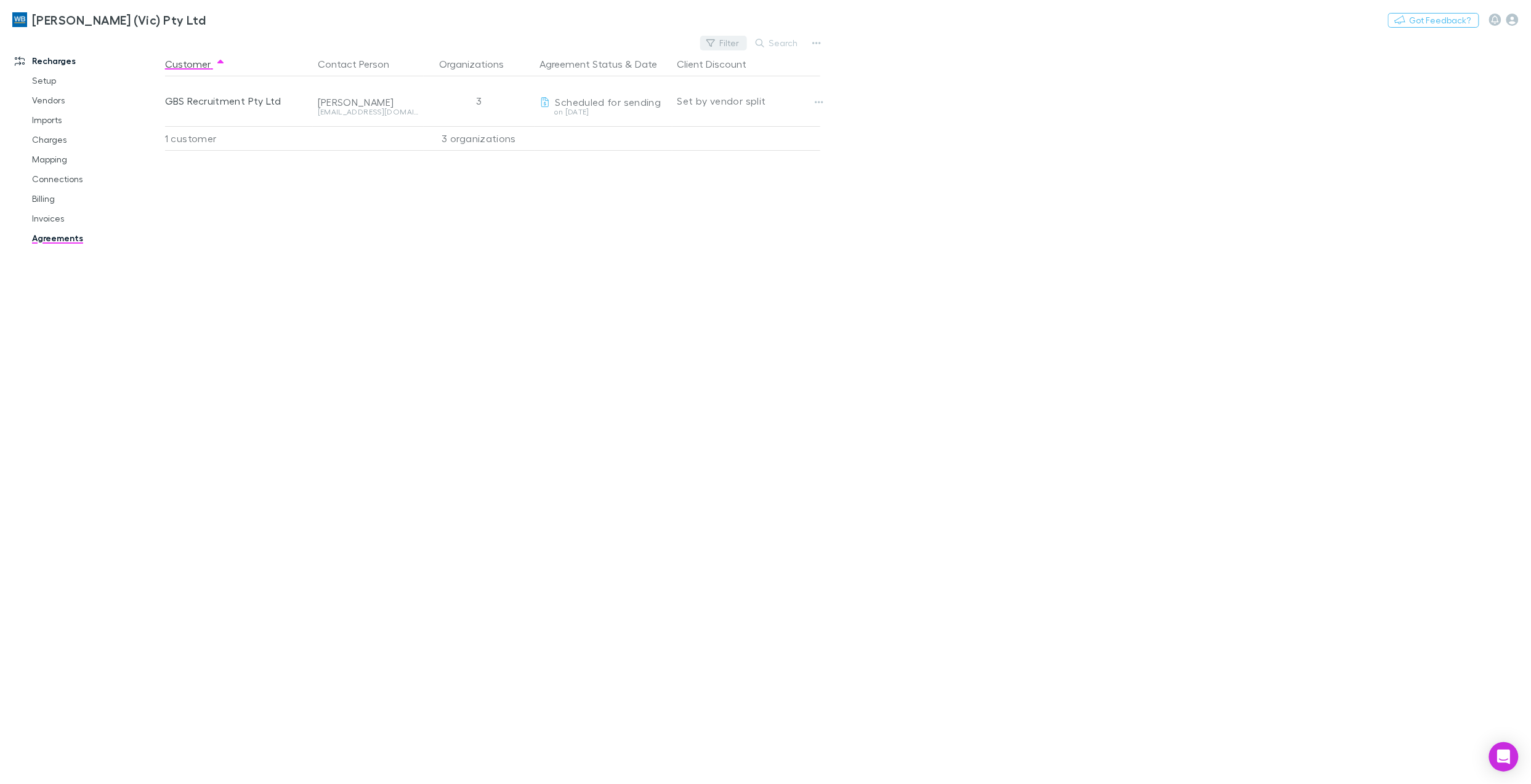
click at [730, 40] on button "Filter" at bounding box center [723, 43] width 46 height 14
click at [626, 117] on li "Scheduled for sending" at bounding box center [639, 123] width 214 height 20
click at [734, 62] on icon "Clear" at bounding box center [734, 67] width 12 height 12
click at [892, 355] on div at bounding box center [765, 392] width 1531 height 784
click at [787, 40] on button "Search" at bounding box center [777, 43] width 56 height 14
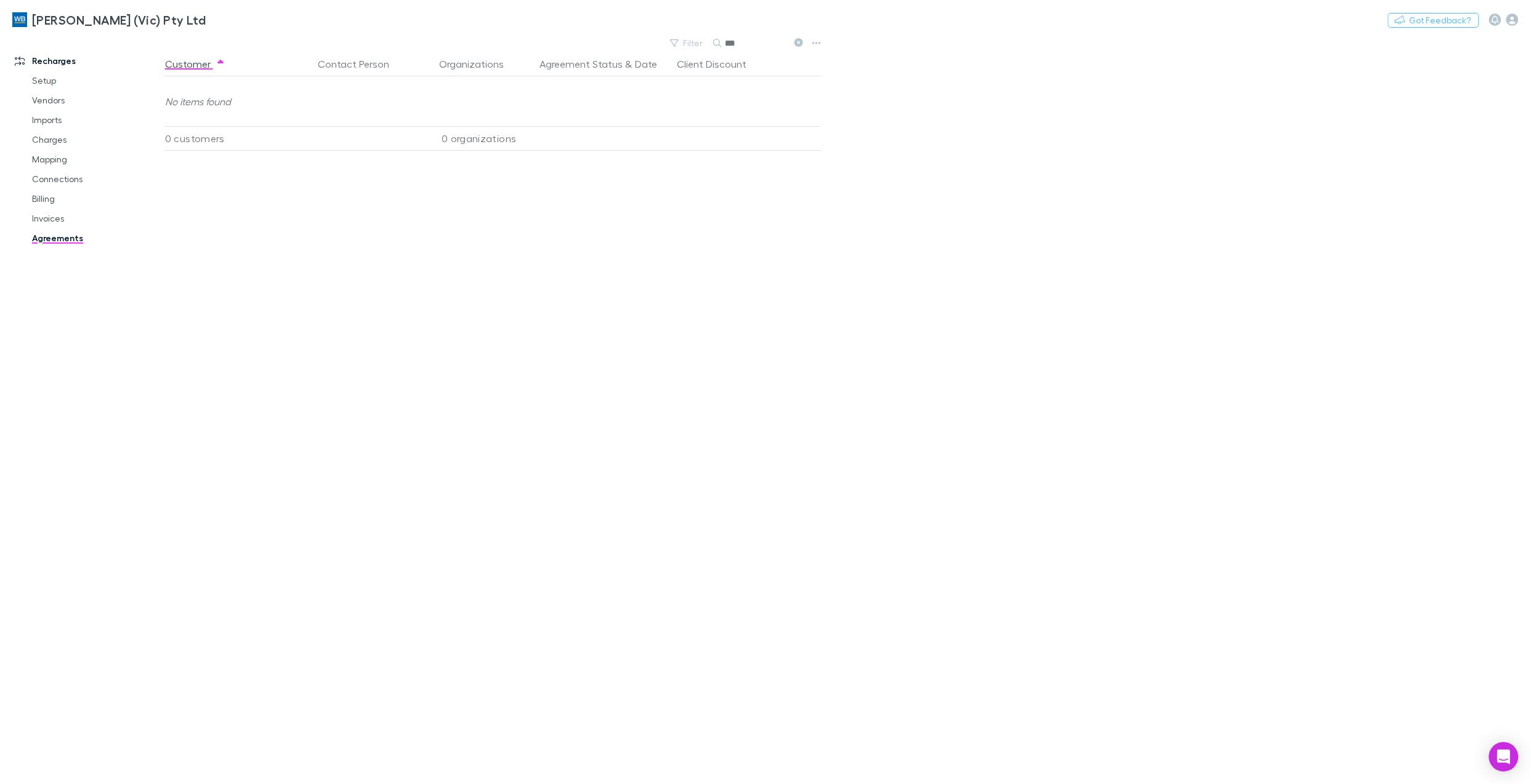
type input "***"
click at [794, 39] on button at bounding box center [798, 43] width 14 height 12
drag, startPoint x: 578, startPoint y: 372, endPoint x: 226, endPoint y: 192, distance: 395.4
click at [579, 372] on div "Customer Contact Person Organizations Agreement Status & Date Client Discount G…" at bounding box center [503, 418] width 677 height 733
click at [50, 218] on link "Invoices" at bounding box center [98, 218] width 155 height 20
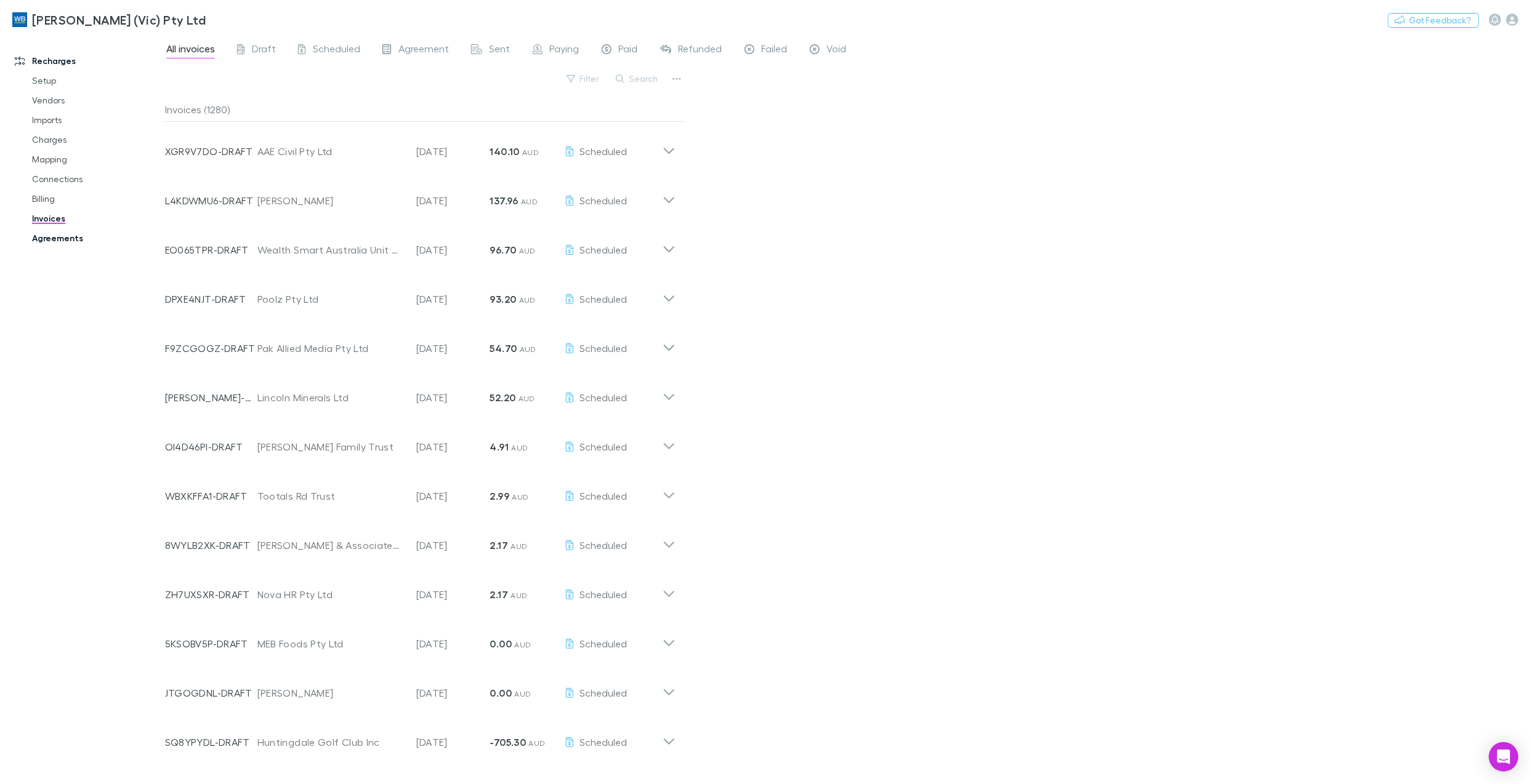
click at [60, 237] on link "Agreements" at bounding box center [98, 238] width 155 height 20
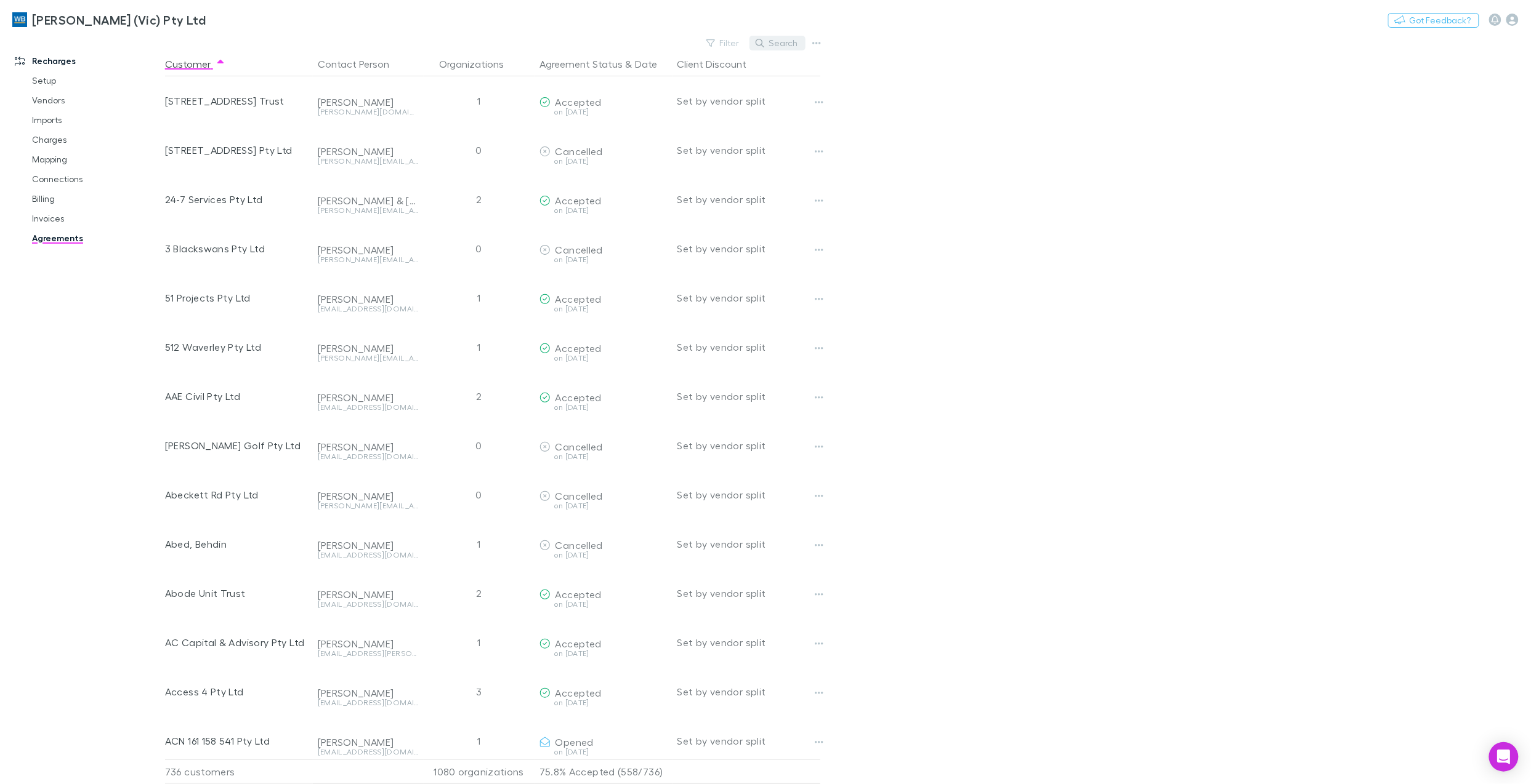
click at [774, 41] on button "Search" at bounding box center [777, 43] width 56 height 14
click at [707, 41] on button "Filter" at bounding box center [730, 43] width 46 height 14
click at [597, 223] on li "Scheduled for sending" at bounding box center [639, 222] width 214 height 20
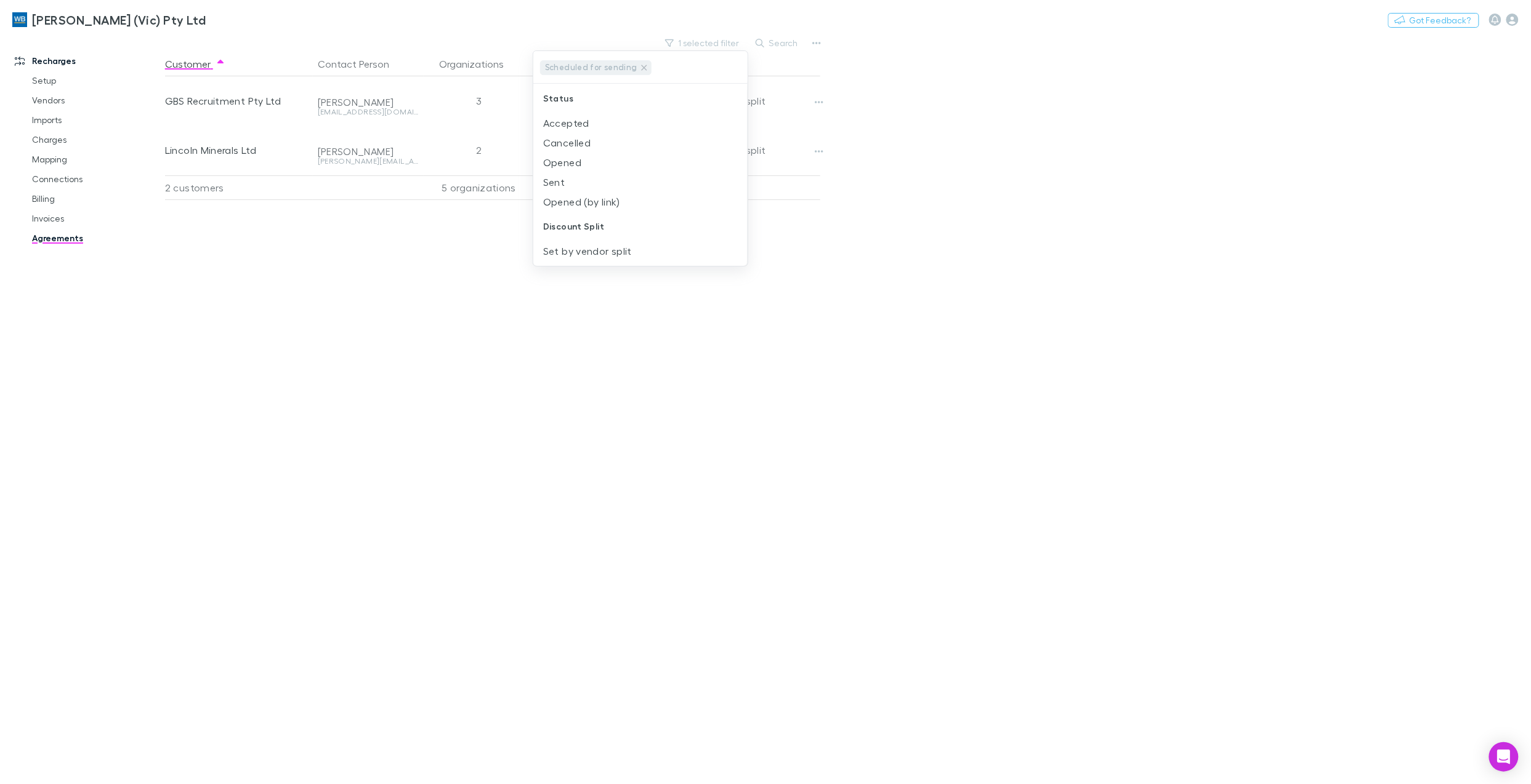
click at [1079, 474] on div at bounding box center [765, 392] width 1531 height 784
click at [1148, 402] on main "1 selected filter Search Customer Contact Person Organizations Agreement Status…" at bounding box center [848, 409] width 1365 height 750
click at [59, 219] on link "Invoices" at bounding box center [98, 218] width 155 height 20
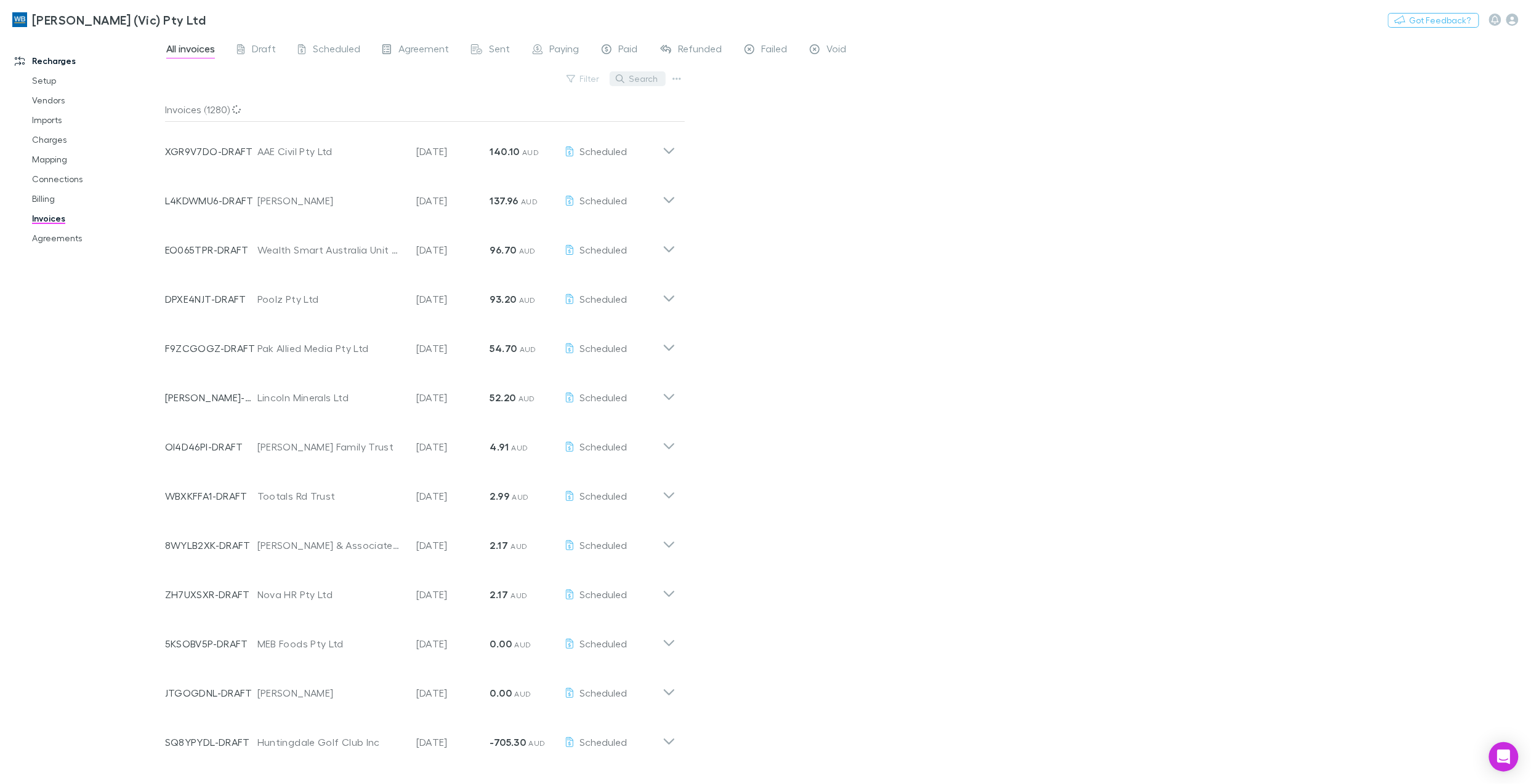
click at [631, 80] on button "Search" at bounding box center [638, 78] width 56 height 14
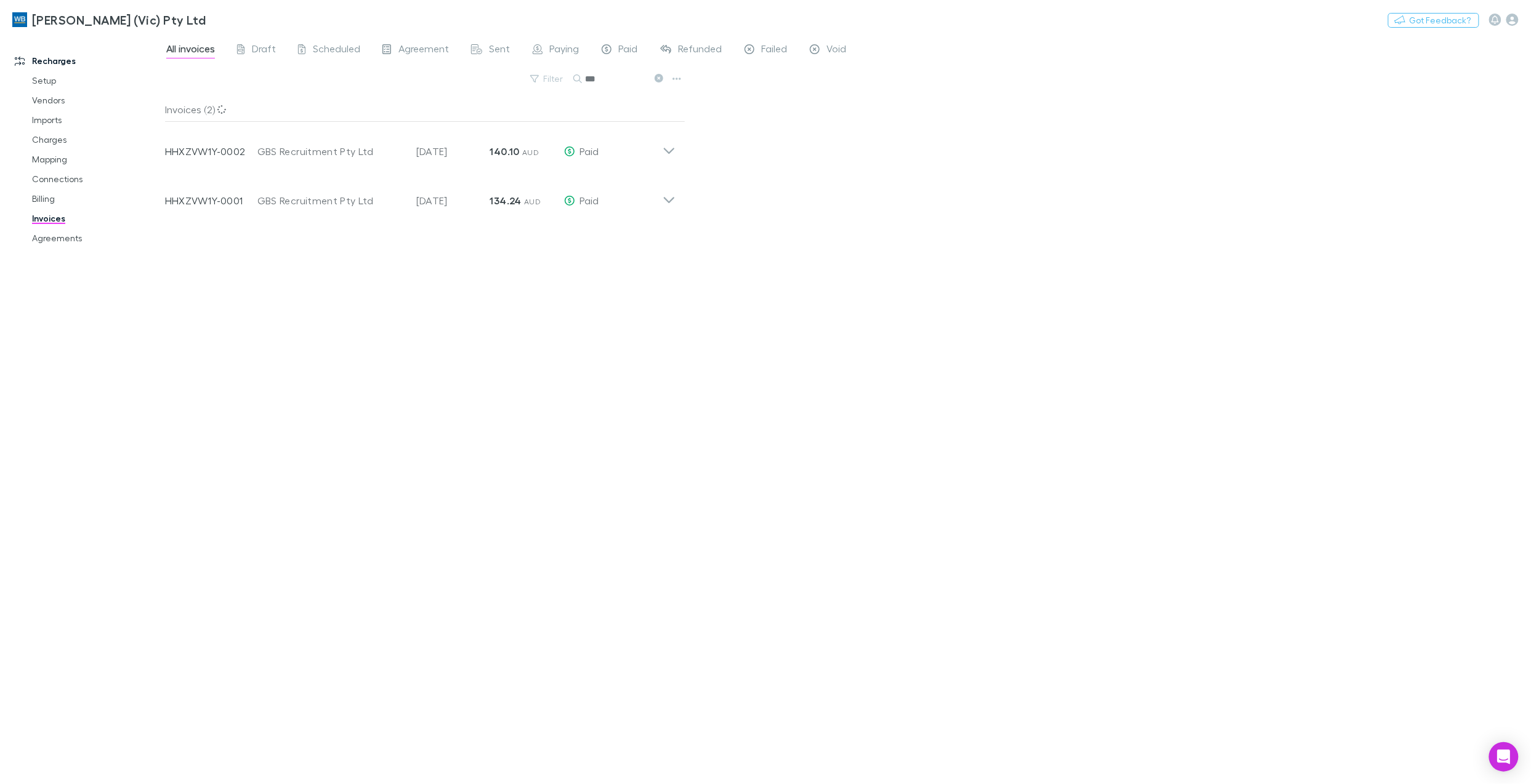
type input "***"
click at [666, 146] on icon at bounding box center [669, 146] width 13 height 25
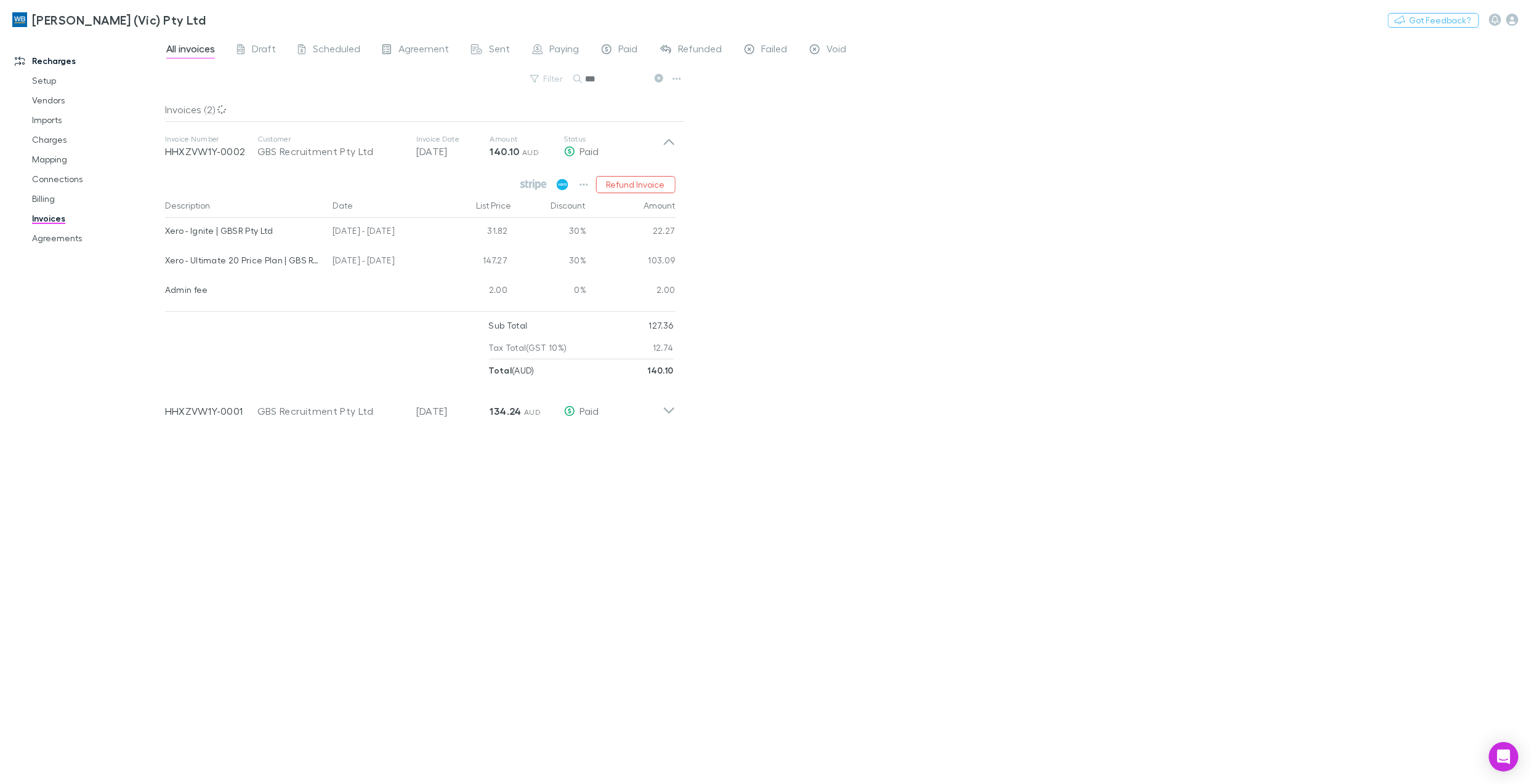
click at [560, 185] on icon at bounding box center [563, 185] width 12 height 11
drag, startPoint x: 655, startPoint y: 78, endPoint x: 634, endPoint y: 77, distance: 21.0
click at [655, 78] on icon at bounding box center [659, 78] width 9 height 9
click at [611, 79] on button "Search" at bounding box center [592, 78] width 39 height 1
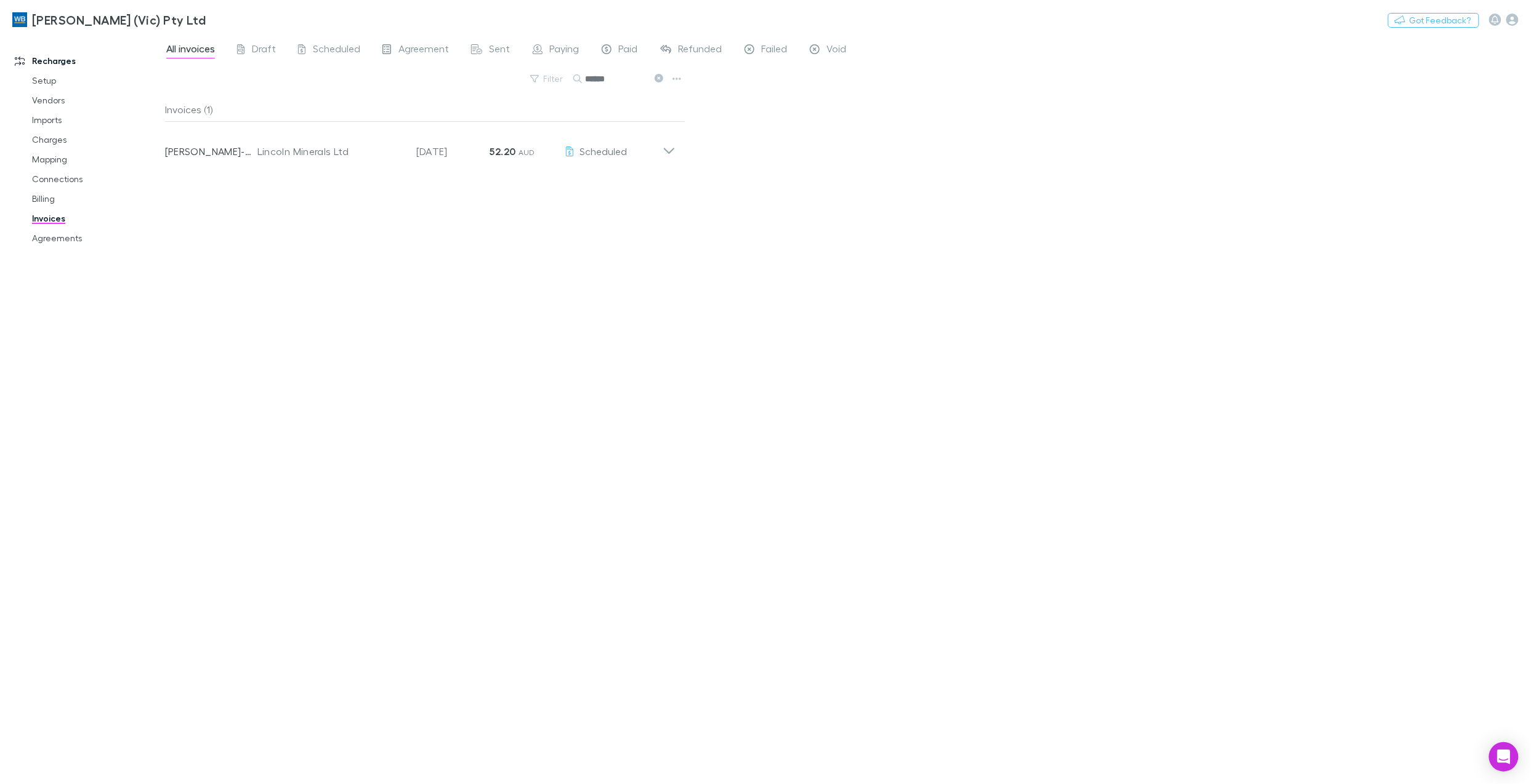
type input "*******"
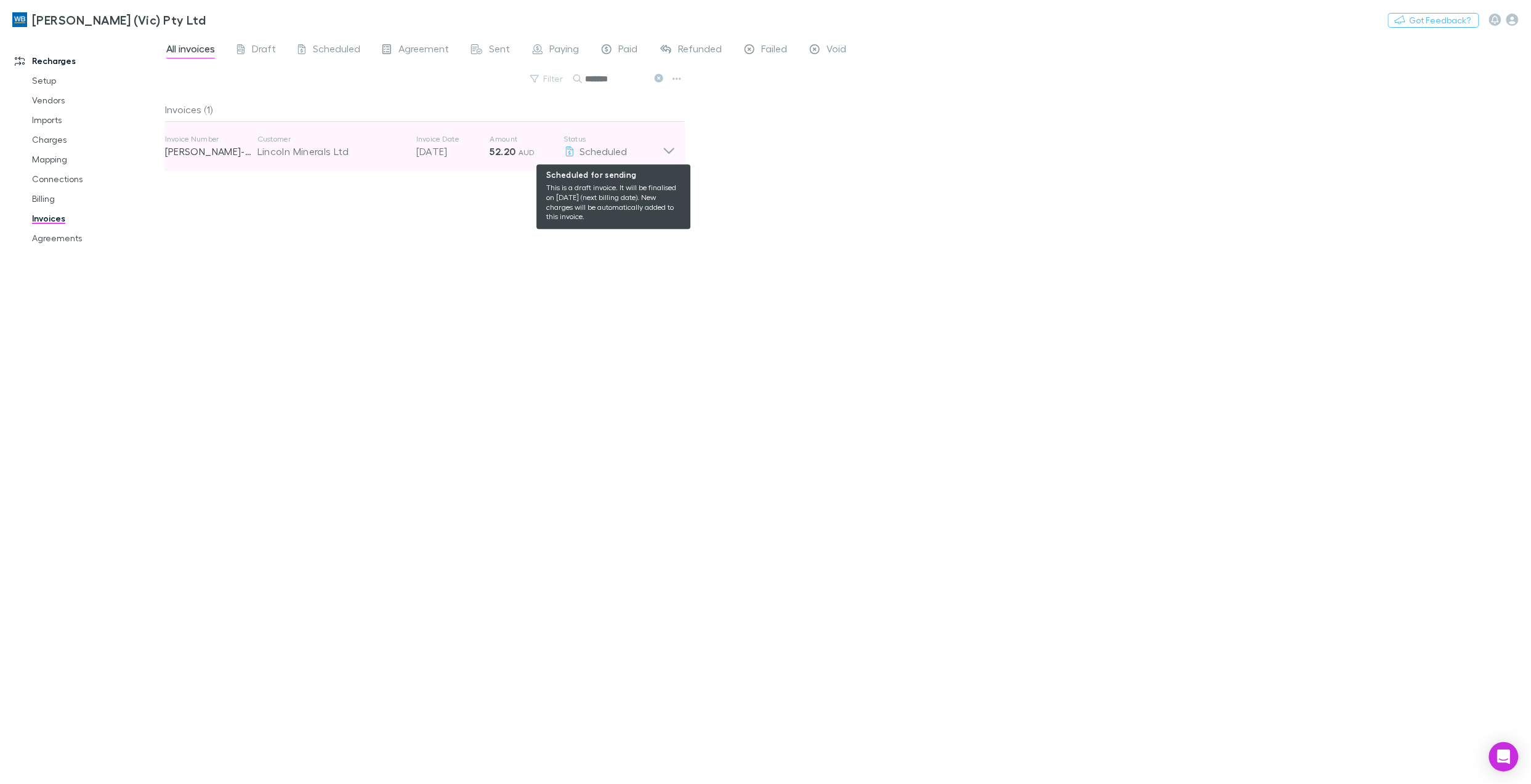
click at [658, 150] on div "Scheduled" at bounding box center [613, 151] width 98 height 14
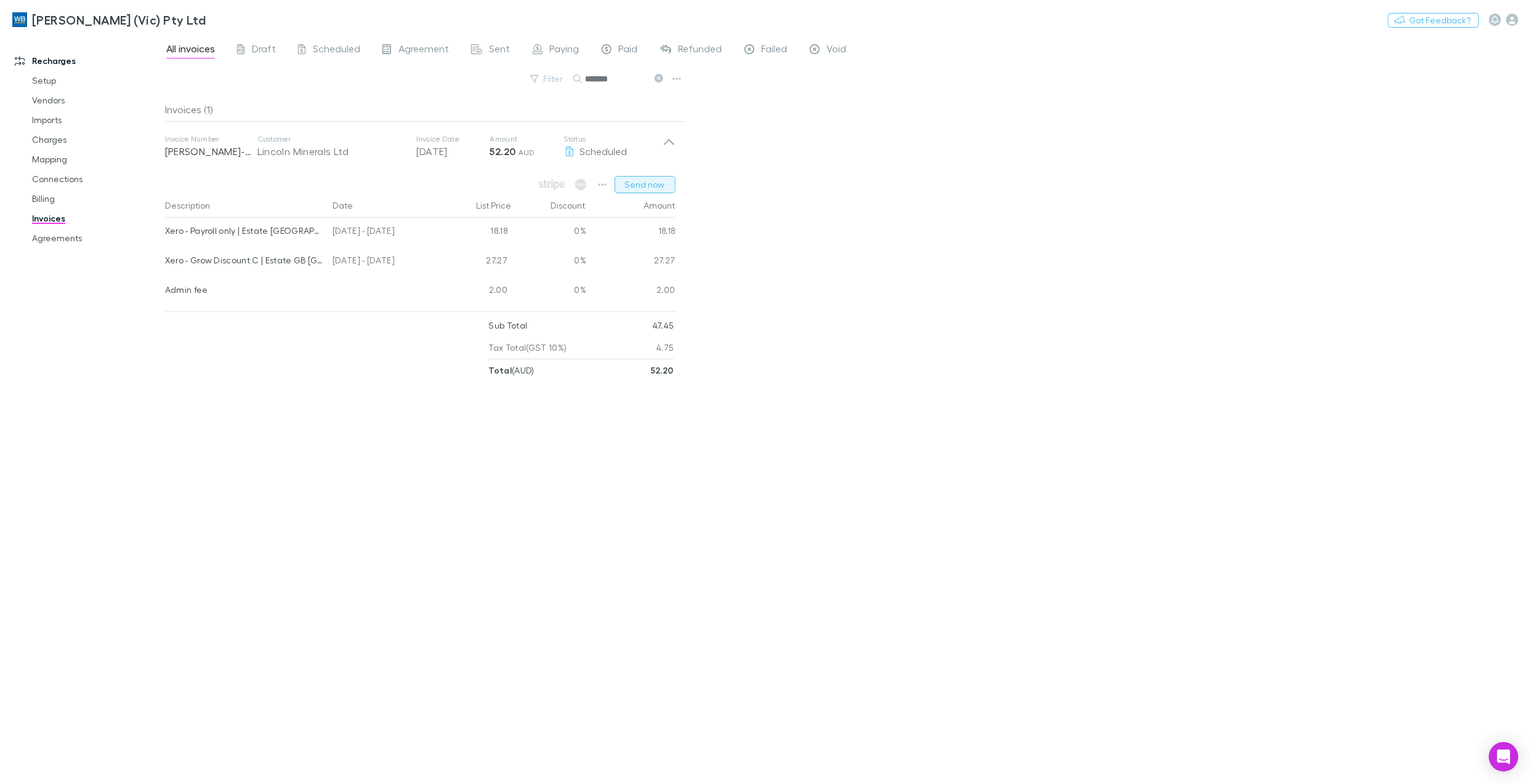
click at [634, 186] on button "Send now" at bounding box center [645, 185] width 61 height 18
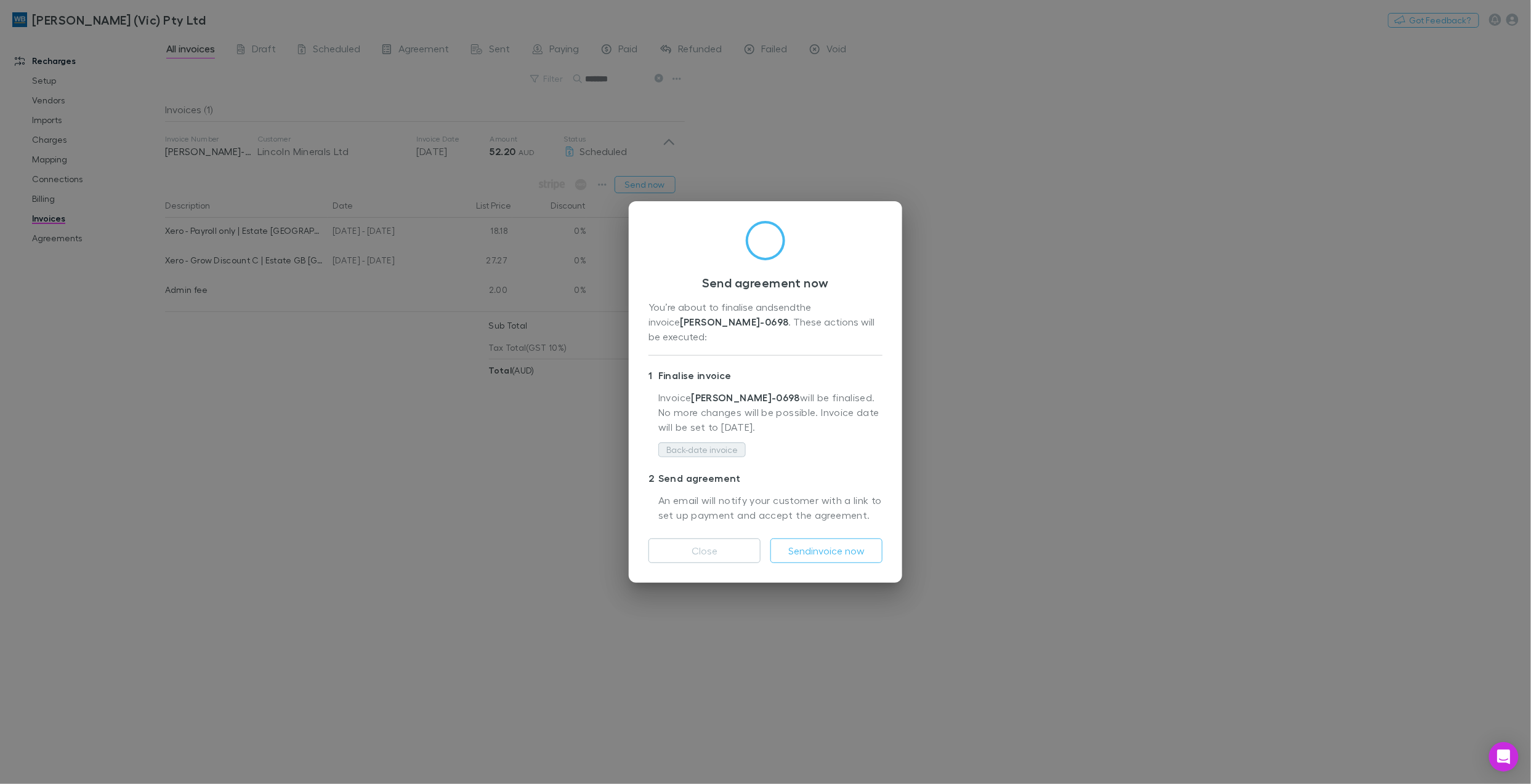
click at [703, 442] on button "Back-date invoice" at bounding box center [701, 450] width 87 height 14
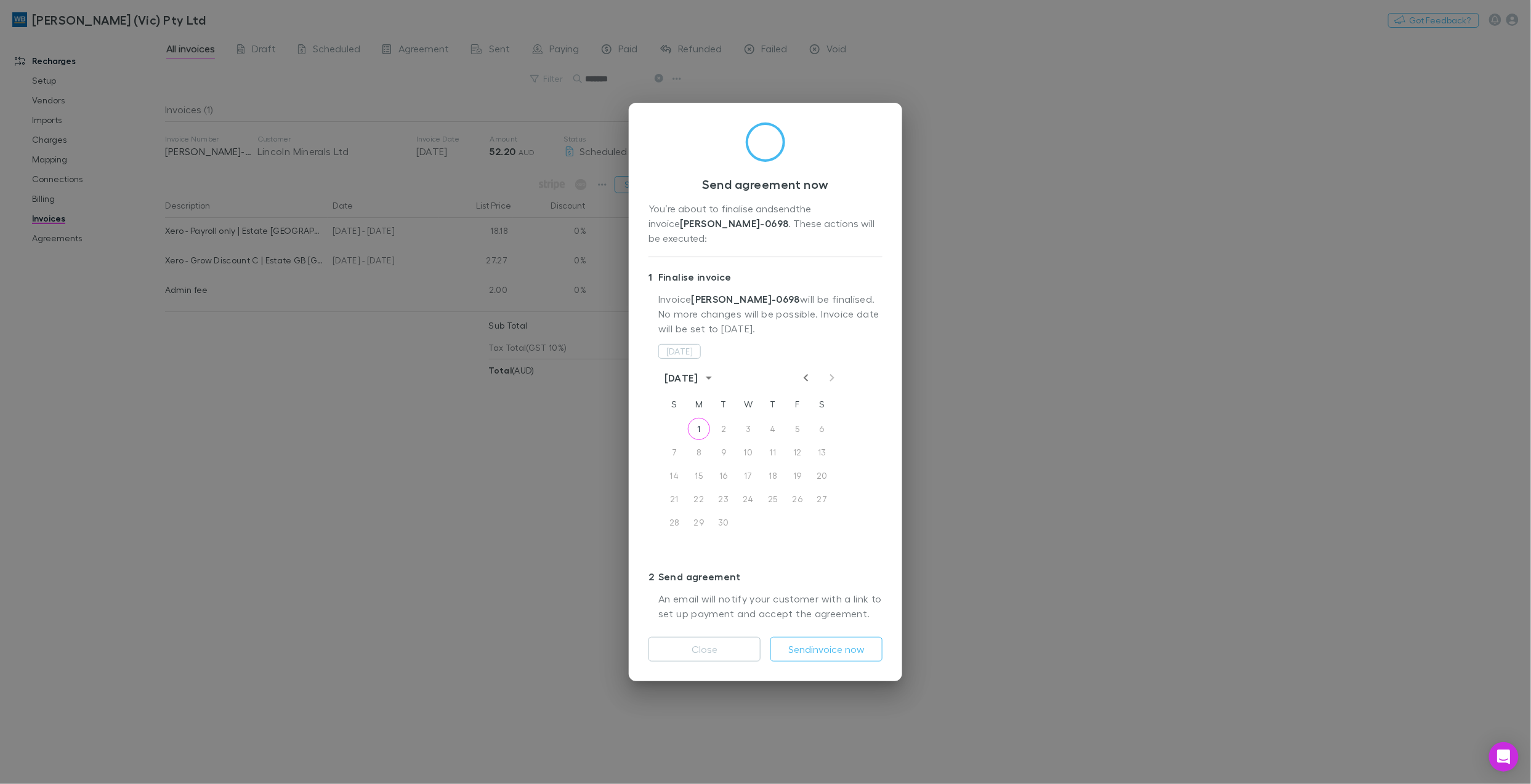
click at [804, 370] on icon "Previous month" at bounding box center [806, 378] width 14 height 14
click at [780, 514] on button "28" at bounding box center [773, 522] width 22 height 22
click at [848, 588] on button "Send invoice now" at bounding box center [826, 649] width 112 height 25
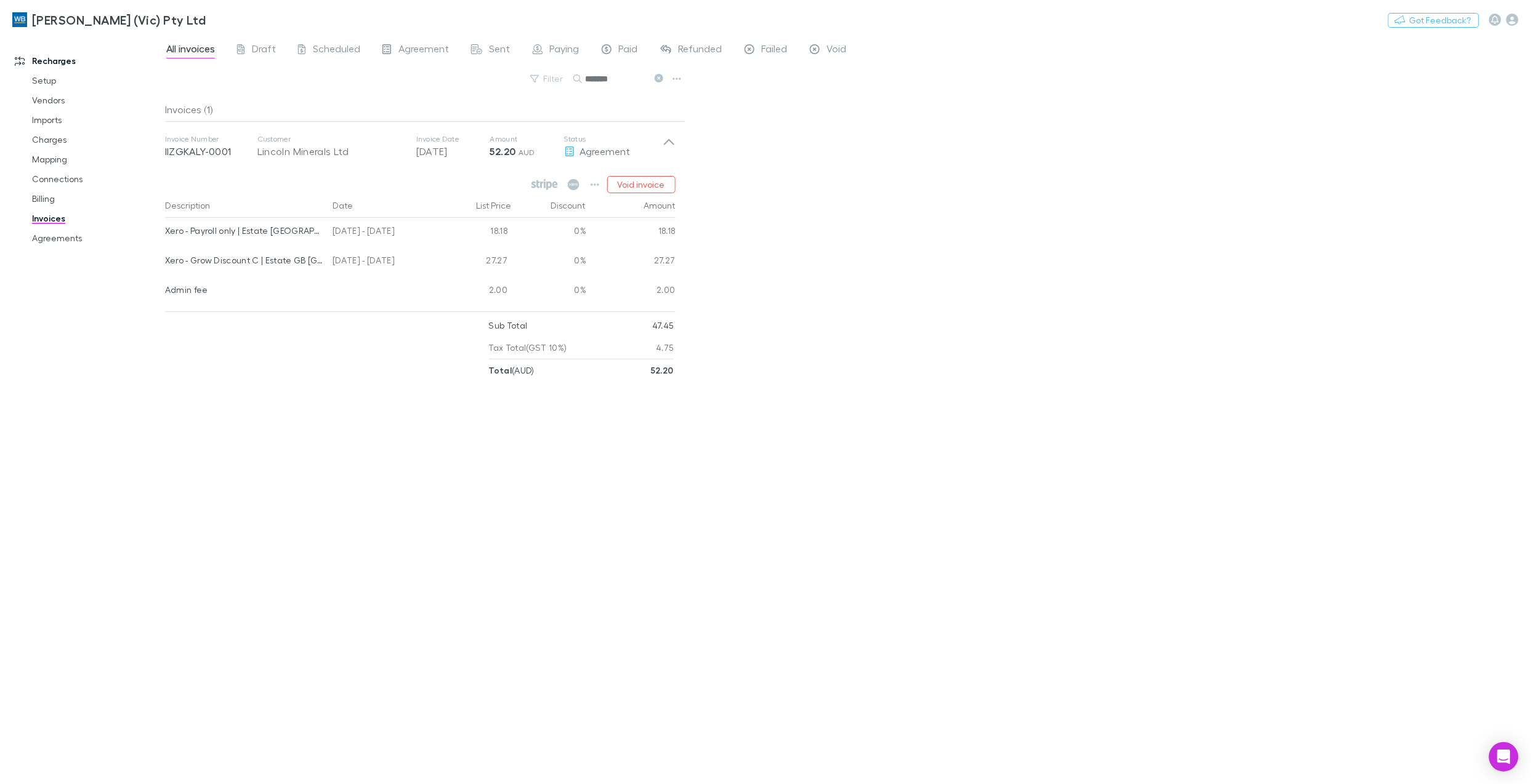
click at [485, 581] on div "Invoices (1) Invoice Number IIZGKALY-0001 Customer Lincoln Minerals Ltd Invoice…" at bounding box center [425, 436] width 520 height 677
click at [584, 186] on div "Void invoice" at bounding box center [602, 185] width 147 height 18
click at [591, 186] on icon "button" at bounding box center [595, 185] width 9 height 10
drag, startPoint x: 187, startPoint y: 463, endPoint x: 206, endPoint y: 255, distance: 208.9
click at [188, 462] on div at bounding box center [765, 392] width 1531 height 784
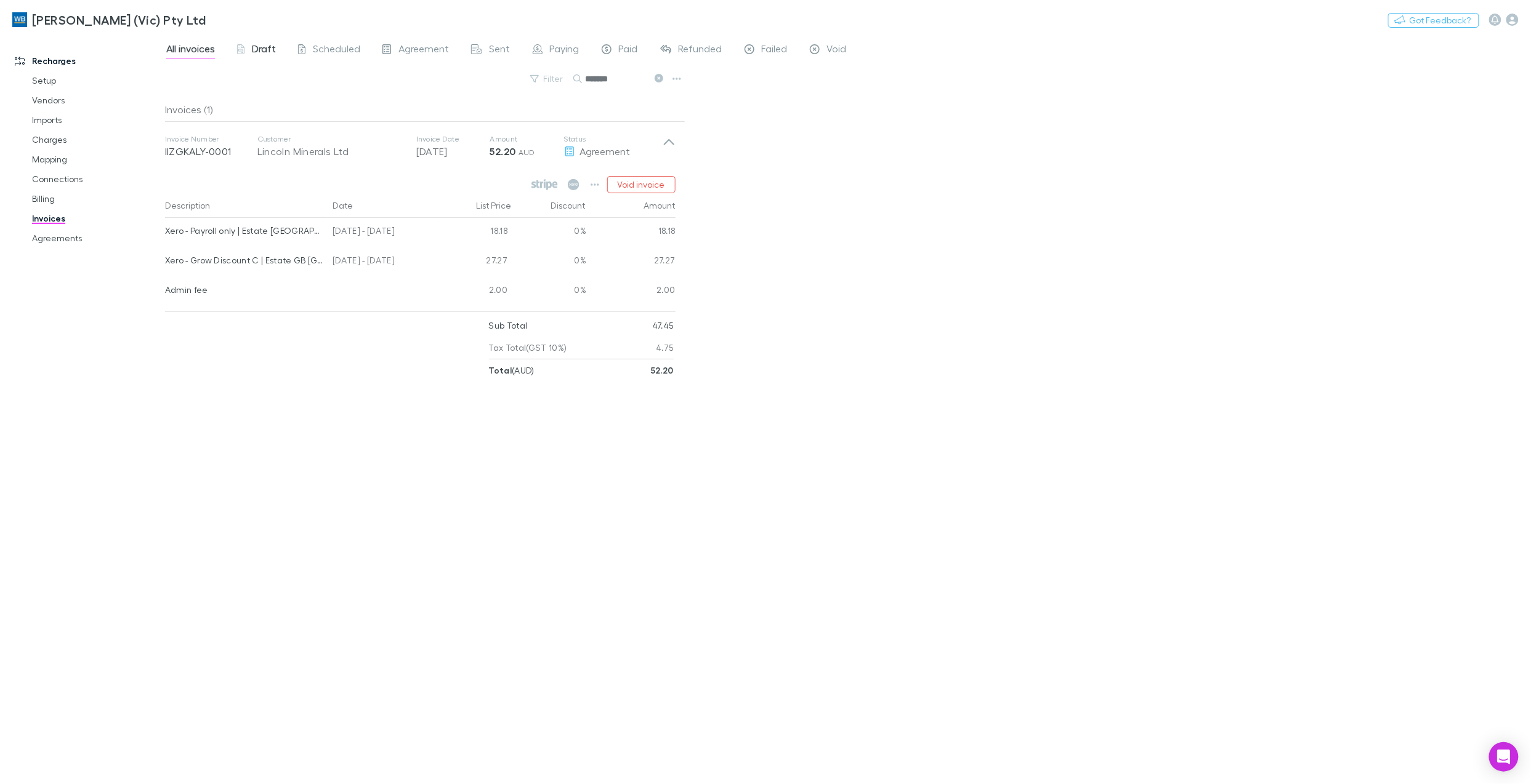
click at [249, 45] on div "Draft" at bounding box center [256, 50] width 38 height 16
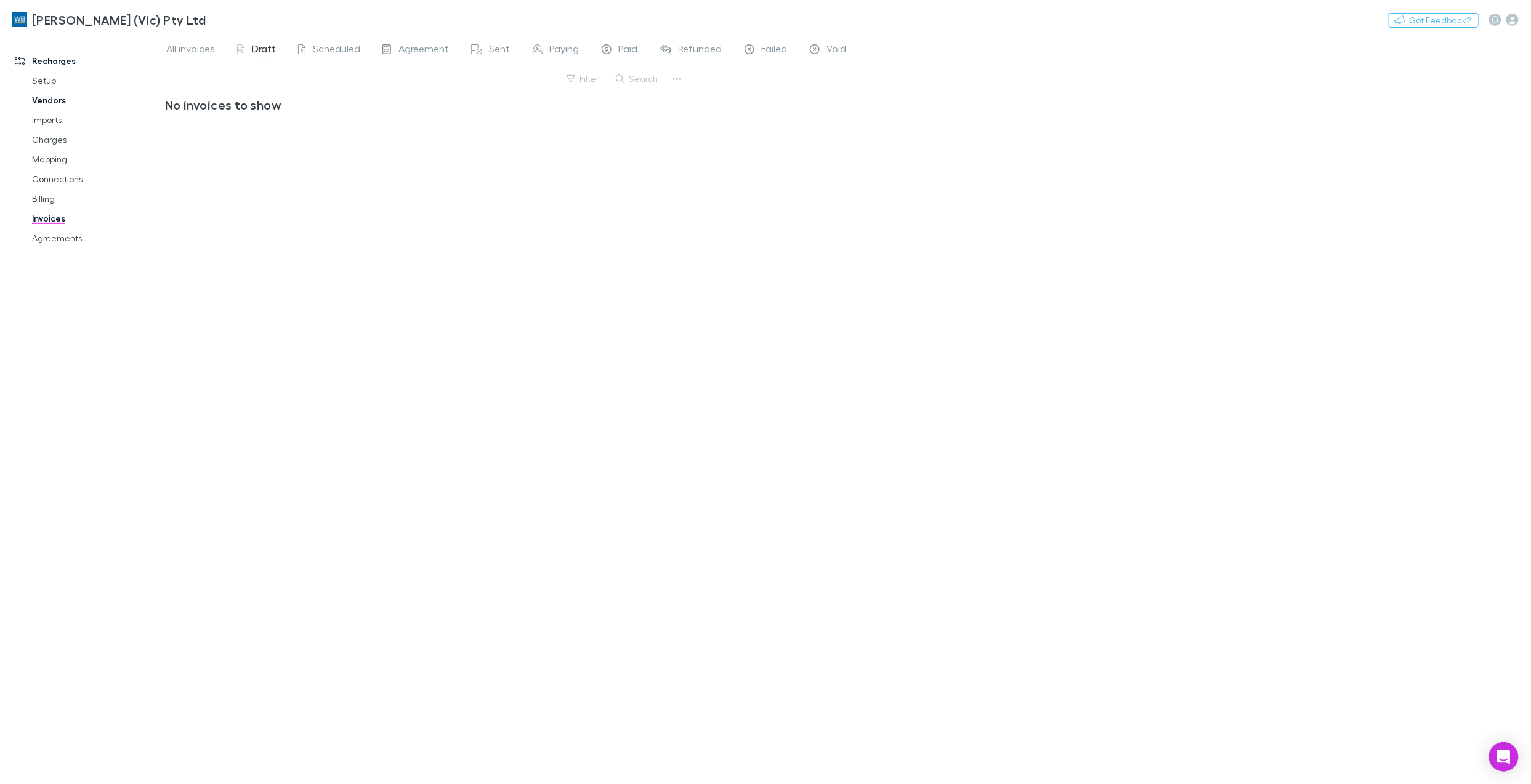
drag, startPoint x: 192, startPoint y: 45, endPoint x: 26, endPoint y: 106, distance: 176.9
click at [192, 45] on span "All invoices" at bounding box center [190, 50] width 49 height 16
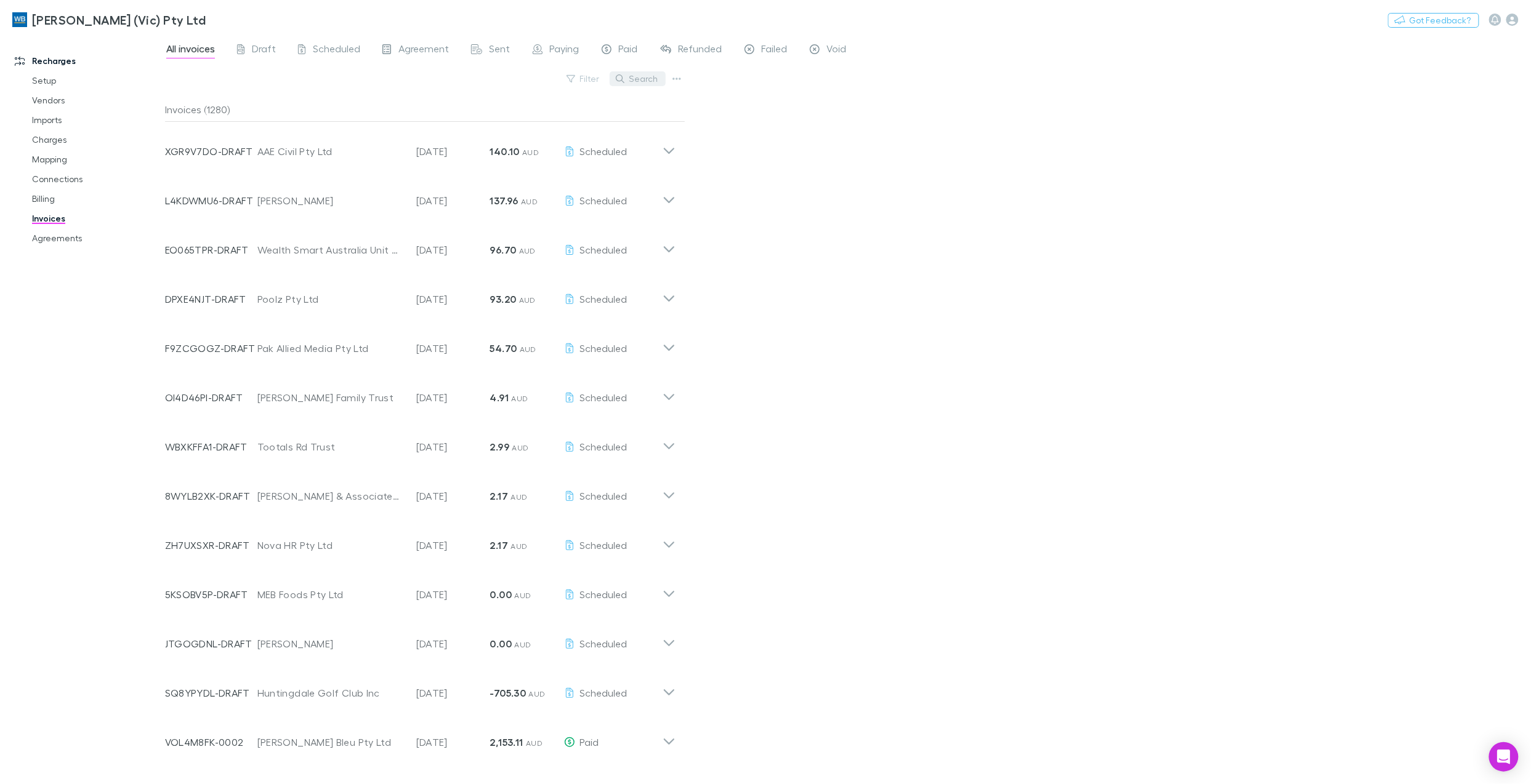
click at [646, 78] on button "Search" at bounding box center [638, 78] width 56 height 14
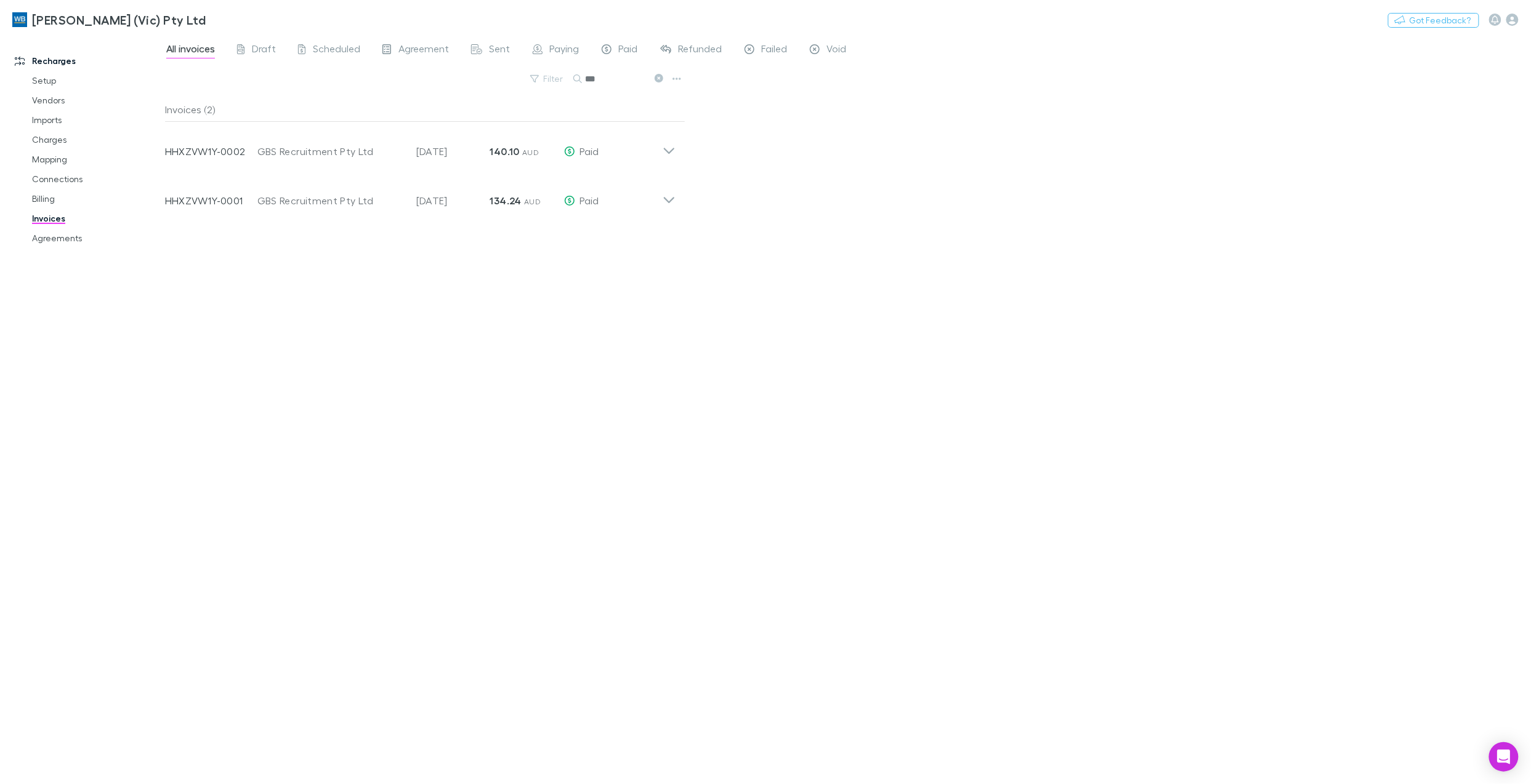
type input "***"
click at [666, 155] on icon at bounding box center [669, 146] width 13 height 25
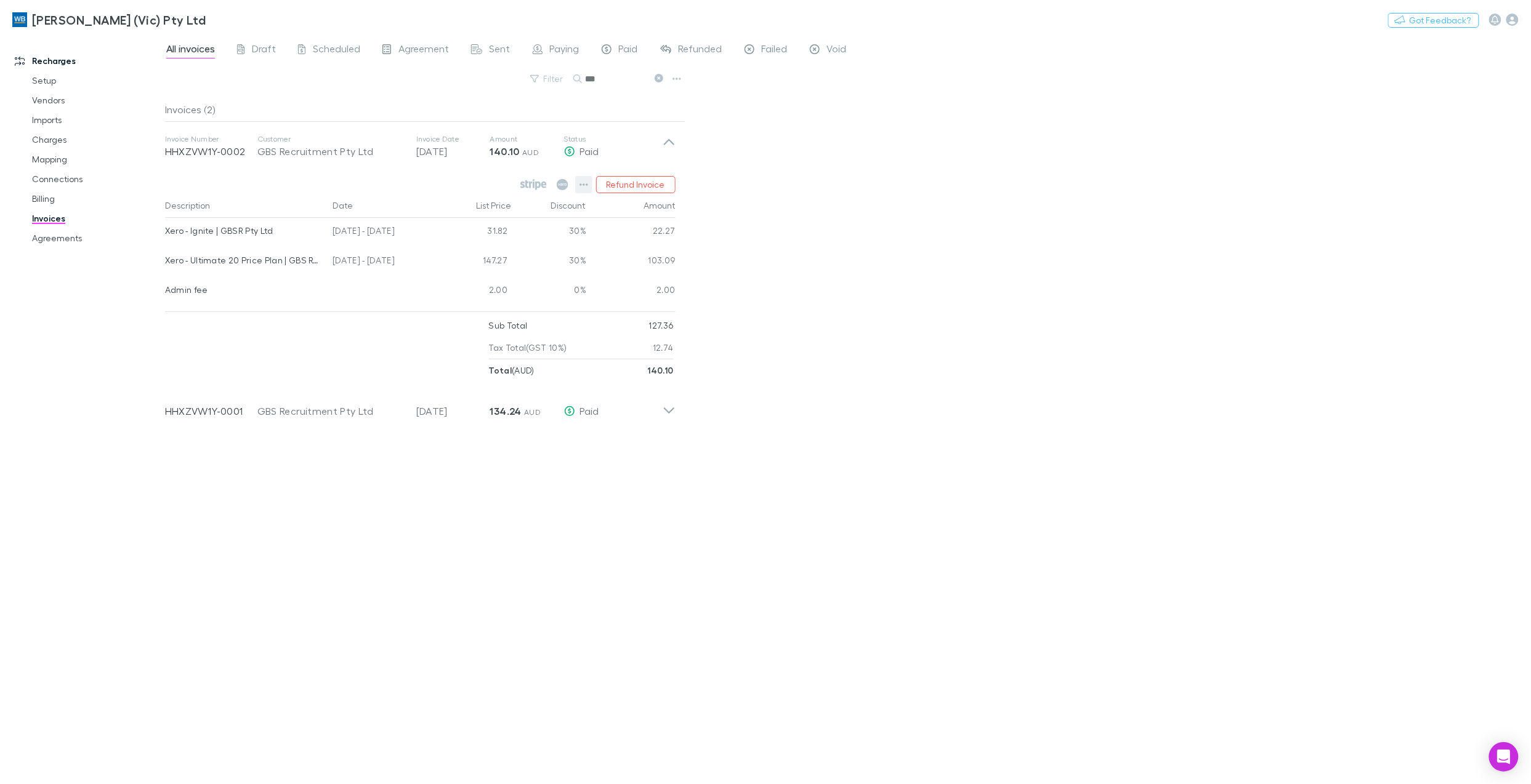
click at [579, 186] on icon "button" at bounding box center [583, 185] width 9 height 10
click at [479, 342] on p "View agreement" at bounding box center [508, 349] width 150 height 14
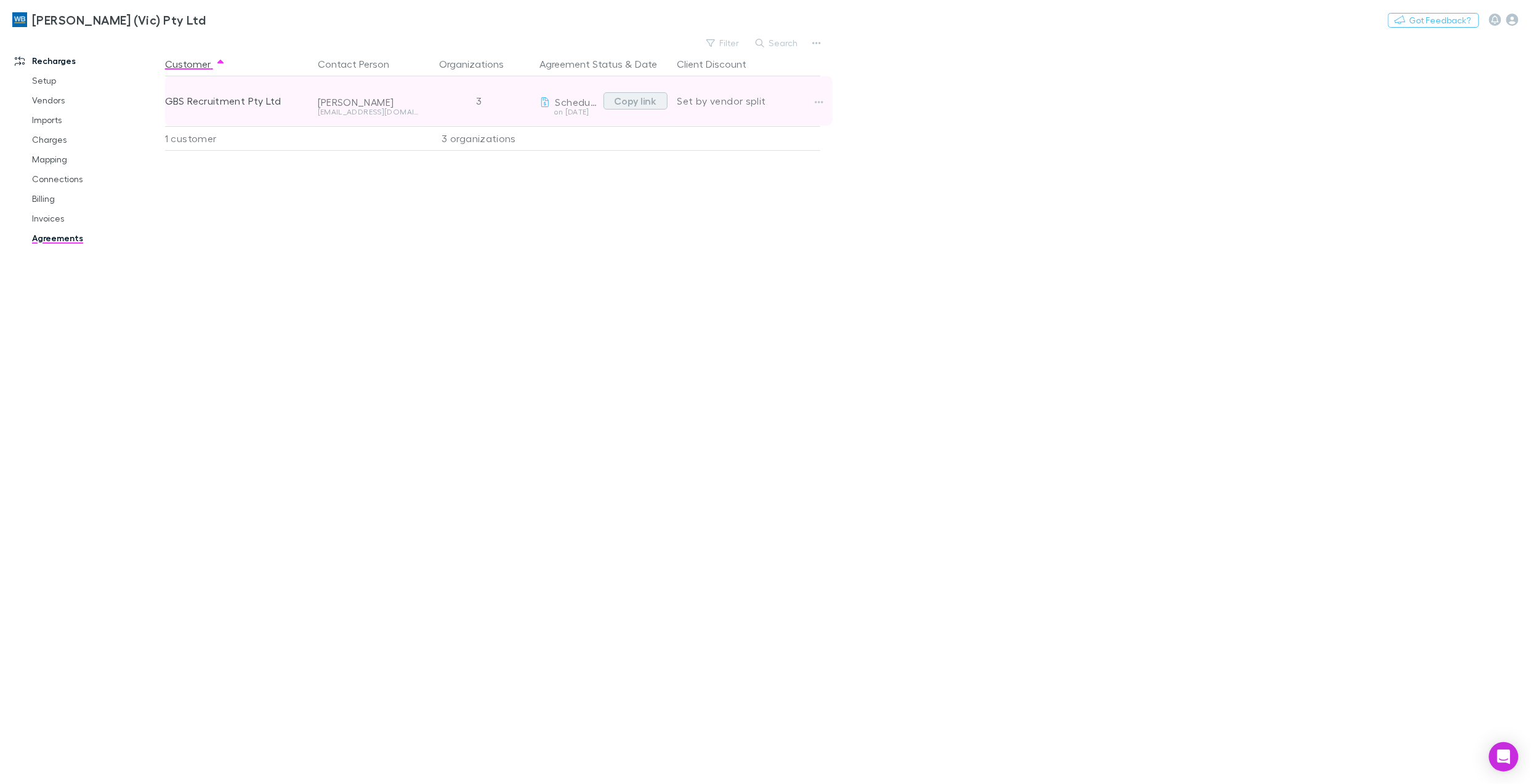
click at [641, 101] on button "Copy link" at bounding box center [635, 101] width 64 height 18
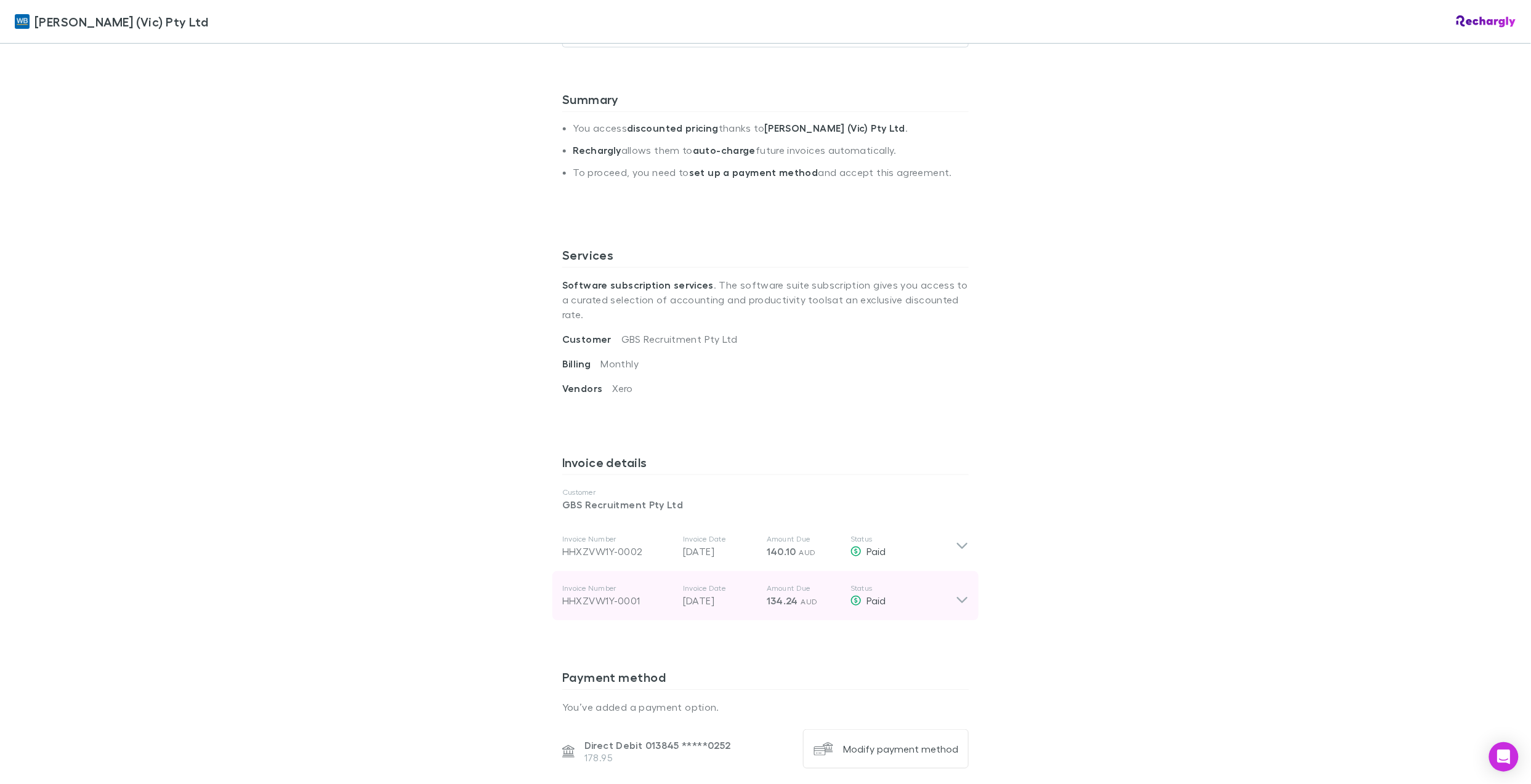
scroll to position [574, 0]
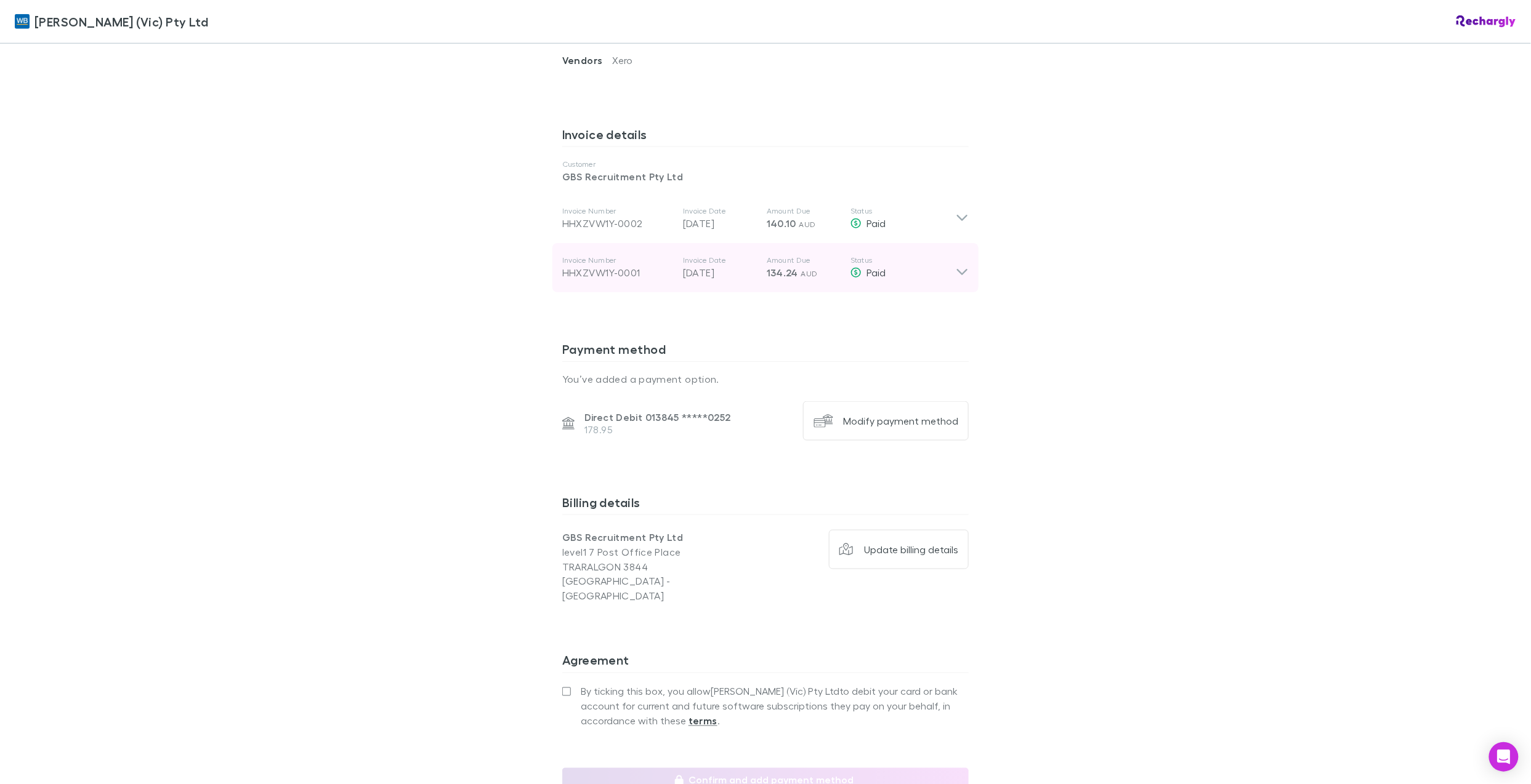
click at [963, 261] on div "Invoice Number HHXZVW1Y-0001 Invoice Date [DATE] Amount Due 134.24 AUD Status P…" at bounding box center [765, 268] width 426 height 50
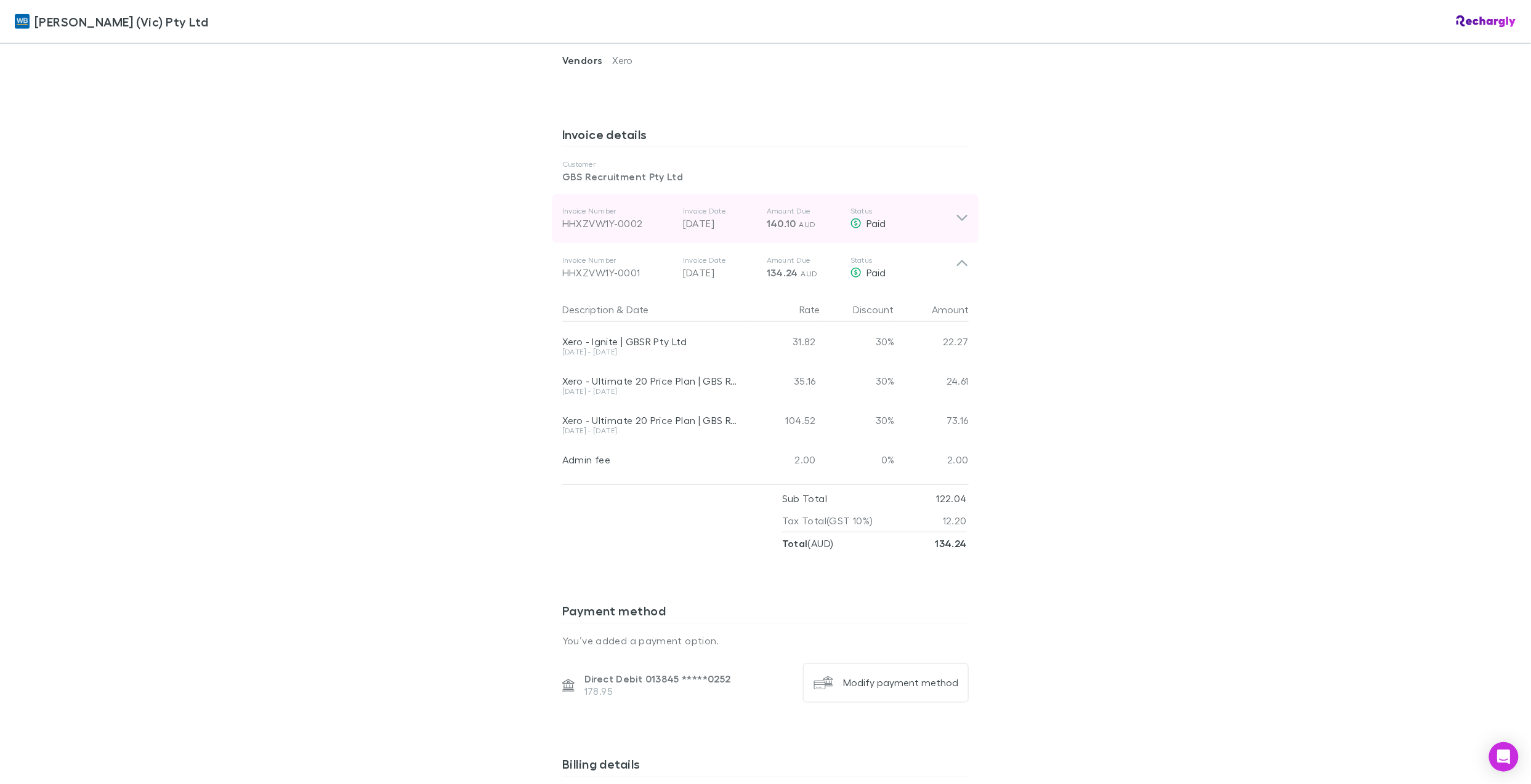
click at [959, 211] on icon at bounding box center [962, 218] width 13 height 14
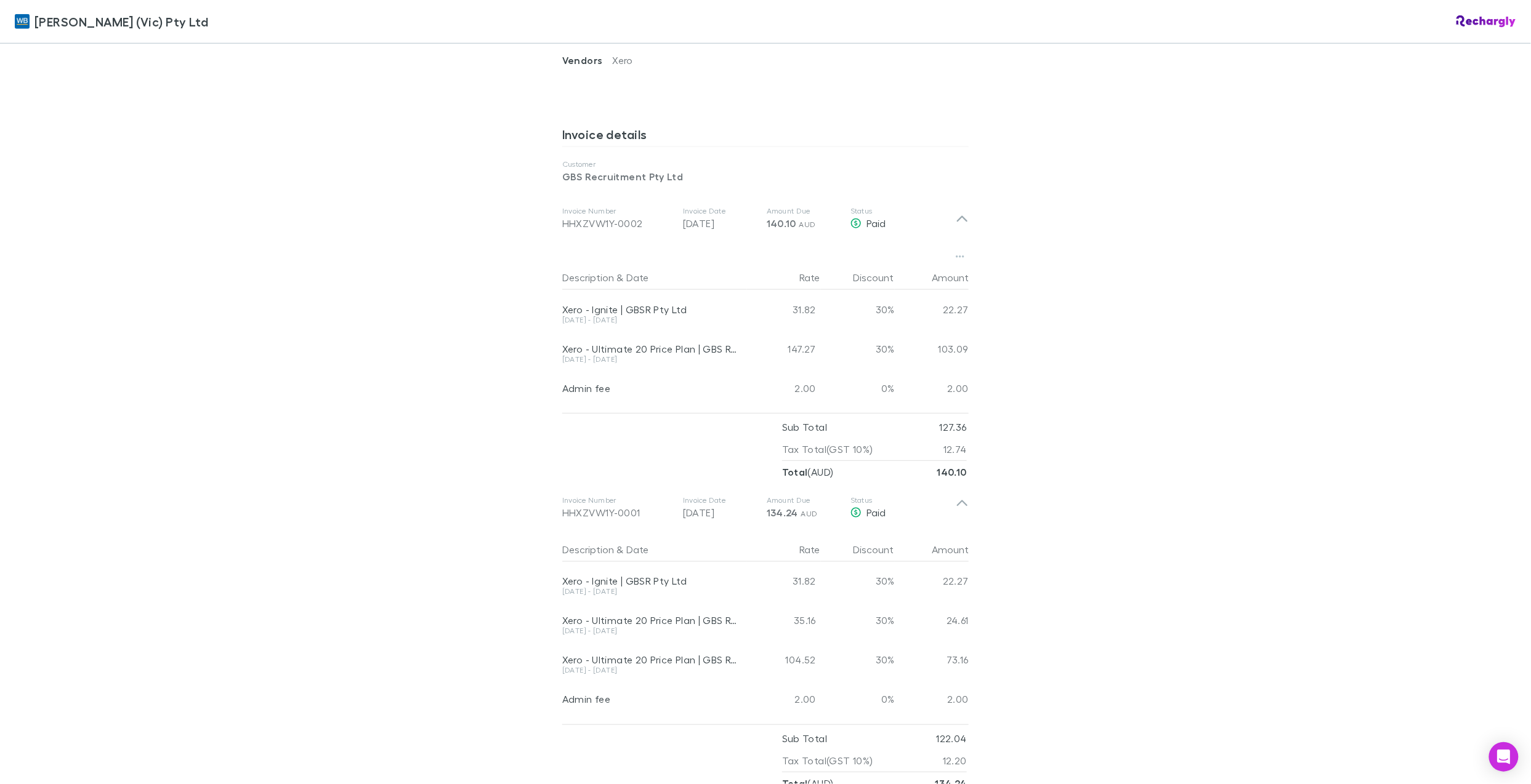
scroll to position [410, 0]
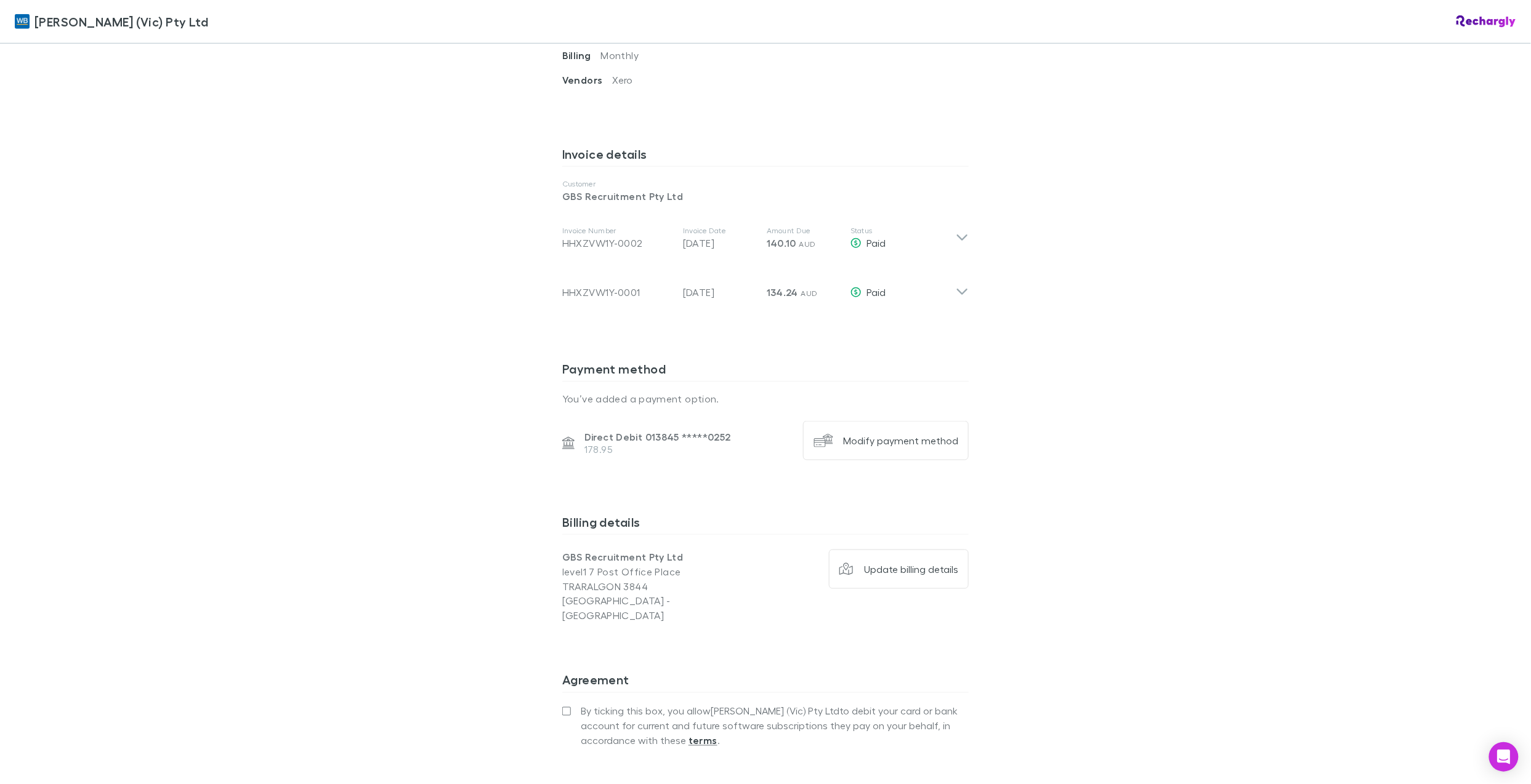
scroll to position [523, 0]
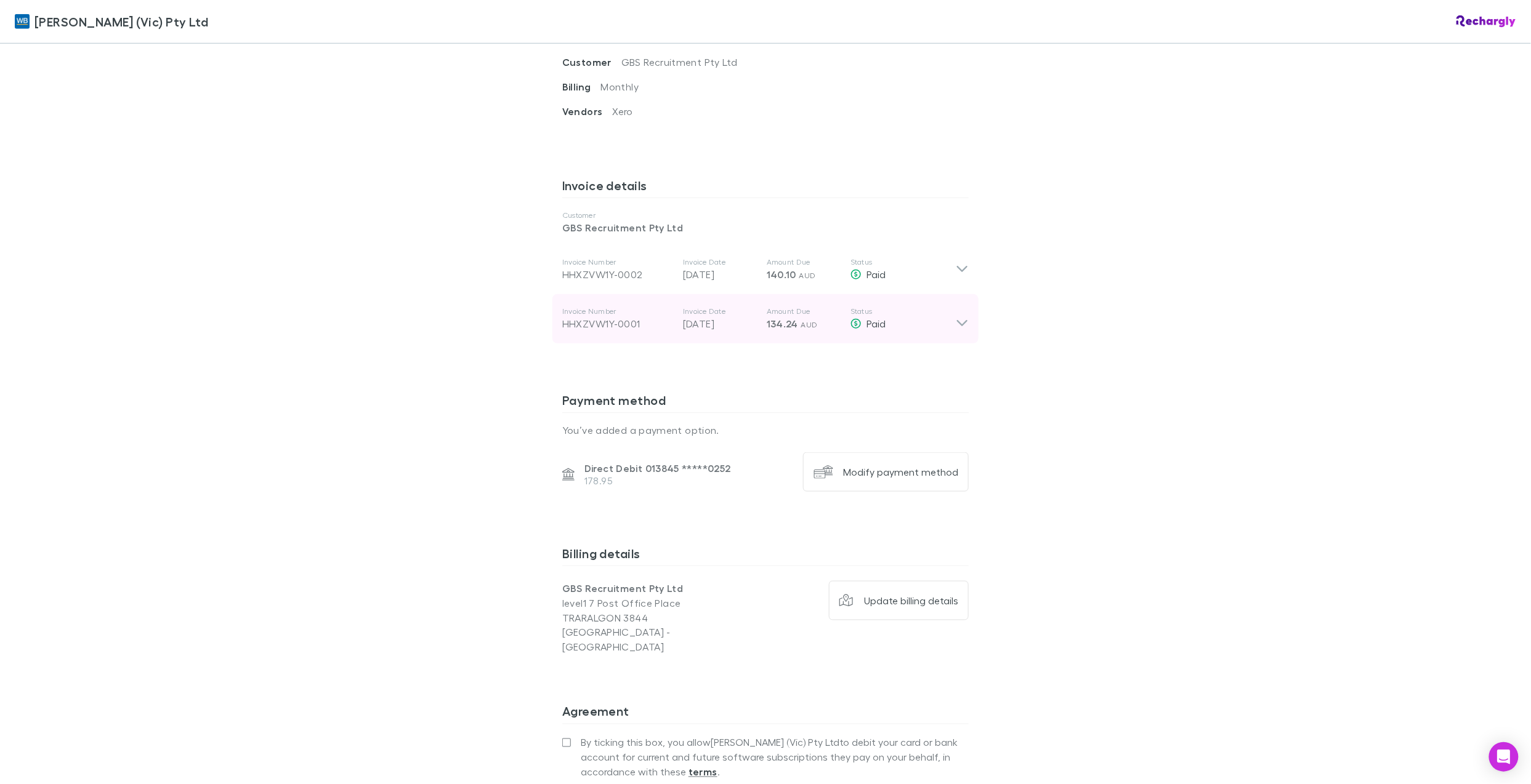
click at [956, 309] on icon at bounding box center [962, 318] width 13 height 25
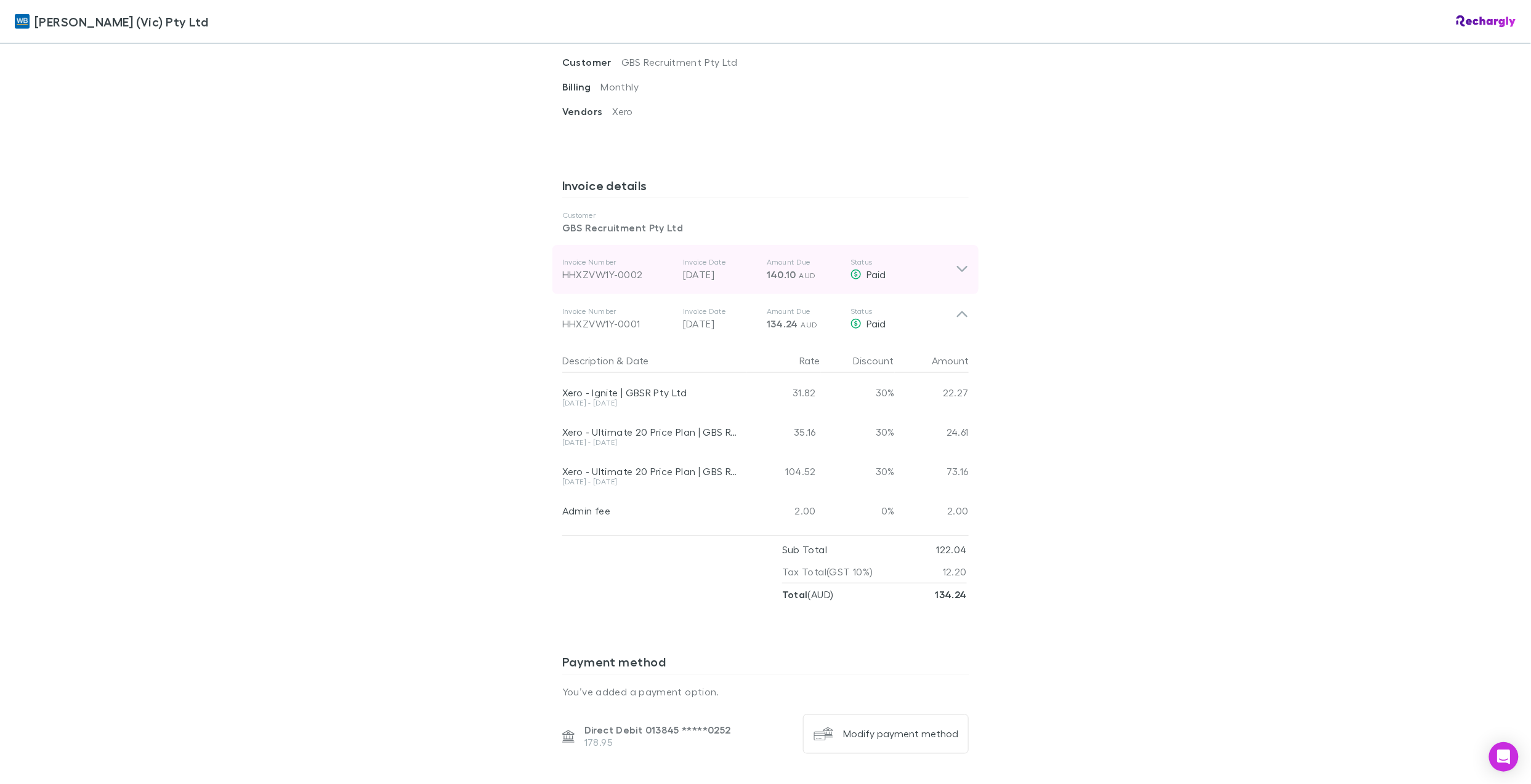
click at [958, 262] on icon at bounding box center [962, 270] width 13 height 14
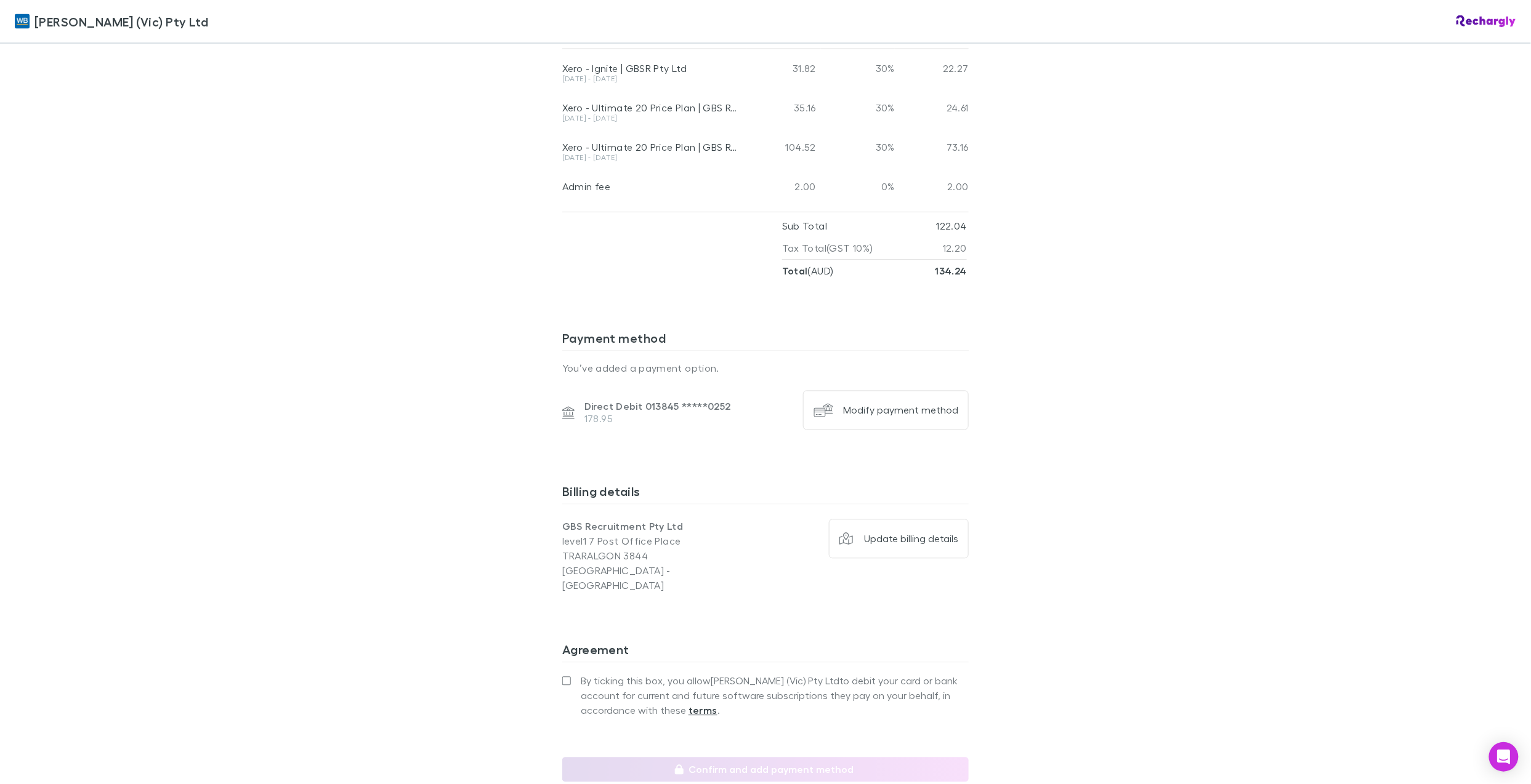
scroll to position [1190, 0]
